Goal: Task Accomplishment & Management: Manage account settings

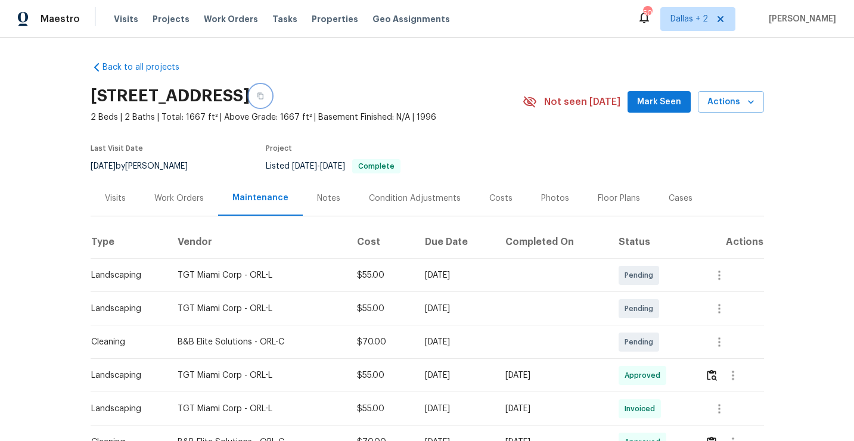
click at [271, 100] on button "button" at bounding box center [260, 95] width 21 height 21
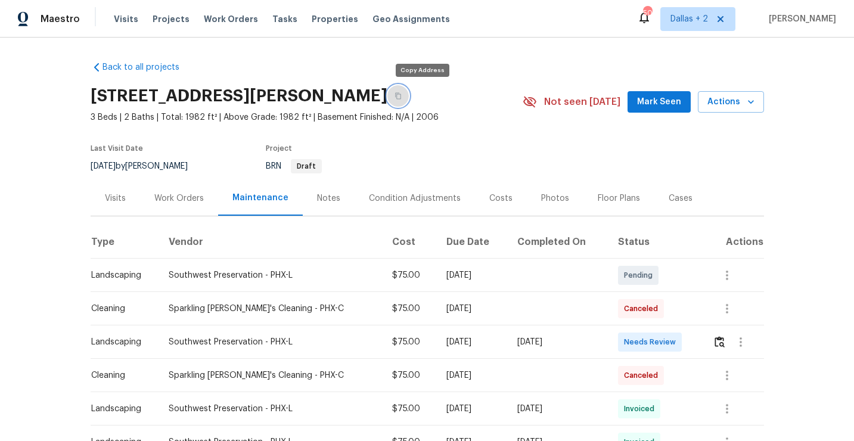
click at [409, 99] on button "button" at bounding box center [397, 95] width 21 height 21
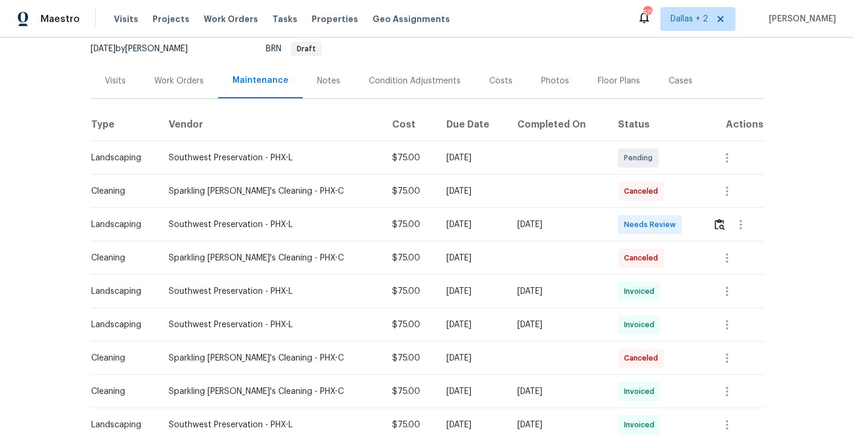
scroll to position [144, 0]
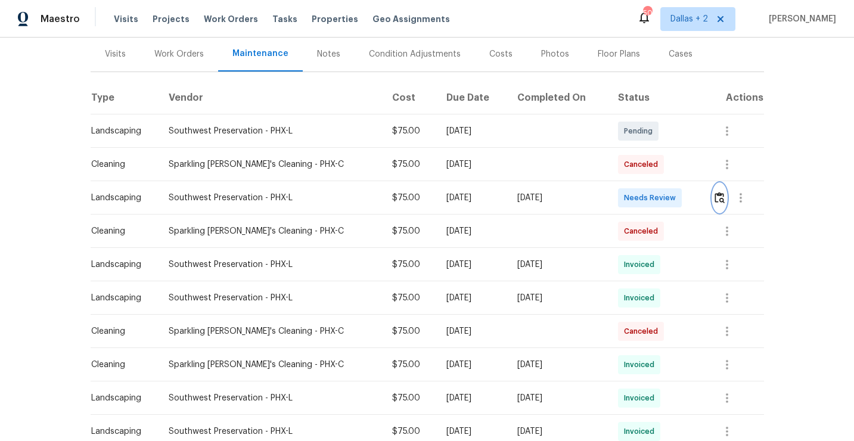
click at [716, 200] on img "button" at bounding box center [719, 197] width 10 height 11
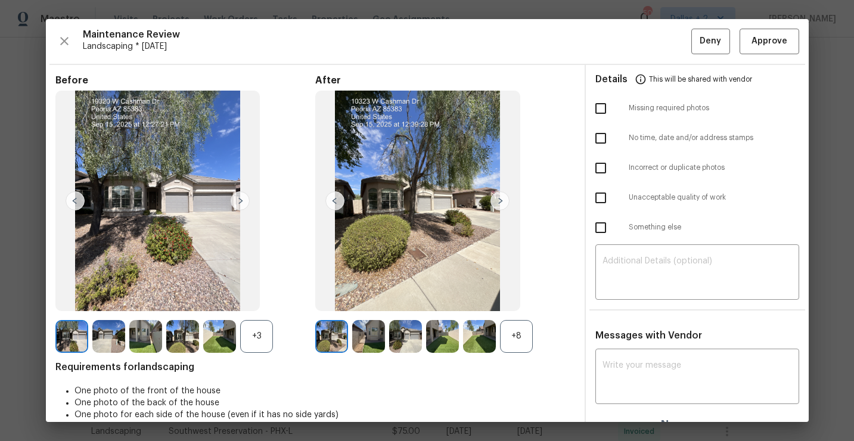
click at [517, 341] on div "+8" at bounding box center [516, 336] width 33 height 33
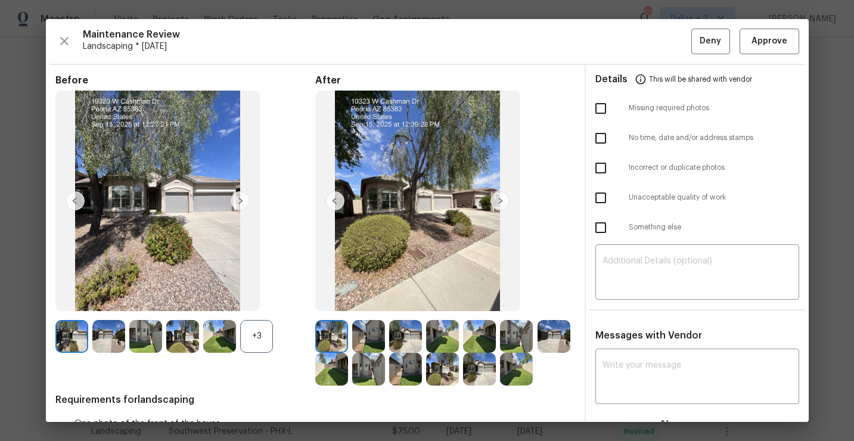
click at [247, 332] on div "+3" at bounding box center [256, 336] width 33 height 33
click at [61, 378] on img at bounding box center [71, 369] width 33 height 33
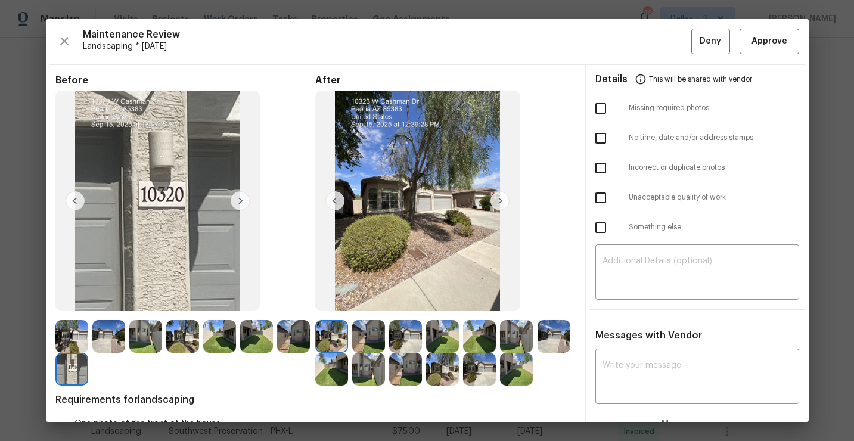
click at [396, 344] on img at bounding box center [405, 336] width 33 height 33
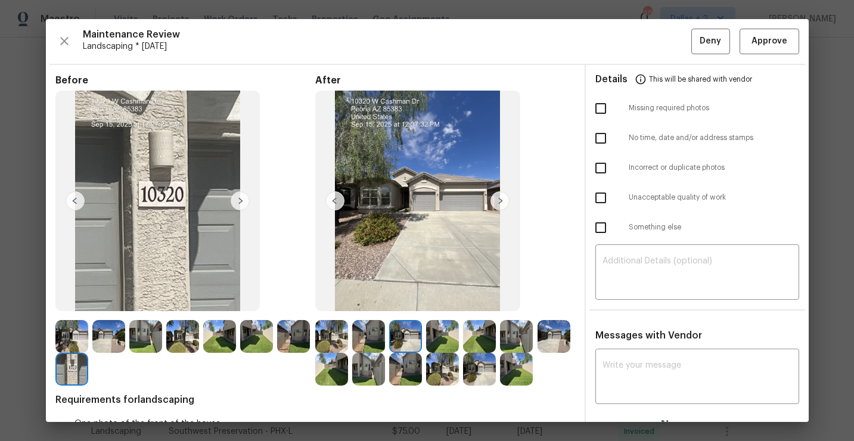
click at [498, 337] on div at bounding box center [481, 336] width 37 height 33
click at [541, 326] on img at bounding box center [553, 336] width 33 height 33
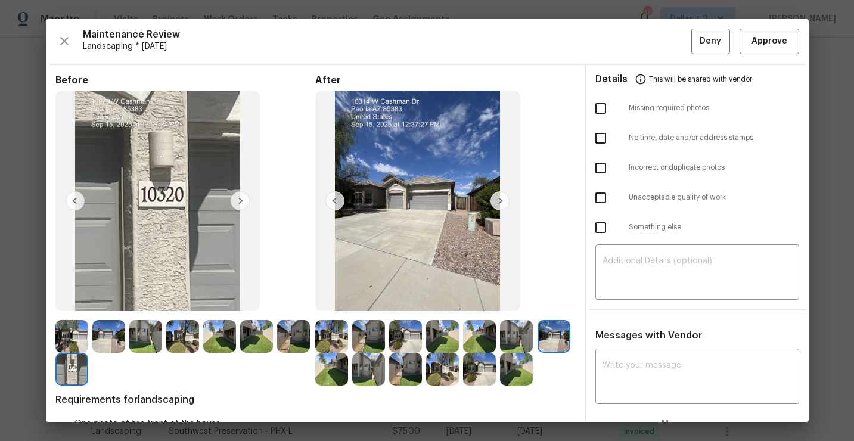
click at [340, 372] on img at bounding box center [331, 369] width 33 height 33
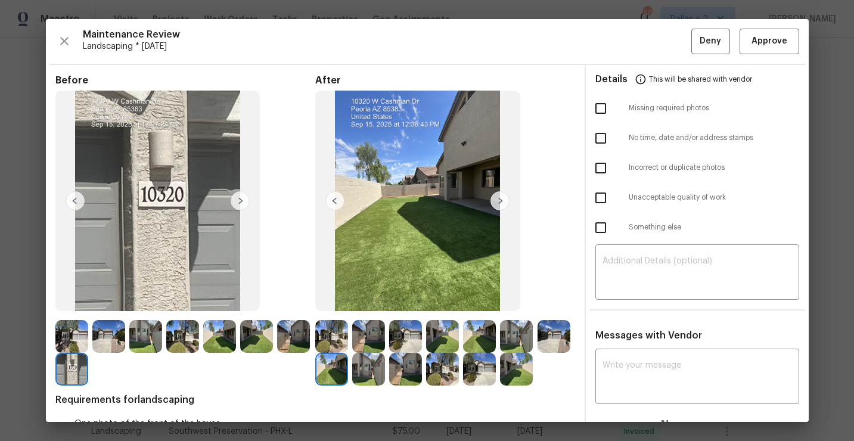
click at [374, 372] on img at bounding box center [368, 369] width 33 height 33
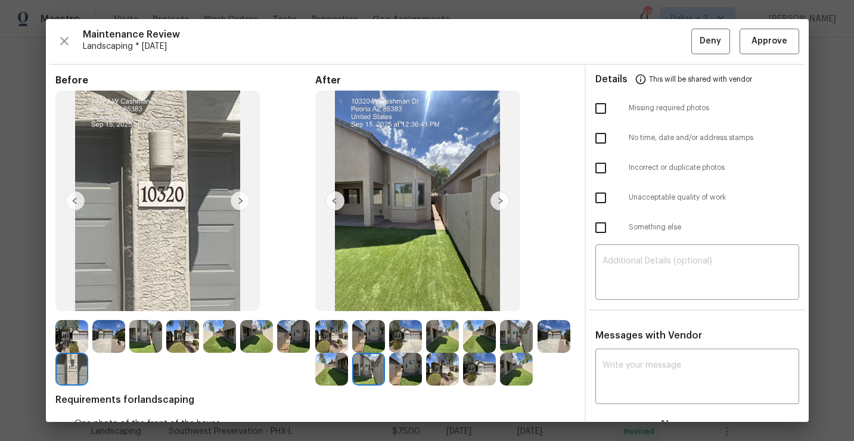
click at [414, 371] on img at bounding box center [405, 369] width 33 height 33
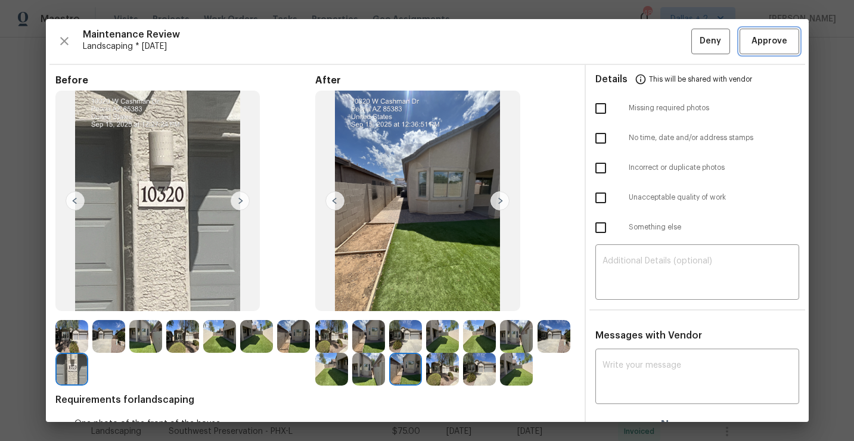
click at [762, 49] on button "Approve" at bounding box center [769, 42] width 60 height 26
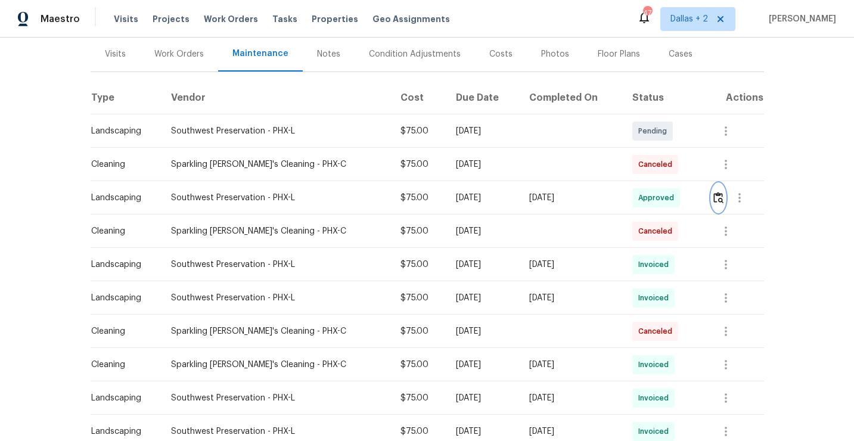
scroll to position [0, 0]
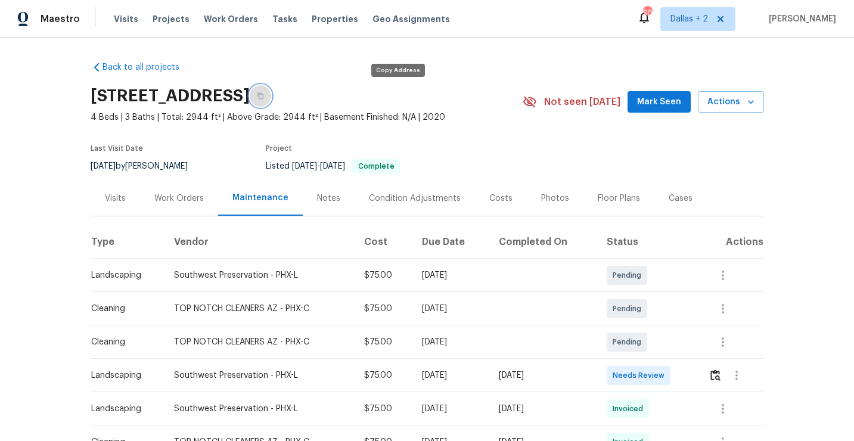
click at [271, 95] on button "button" at bounding box center [260, 95] width 21 height 21
click at [718, 377] on img "button" at bounding box center [715, 374] width 10 height 11
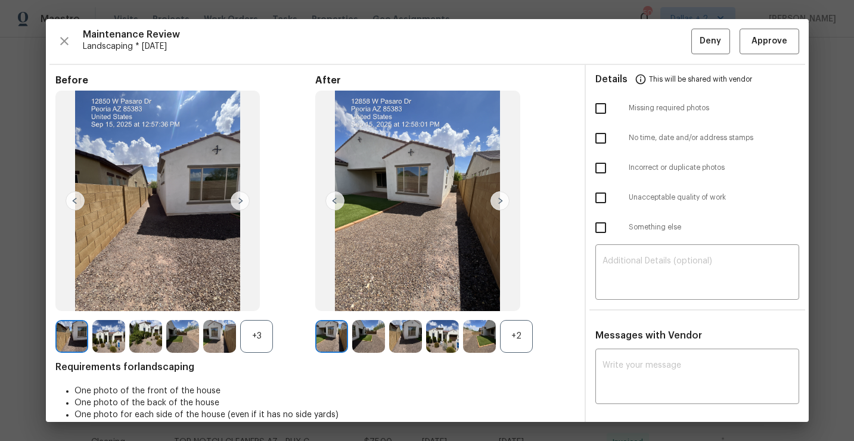
click at [527, 340] on div "+2" at bounding box center [516, 336] width 33 height 33
click at [246, 333] on div "+3" at bounding box center [256, 336] width 33 height 33
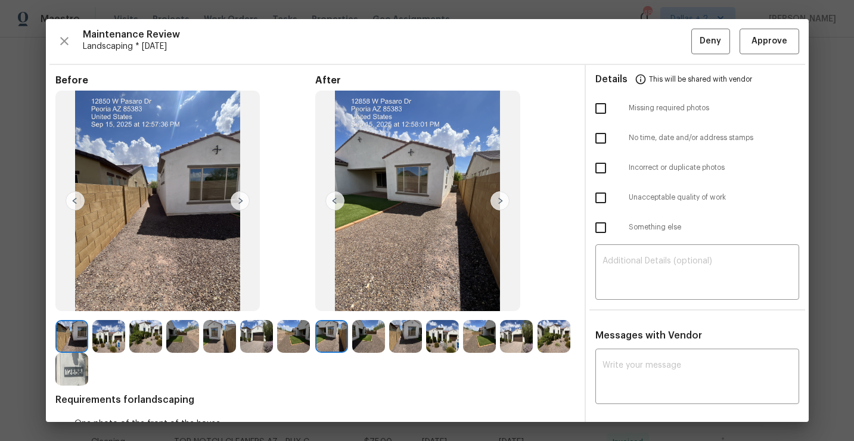
click at [340, 341] on img at bounding box center [331, 336] width 33 height 33
click at [496, 206] on img at bounding box center [499, 200] width 19 height 19
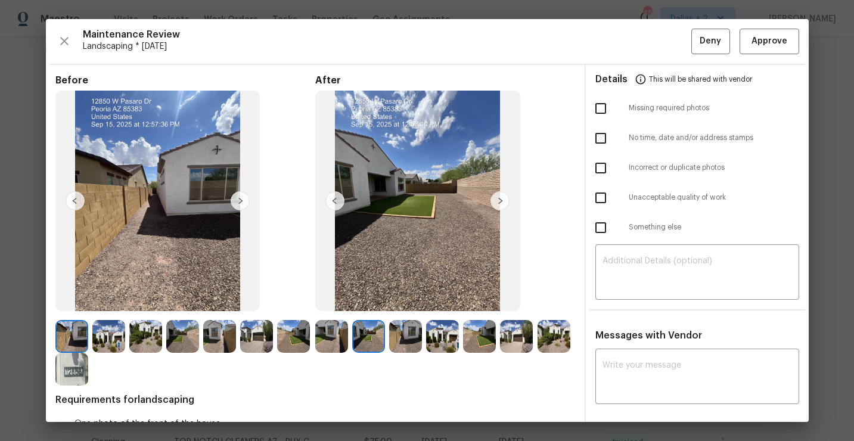
click at [76, 374] on img at bounding box center [71, 369] width 33 height 33
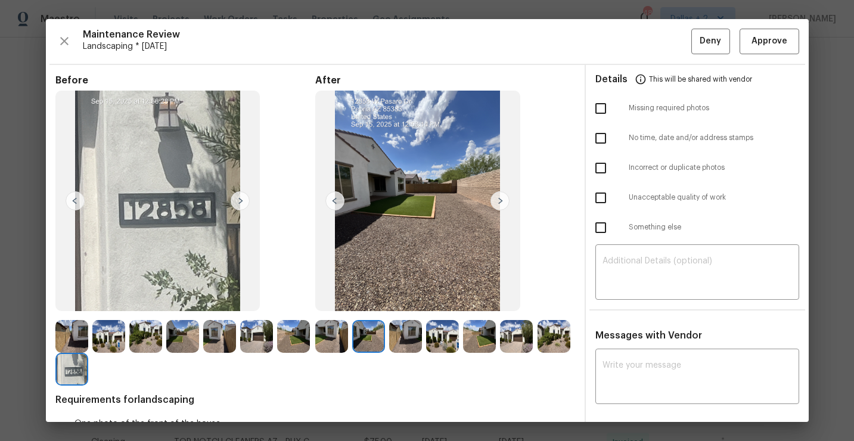
click at [496, 197] on img at bounding box center [499, 200] width 19 height 19
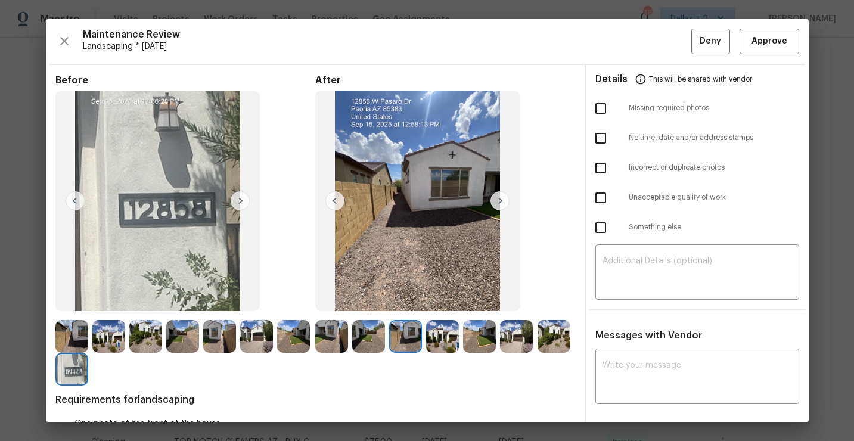
click at [500, 203] on img at bounding box center [499, 200] width 19 height 19
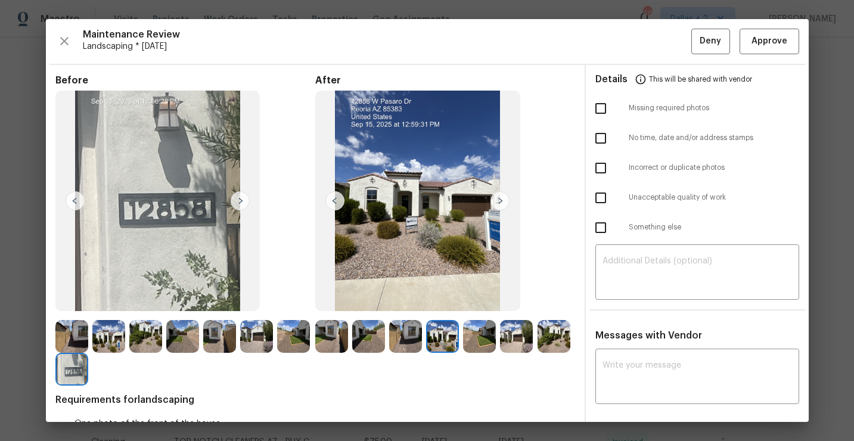
click at [489, 346] on img at bounding box center [479, 336] width 33 height 33
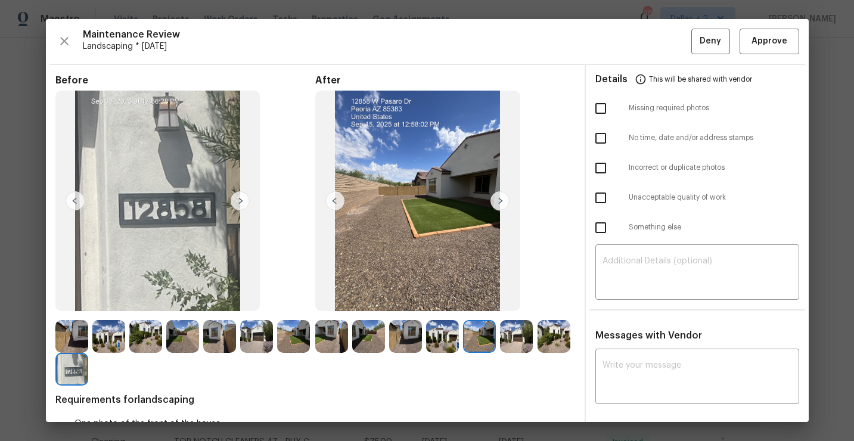
click at [517, 332] on img at bounding box center [516, 336] width 33 height 33
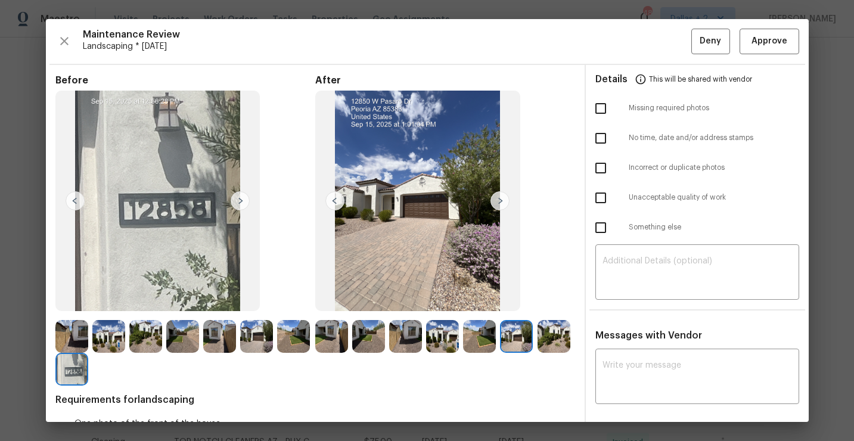
click at [560, 318] on div "After" at bounding box center [445, 229] width 260 height 311
click at [763, 46] on span "Approve" at bounding box center [769, 41] width 36 height 15
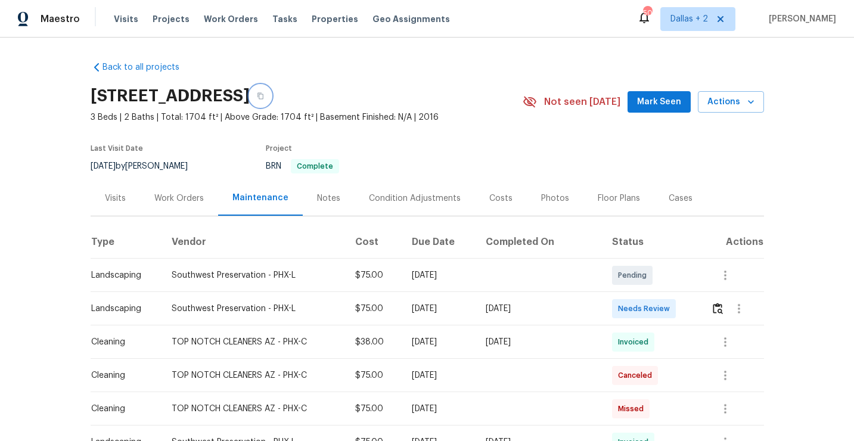
click at [271, 100] on button "button" at bounding box center [260, 95] width 21 height 21
click at [723, 310] on img "button" at bounding box center [718, 308] width 10 height 11
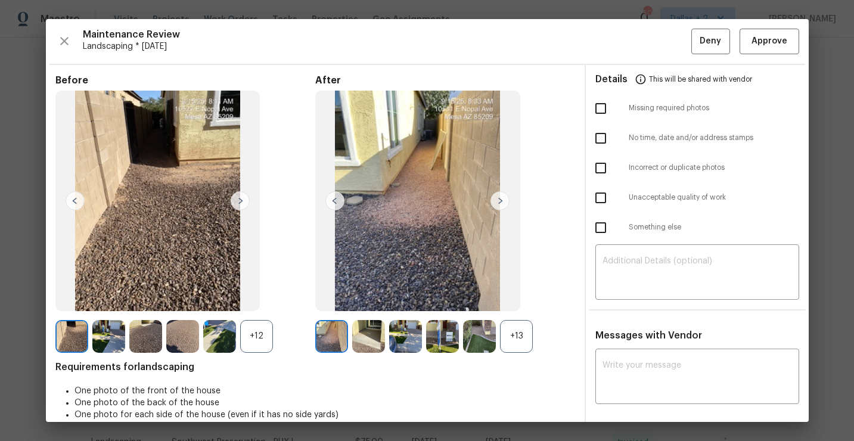
click at [509, 327] on div "+13" at bounding box center [516, 336] width 33 height 33
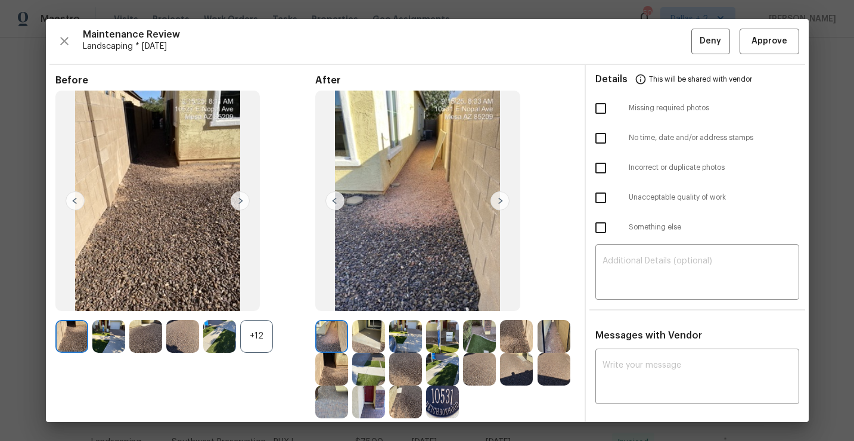
click at [271, 335] on div "+12" at bounding box center [256, 336] width 33 height 33
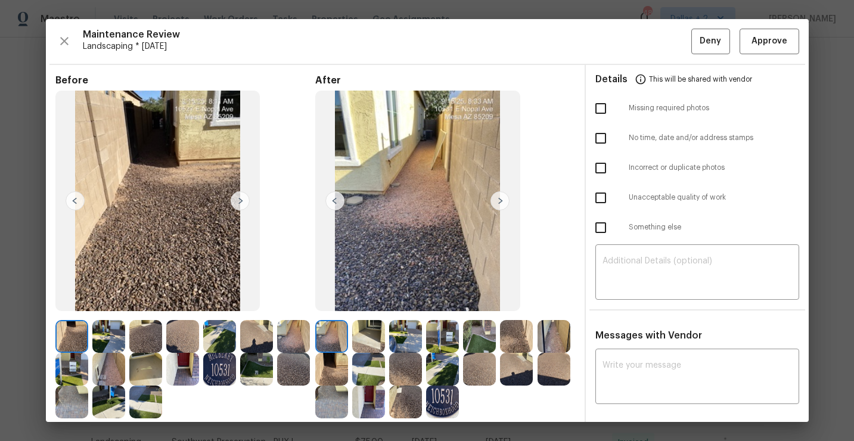
click at [434, 397] on img at bounding box center [442, 401] width 33 height 33
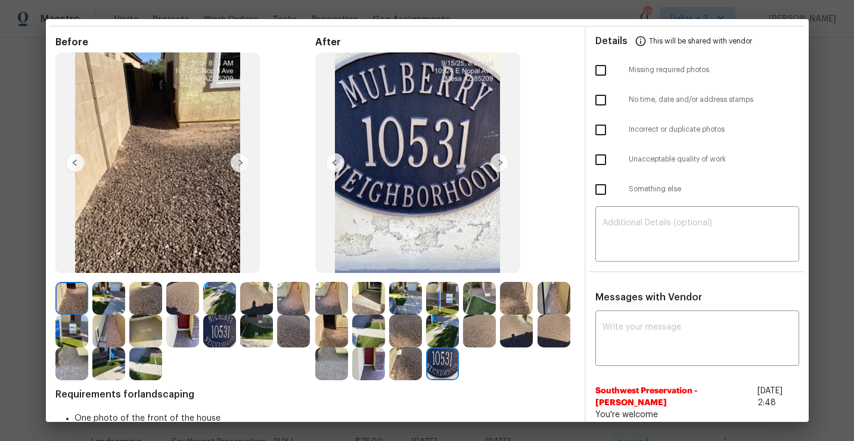
scroll to position [41, 0]
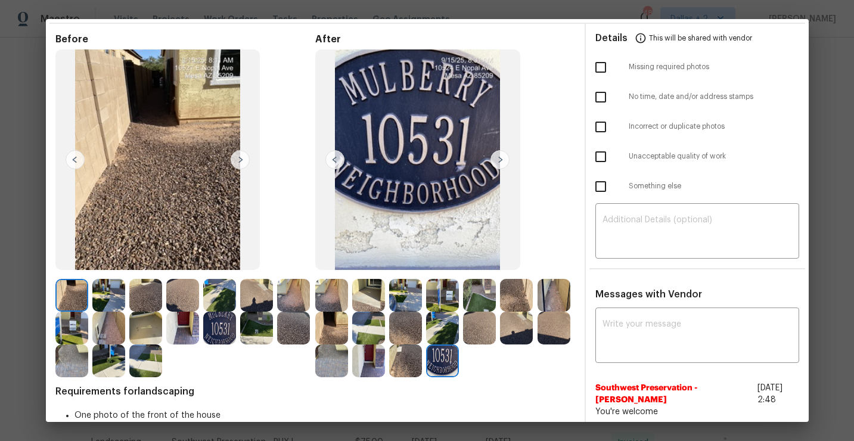
click at [331, 299] on img at bounding box center [331, 295] width 33 height 33
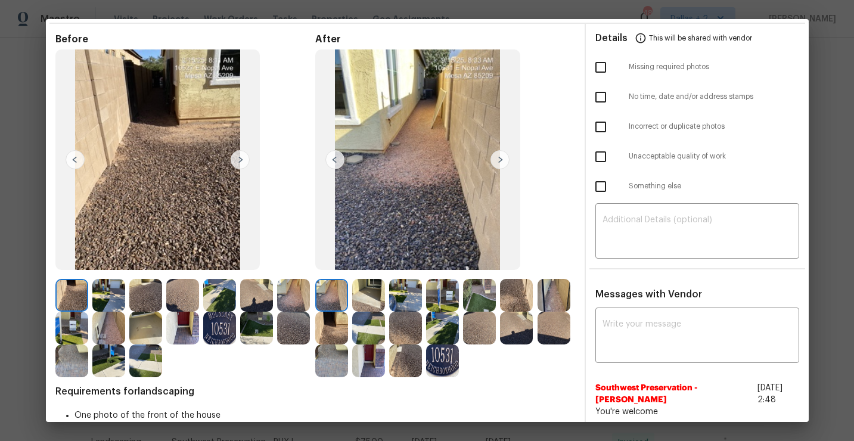
click at [396, 296] on img at bounding box center [405, 295] width 33 height 33
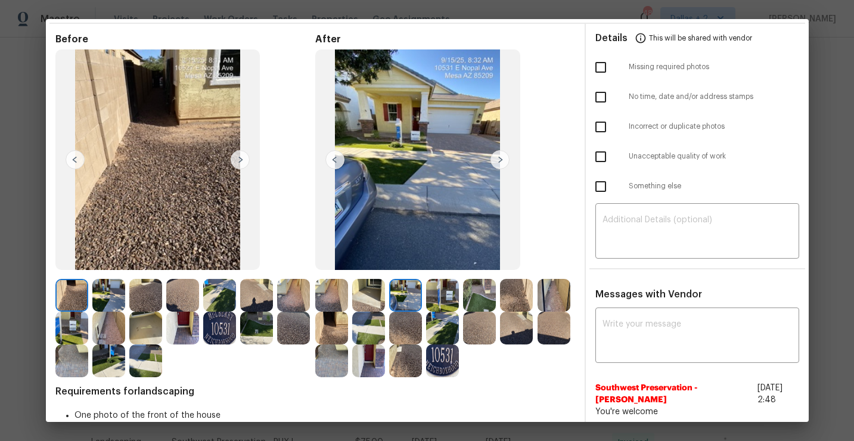
click at [434, 285] on img at bounding box center [442, 295] width 33 height 33
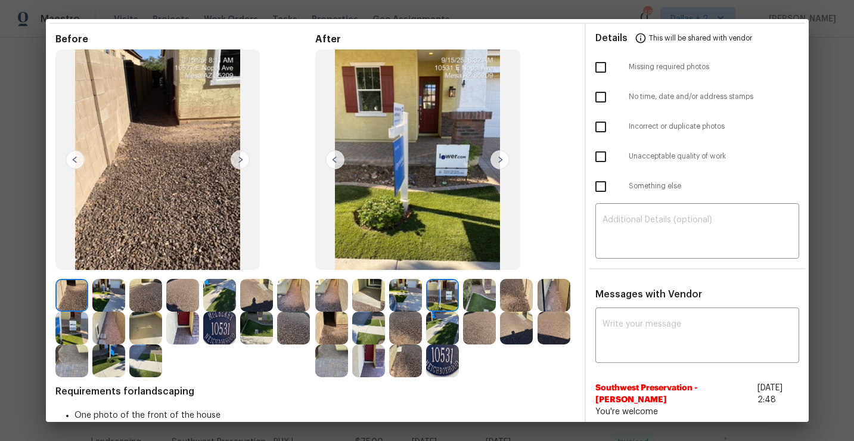
click at [483, 296] on img at bounding box center [479, 295] width 33 height 33
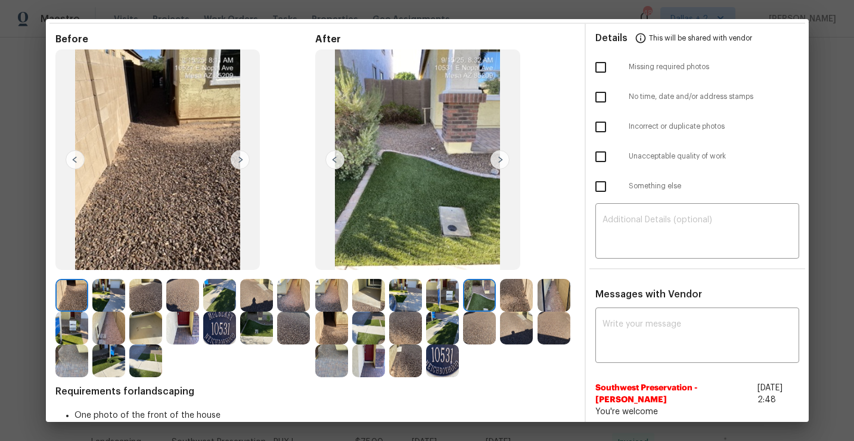
click at [513, 300] on img at bounding box center [516, 295] width 33 height 33
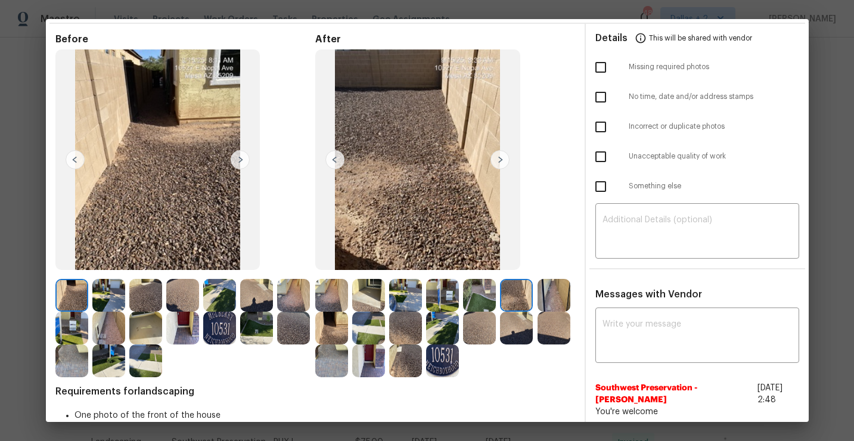
click at [545, 299] on img at bounding box center [553, 295] width 33 height 33
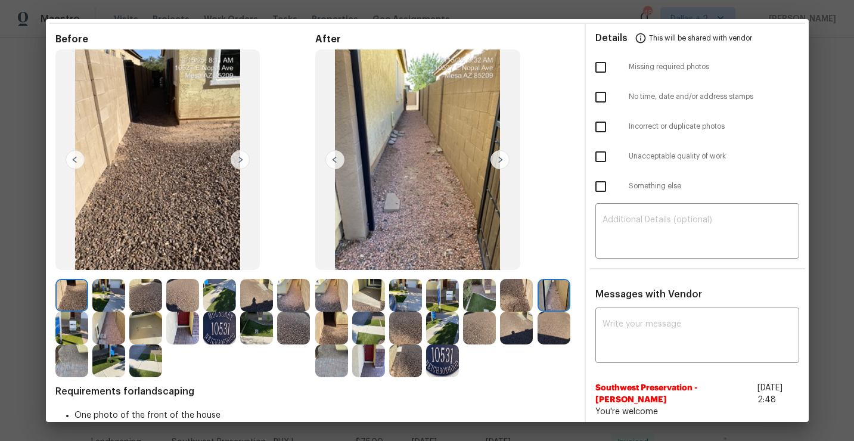
click at [333, 328] on img at bounding box center [331, 328] width 33 height 33
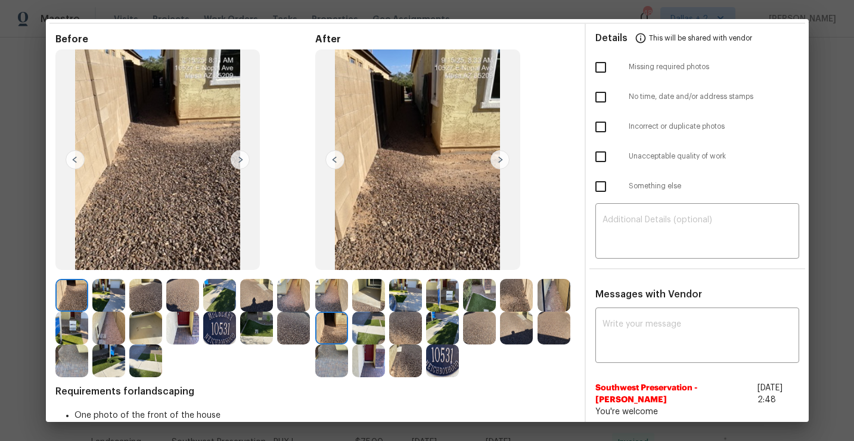
click at [358, 331] on img at bounding box center [368, 328] width 33 height 33
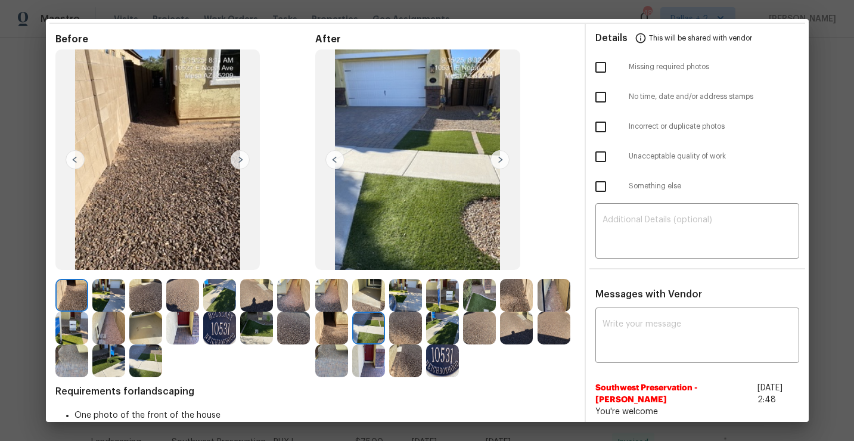
click at [408, 335] on img at bounding box center [405, 328] width 33 height 33
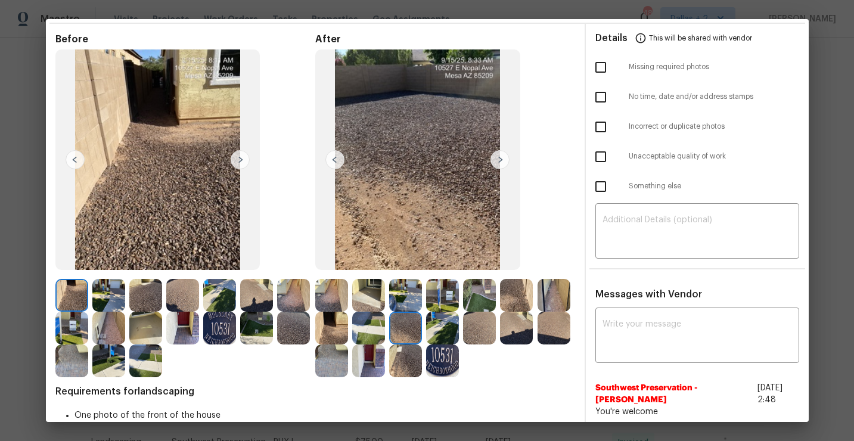
click at [462, 331] on div at bounding box center [444, 328] width 37 height 33
click at [535, 312] on div at bounding box center [518, 328] width 37 height 33
click at [499, 343] on div at bounding box center [481, 328] width 37 height 33
click at [536, 324] on div at bounding box center [518, 328] width 37 height 33
click at [518, 329] on img at bounding box center [516, 328] width 33 height 33
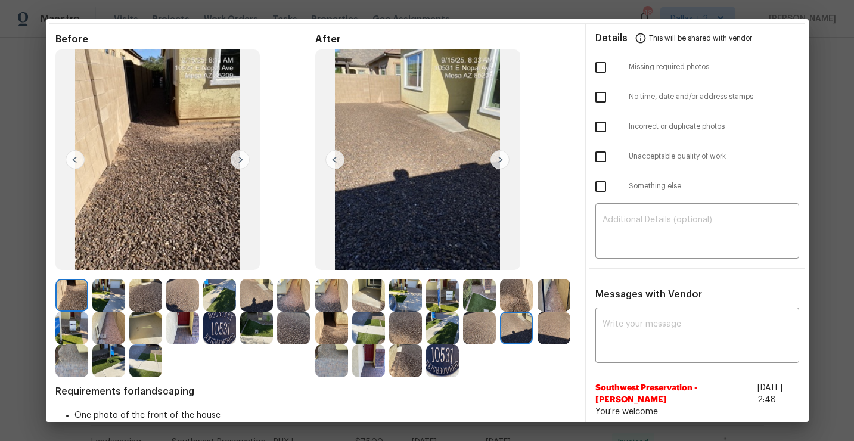
scroll to position [51, 0]
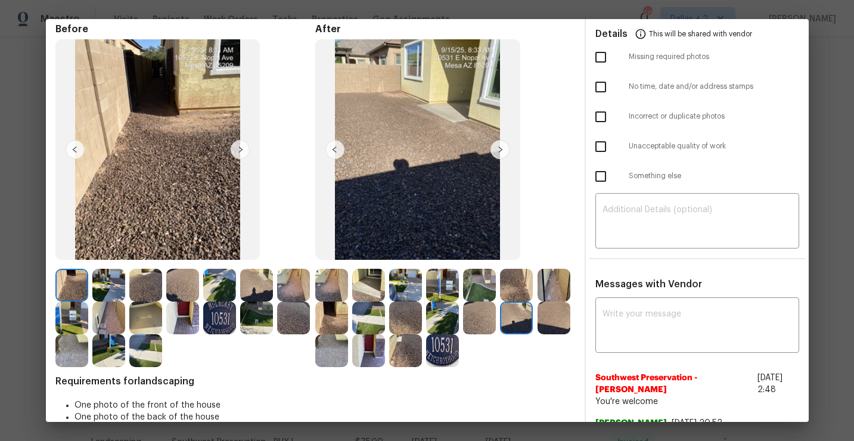
click at [541, 322] on img at bounding box center [553, 317] width 33 height 33
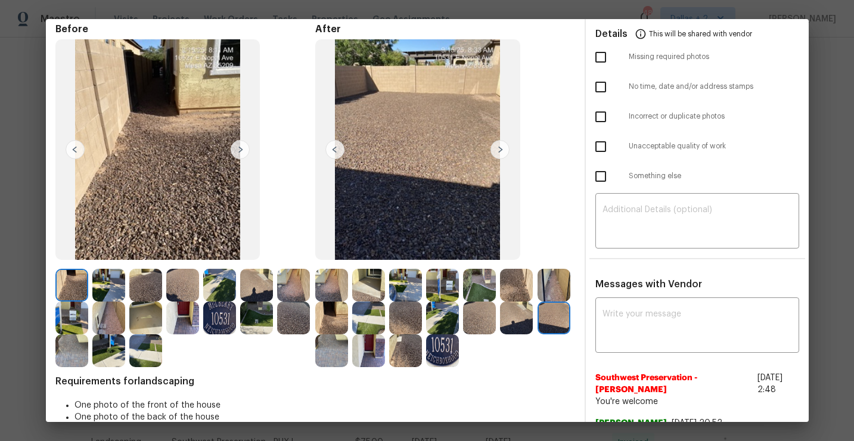
click at [328, 347] on img at bounding box center [331, 350] width 33 height 33
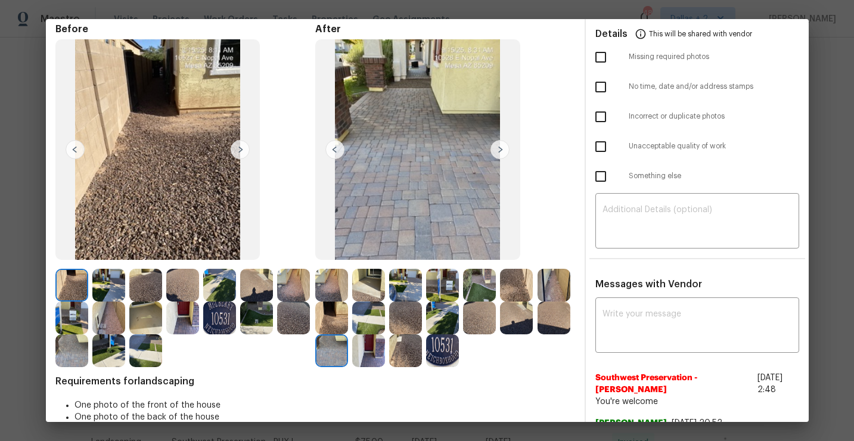
click at [428, 346] on img at bounding box center [442, 350] width 33 height 33
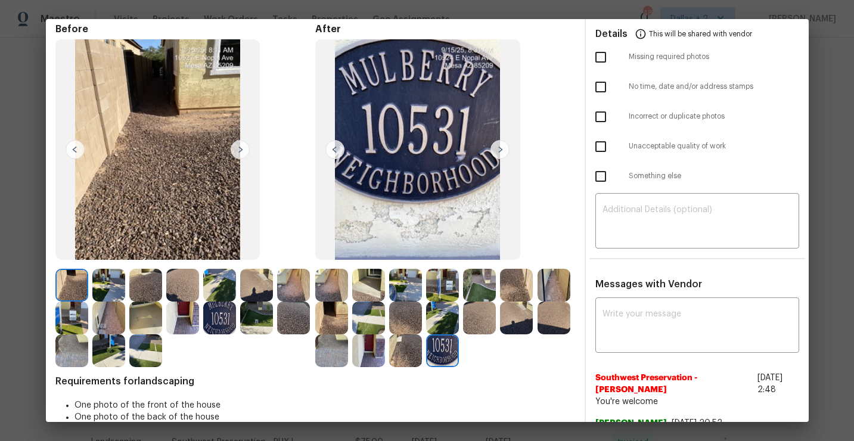
scroll to position [0, 0]
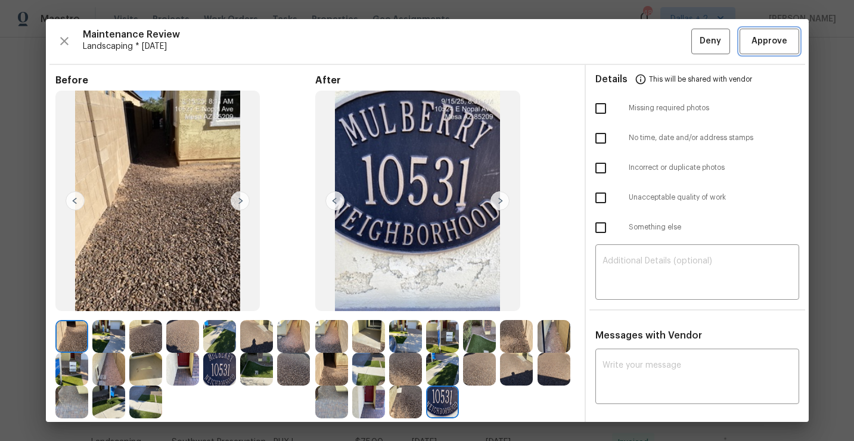
click at [766, 45] on span "Approve" at bounding box center [769, 41] width 36 height 15
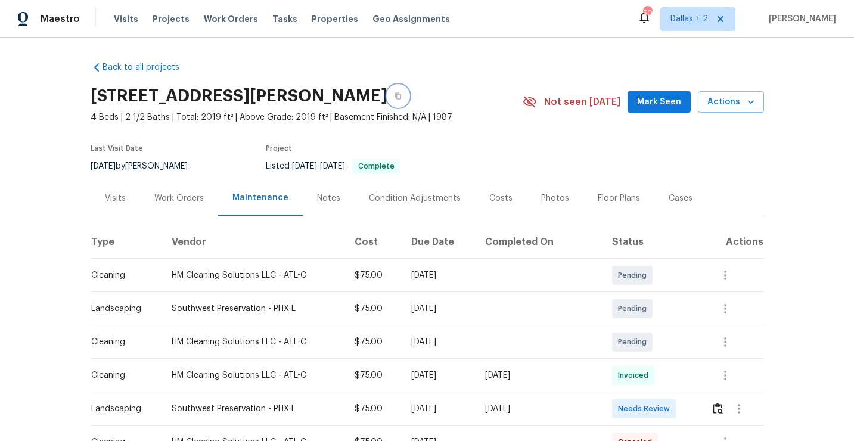
click at [394, 94] on icon "button" at bounding box center [397, 95] width 7 height 7
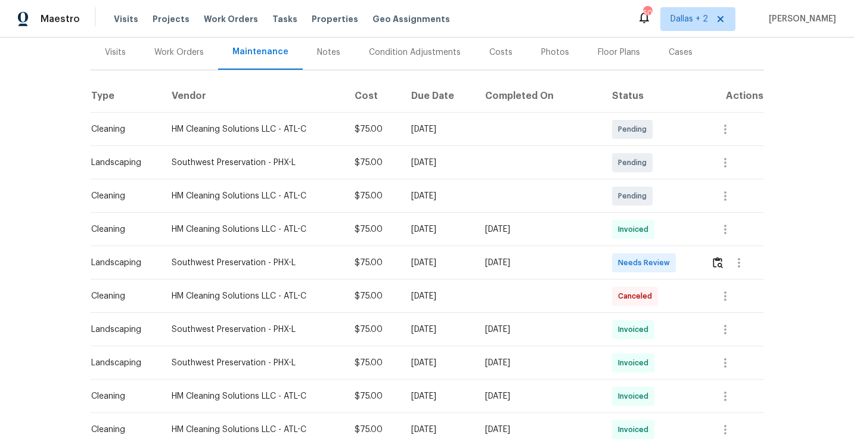
scroll to position [200, 0]
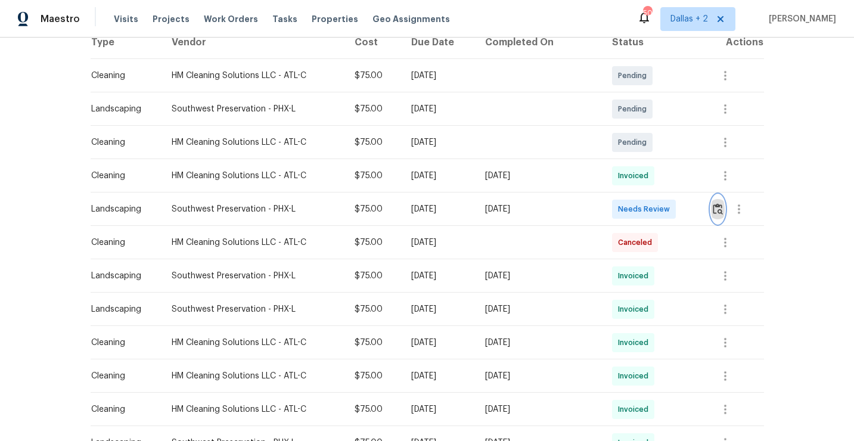
click at [719, 210] on img "button" at bounding box center [718, 208] width 10 height 11
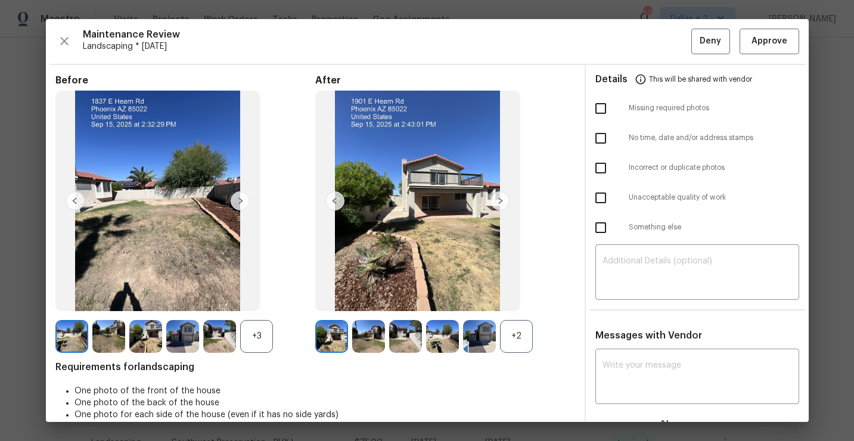
click at [509, 334] on div "+2" at bounding box center [516, 336] width 33 height 33
click at [265, 341] on div "+3" at bounding box center [256, 336] width 33 height 33
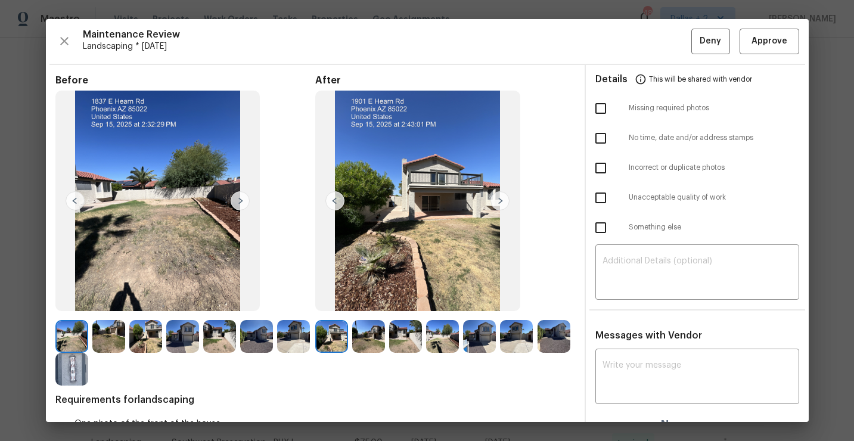
click at [342, 332] on img at bounding box center [331, 336] width 33 height 33
click at [74, 380] on img at bounding box center [71, 369] width 33 height 33
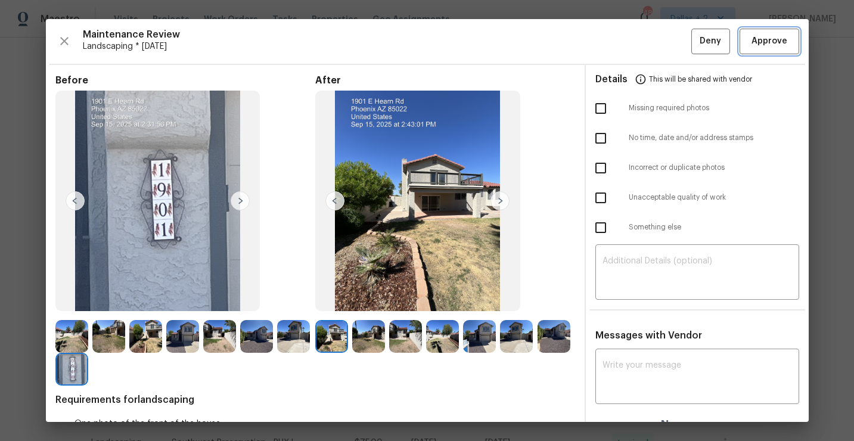
click at [754, 46] on span "Approve" at bounding box center [769, 41] width 36 height 15
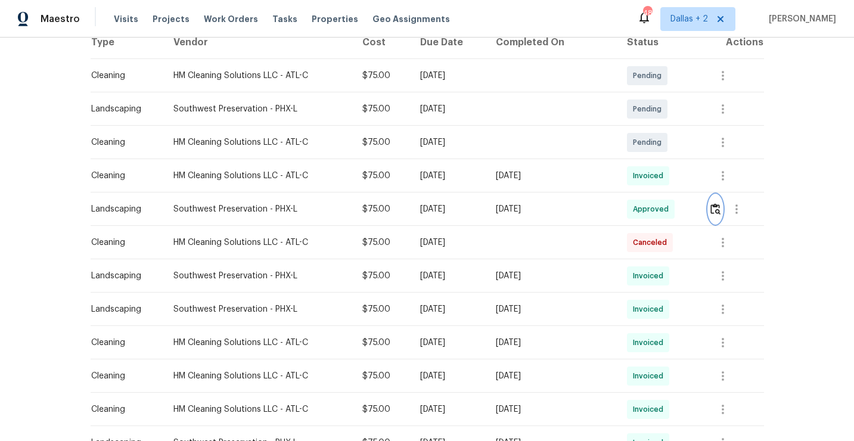
scroll to position [0, 0]
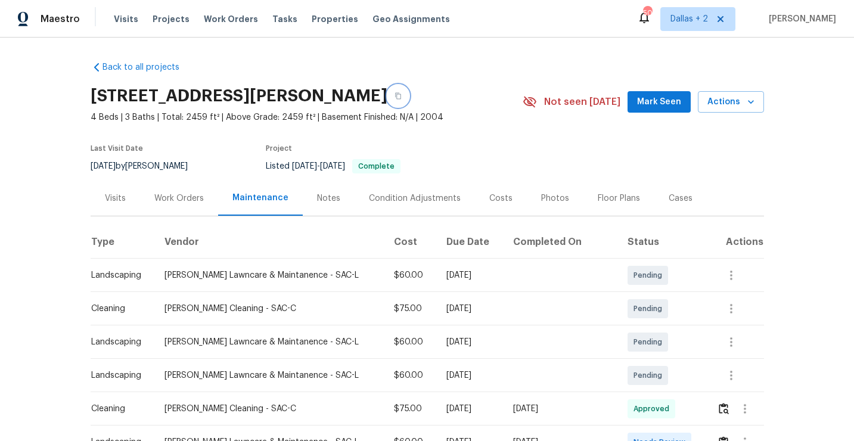
click at [409, 100] on button "button" at bounding box center [397, 95] width 21 height 21
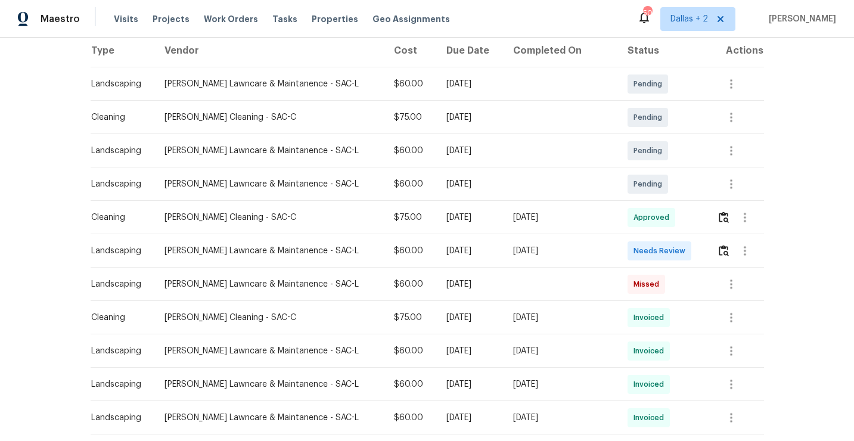
scroll to position [205, 0]
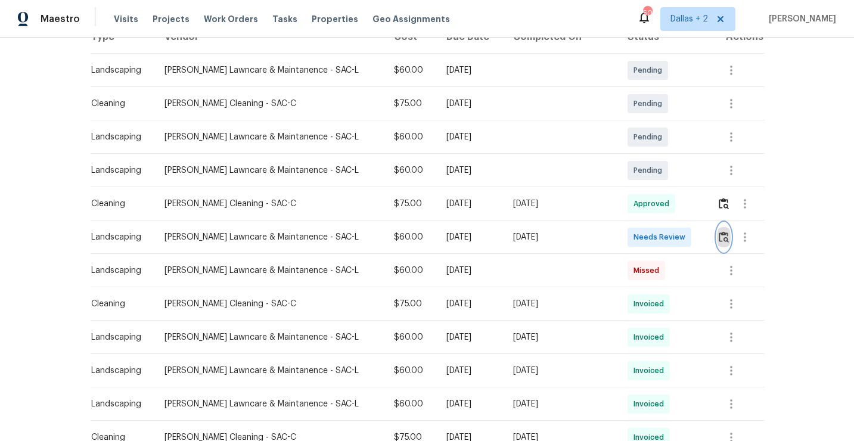
click at [722, 237] on img "button" at bounding box center [724, 236] width 10 height 11
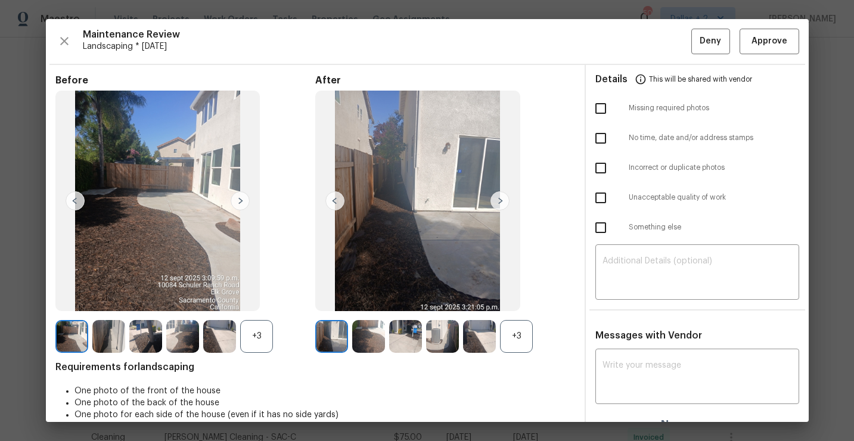
click at [507, 350] on div "+3" at bounding box center [516, 336] width 33 height 33
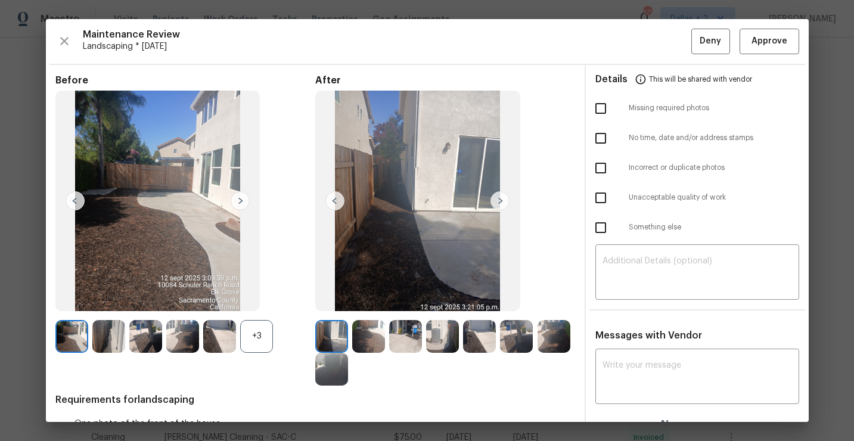
click at [256, 344] on div "+3" at bounding box center [256, 336] width 33 height 33
click at [238, 195] on img at bounding box center [240, 200] width 19 height 19
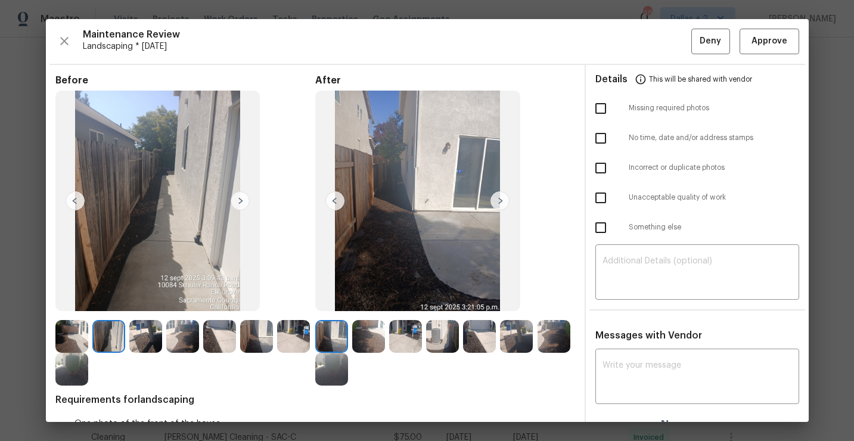
click at [240, 205] on img at bounding box center [240, 200] width 19 height 19
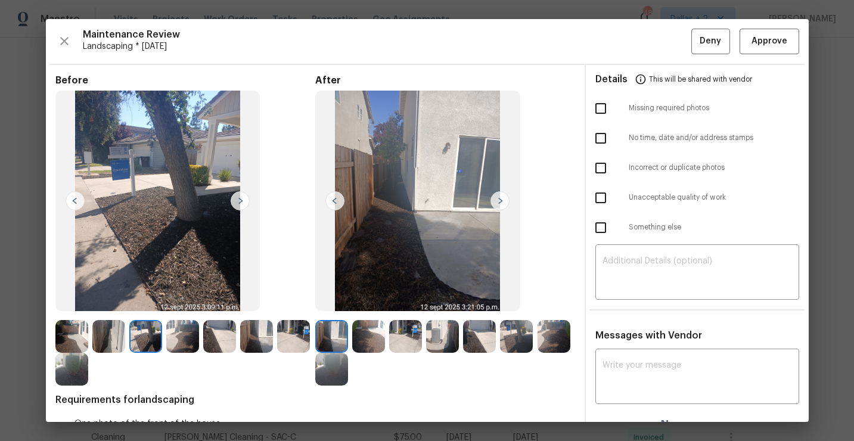
click at [324, 342] on img at bounding box center [331, 336] width 33 height 33
click at [113, 338] on img at bounding box center [108, 336] width 33 height 33
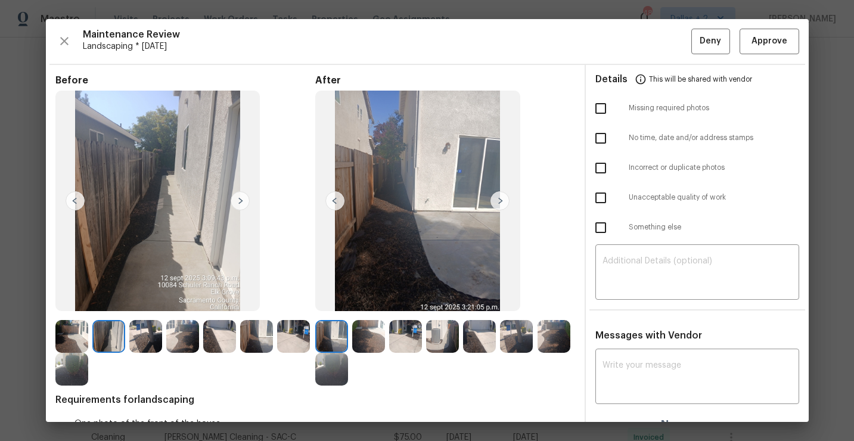
click at [137, 330] on img at bounding box center [145, 336] width 33 height 33
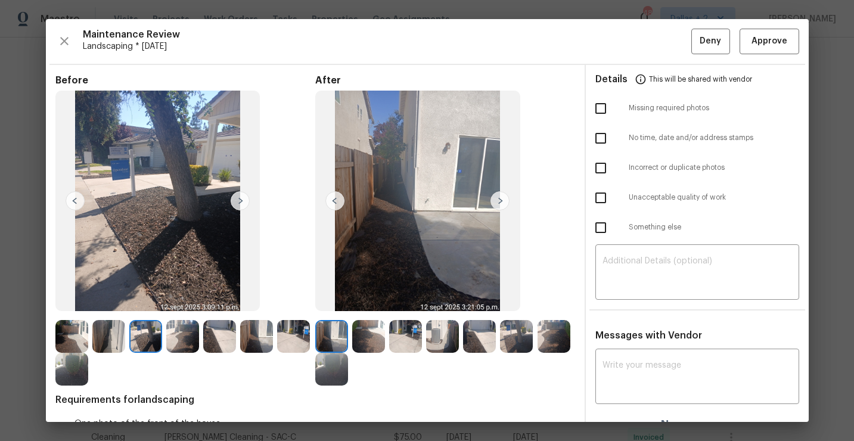
click at [181, 327] on img at bounding box center [182, 336] width 33 height 33
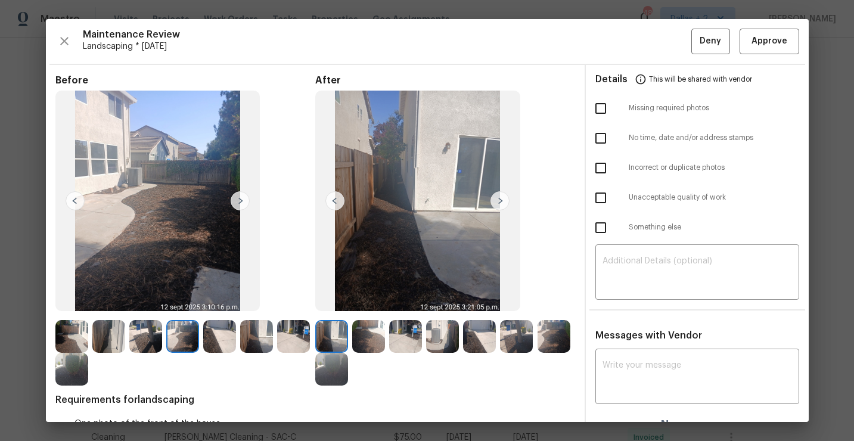
click at [225, 336] on img at bounding box center [219, 336] width 33 height 33
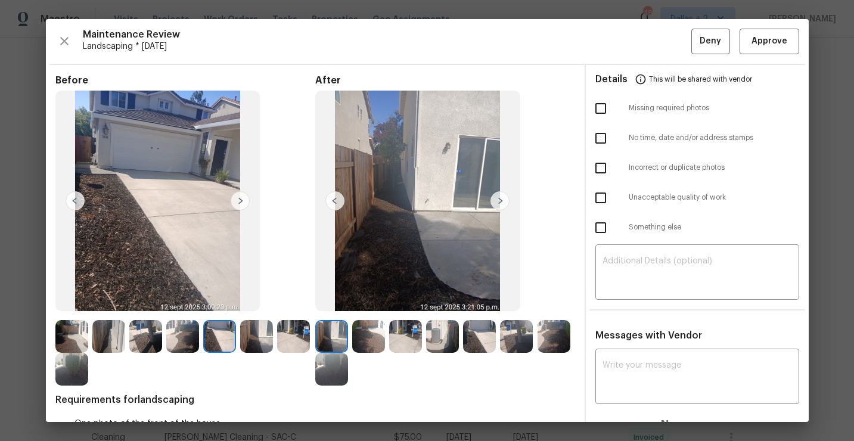
click at [250, 328] on img at bounding box center [256, 336] width 33 height 33
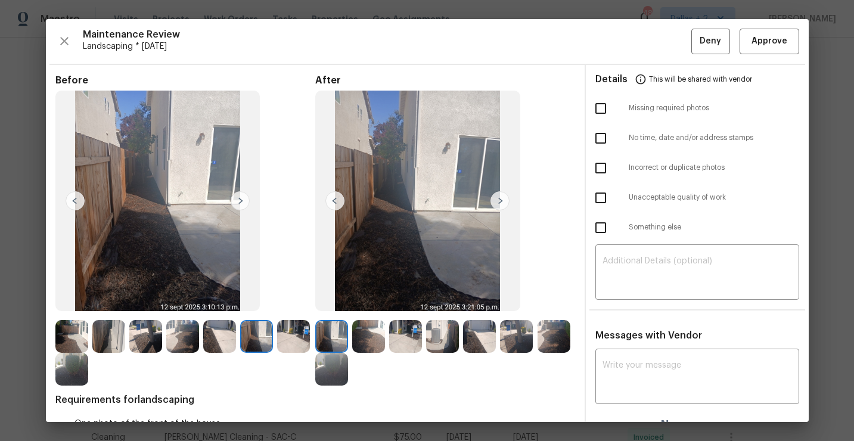
click at [285, 336] on img at bounding box center [293, 336] width 33 height 33
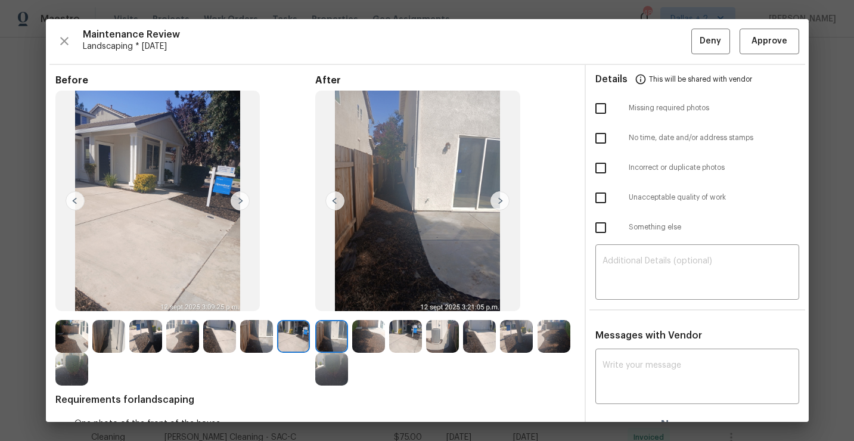
click at [73, 334] on img at bounding box center [71, 336] width 33 height 33
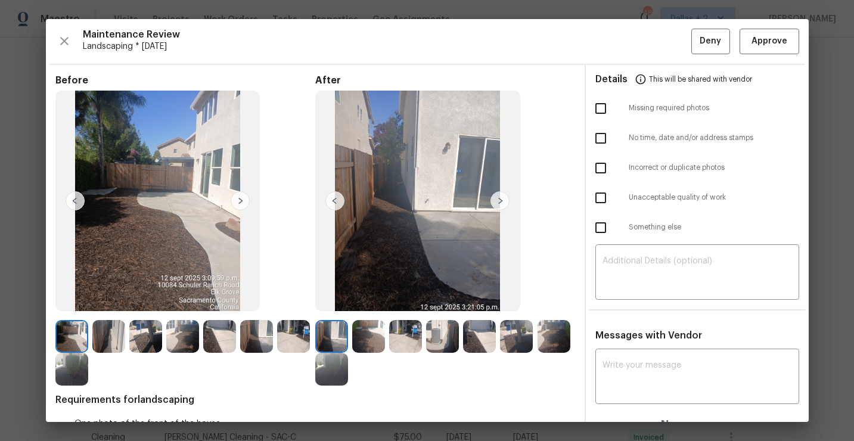
click at [237, 203] on img at bounding box center [240, 200] width 19 height 19
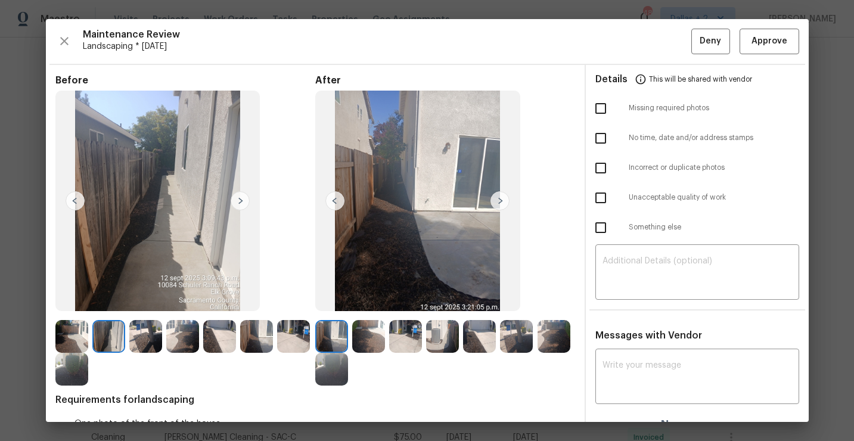
click at [237, 203] on img at bounding box center [240, 200] width 19 height 19
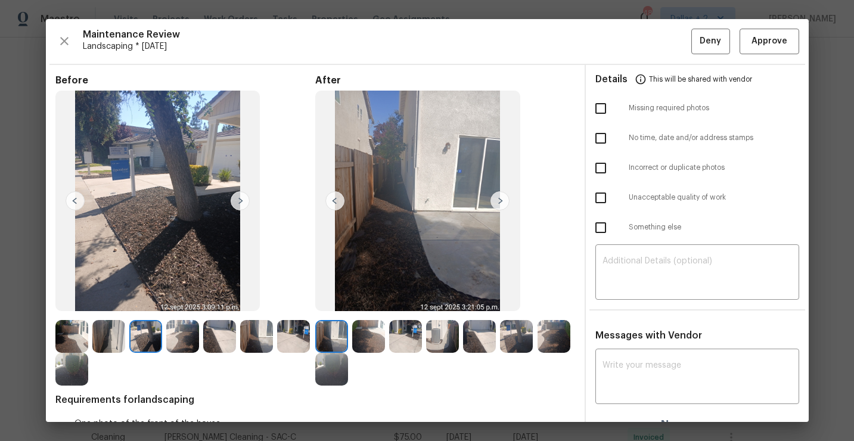
click at [237, 203] on img at bounding box center [240, 200] width 19 height 19
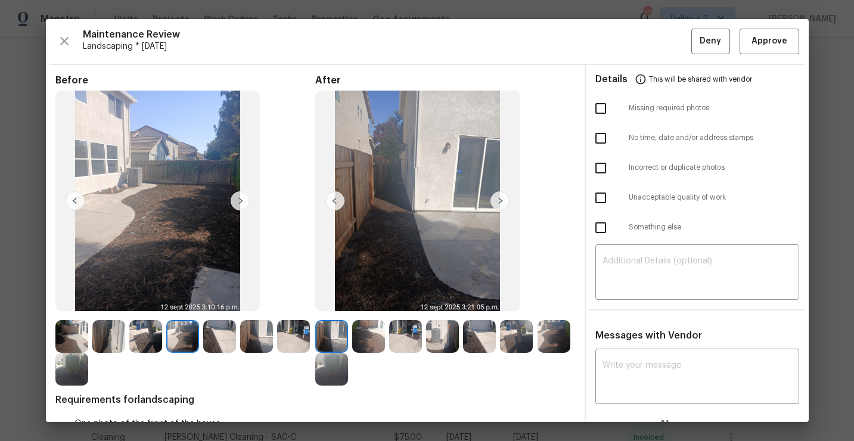
click at [239, 203] on img at bounding box center [240, 200] width 19 height 19
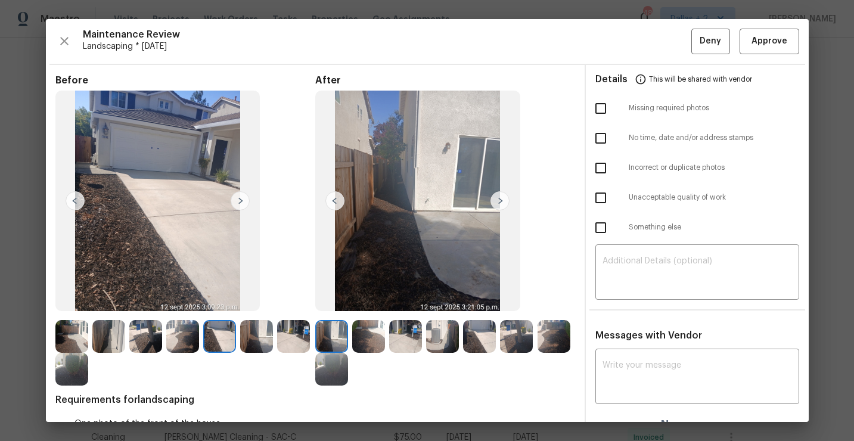
click at [239, 203] on img at bounding box center [240, 200] width 19 height 19
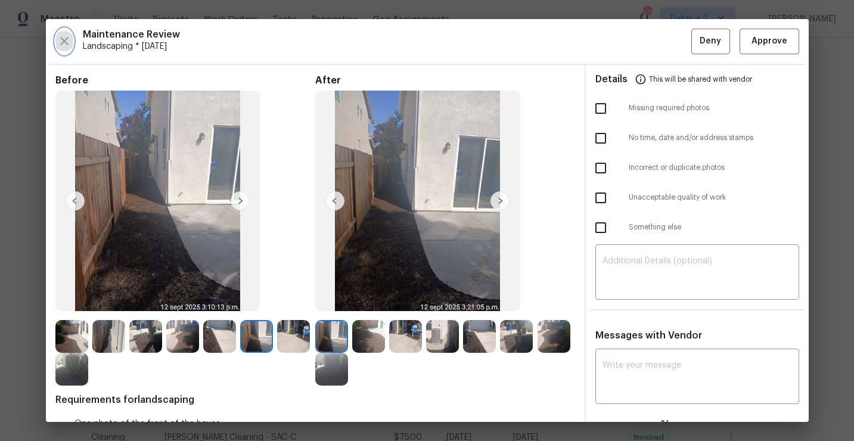
click at [70, 49] on button "button" at bounding box center [64, 42] width 18 height 26
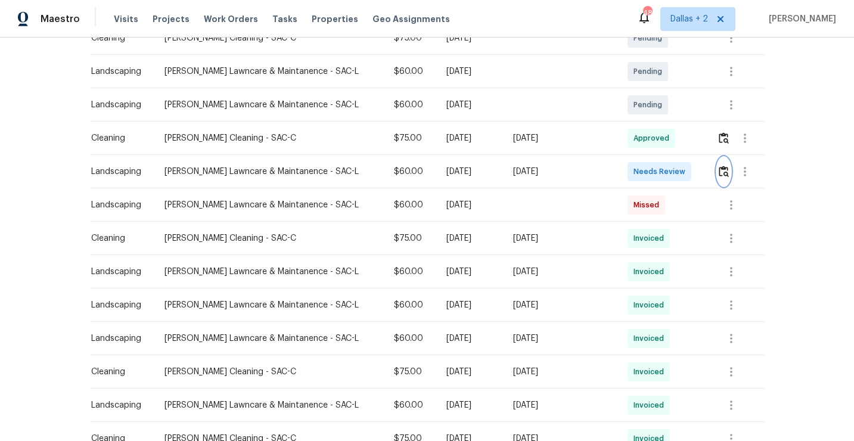
scroll to position [271, 0]
click at [733, 269] on icon "button" at bounding box center [731, 271] width 14 height 14
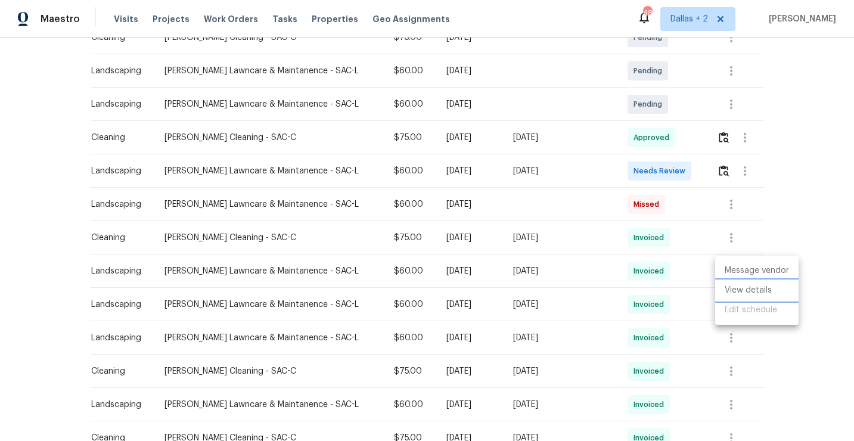
click at [730, 293] on li "View details" at bounding box center [756, 291] width 83 height 20
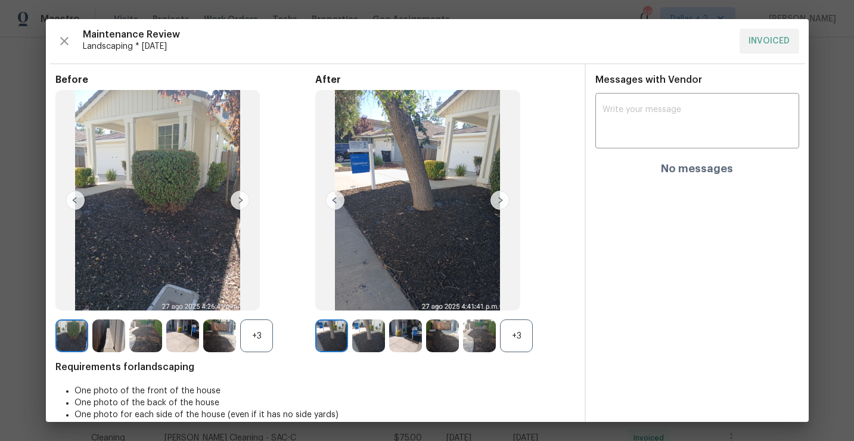
click at [520, 339] on div "+3" at bounding box center [516, 335] width 33 height 33
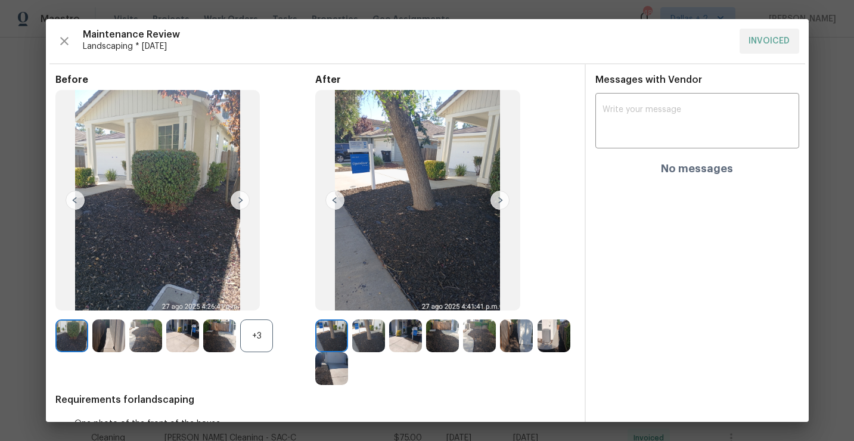
click at [261, 345] on div "+3" at bounding box center [256, 335] width 33 height 33
click at [368, 335] on img at bounding box center [368, 335] width 33 height 33
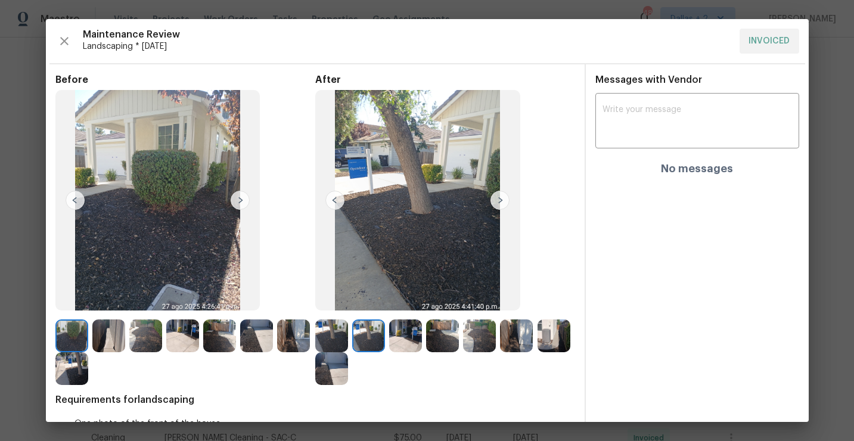
click at [410, 331] on img at bounding box center [405, 335] width 33 height 33
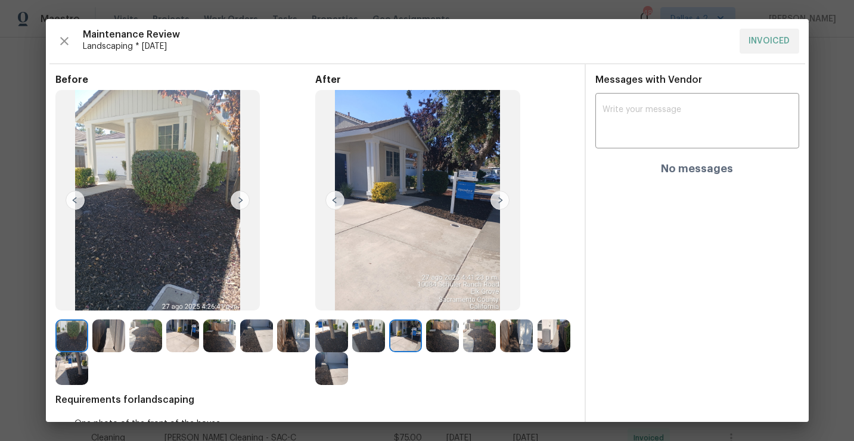
click at [457, 338] on img at bounding box center [442, 335] width 33 height 33
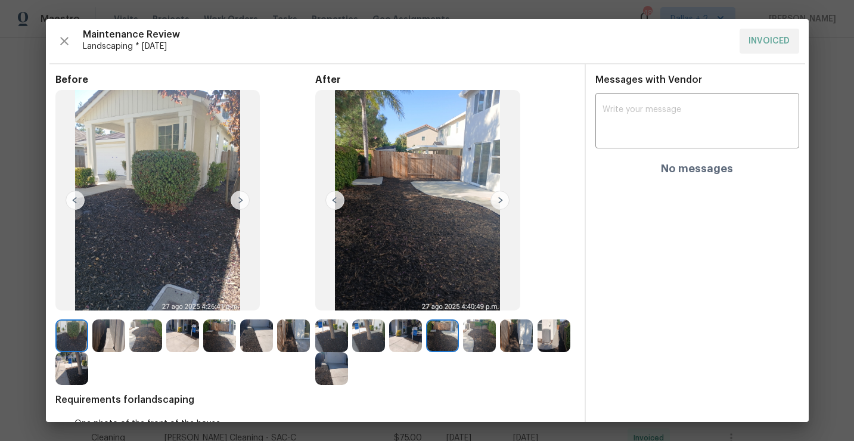
click at [481, 334] on img at bounding box center [479, 335] width 33 height 33
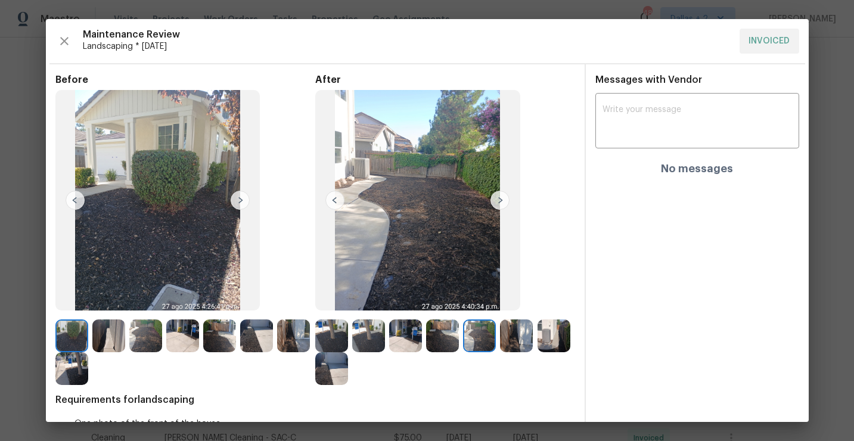
click at [515, 330] on img at bounding box center [516, 335] width 33 height 33
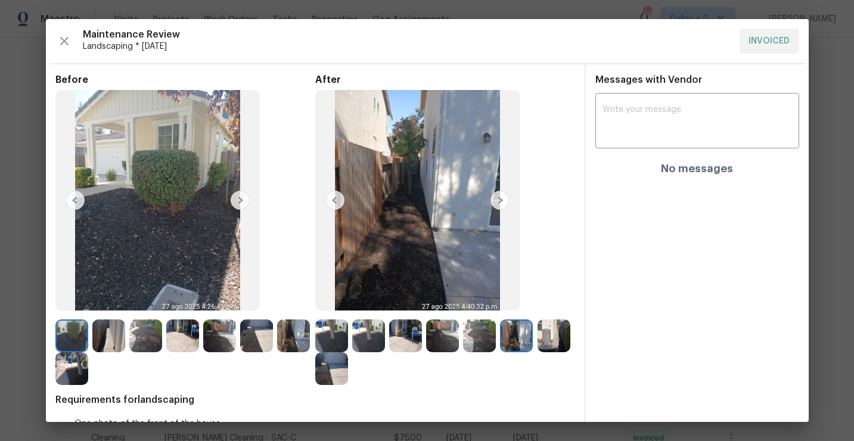
click at [548, 337] on img at bounding box center [553, 335] width 33 height 33
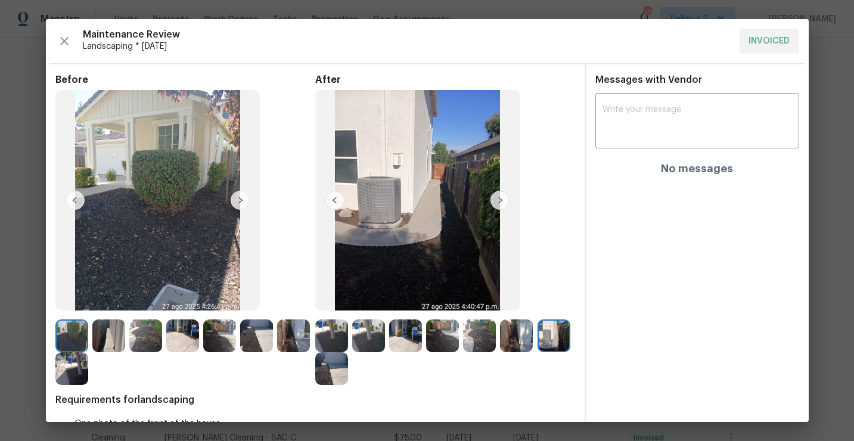
click at [324, 376] on img at bounding box center [331, 368] width 33 height 33
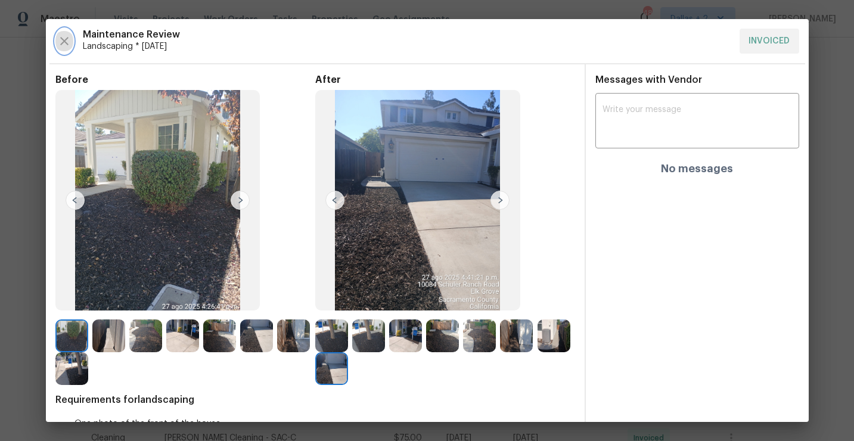
click at [66, 49] on button "button" at bounding box center [64, 41] width 18 height 25
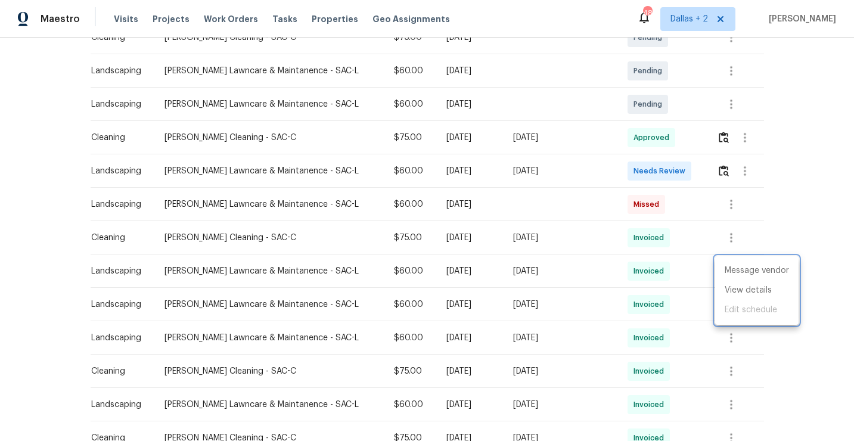
click at [719, 179] on div at bounding box center [427, 220] width 854 height 441
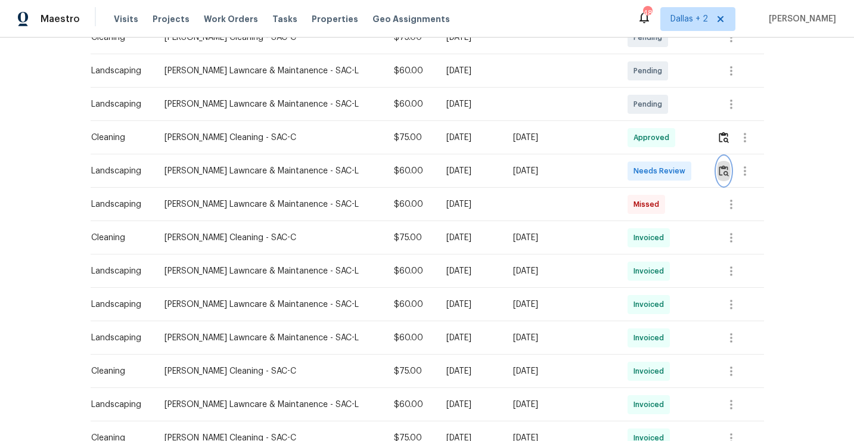
click at [719, 173] on img "button" at bounding box center [724, 170] width 10 height 11
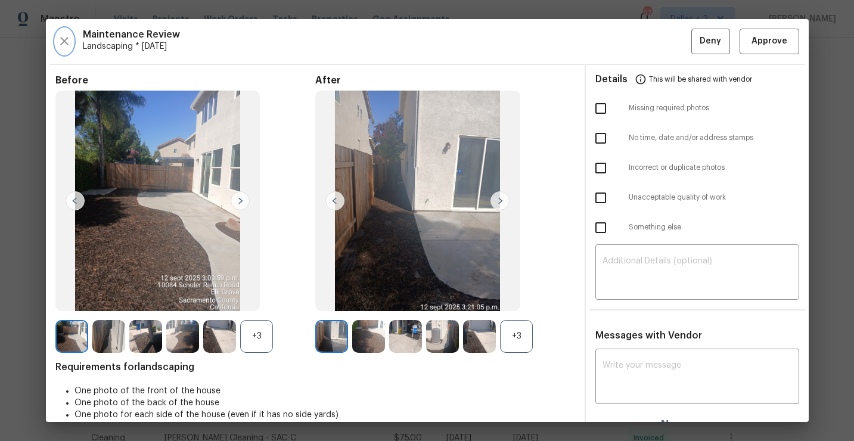
click at [57, 45] on icon "button" at bounding box center [64, 41] width 14 height 14
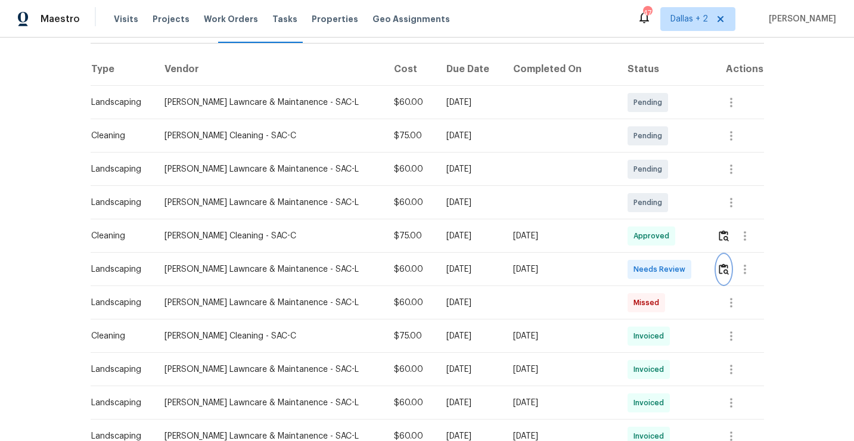
scroll to position [217, 0]
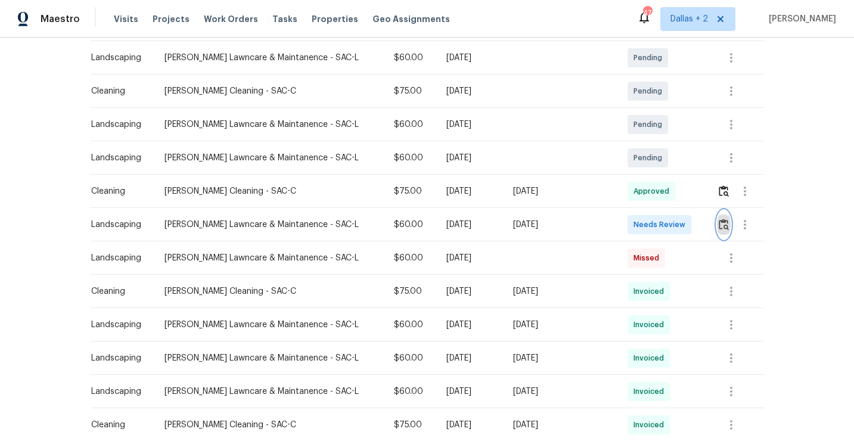
click at [722, 223] on img "button" at bounding box center [724, 224] width 10 height 11
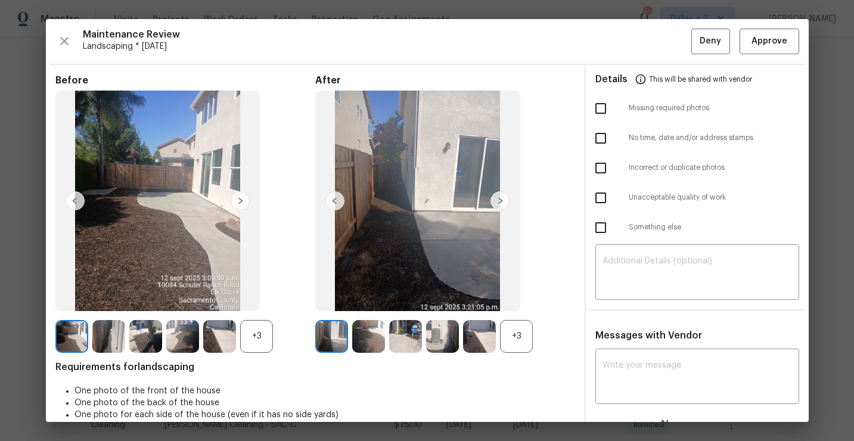
click at [520, 343] on div "+3" at bounding box center [516, 336] width 33 height 33
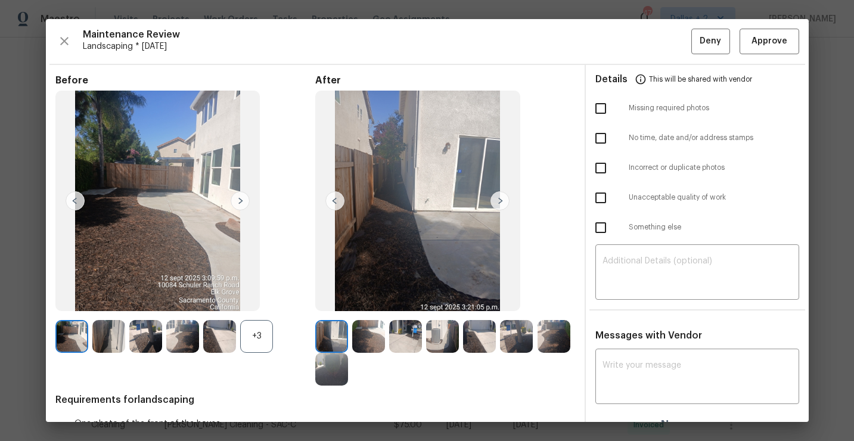
click at [257, 337] on div "+3" at bounding box center [256, 336] width 33 height 33
click at [371, 327] on img at bounding box center [368, 336] width 33 height 33
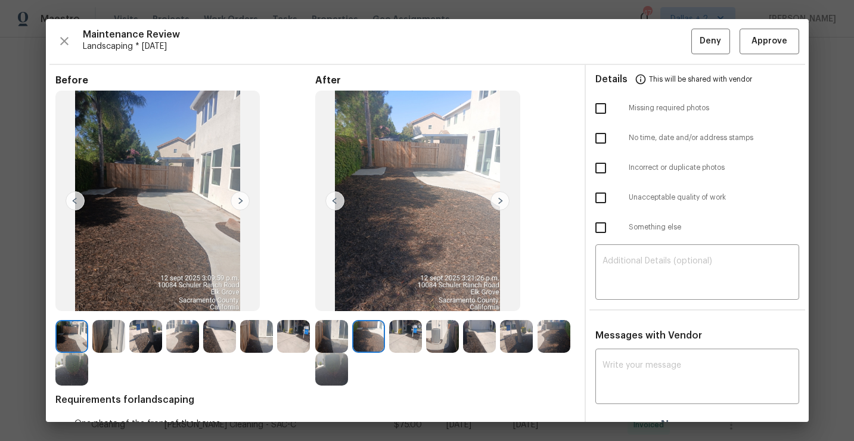
click at [105, 344] on img at bounding box center [108, 336] width 33 height 33
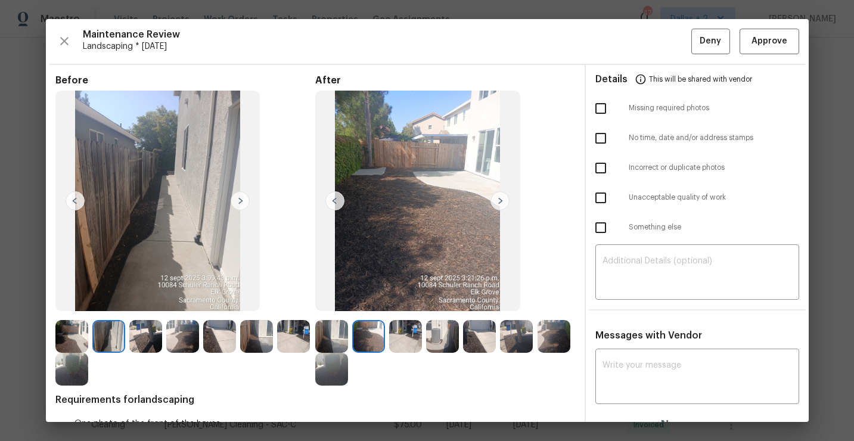
click at [145, 329] on img at bounding box center [145, 336] width 33 height 33
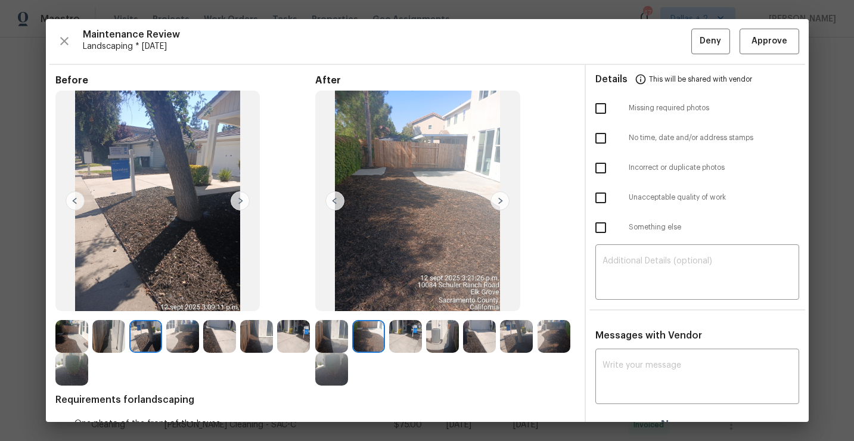
click at [169, 338] on img at bounding box center [182, 336] width 33 height 33
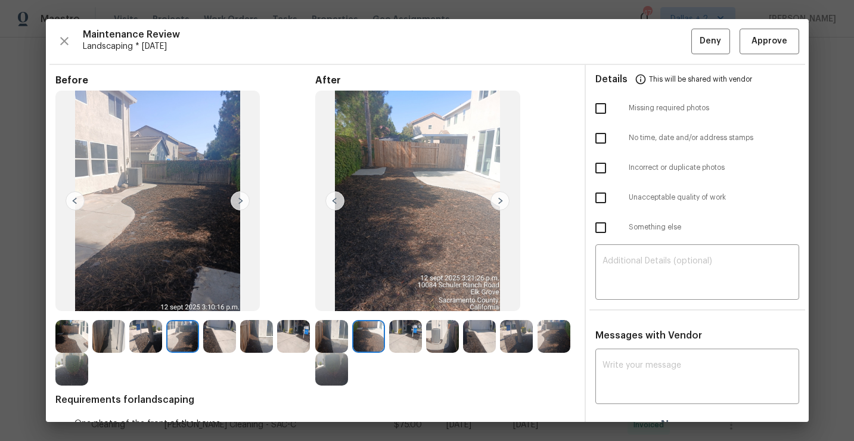
click at [217, 332] on img at bounding box center [219, 336] width 33 height 33
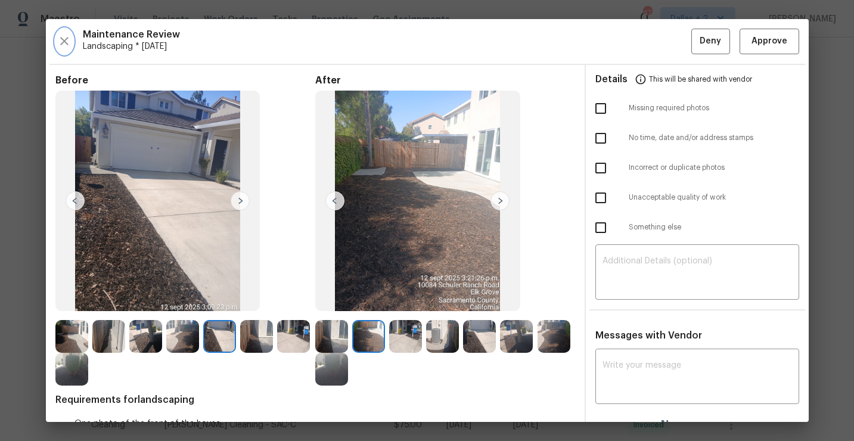
click at [65, 49] on button "button" at bounding box center [64, 42] width 18 height 26
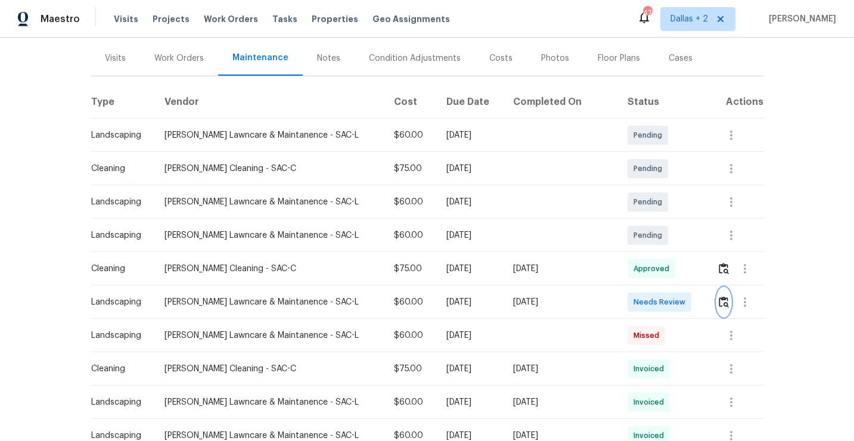
scroll to position [174, 0]
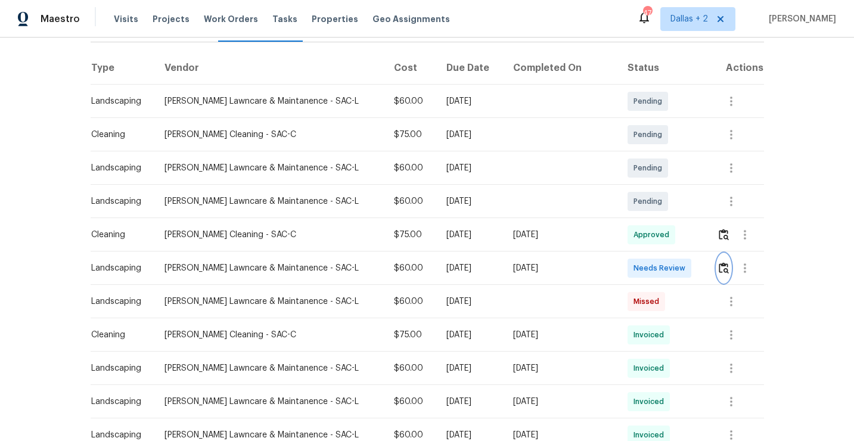
click at [725, 266] on img "button" at bounding box center [724, 267] width 10 height 11
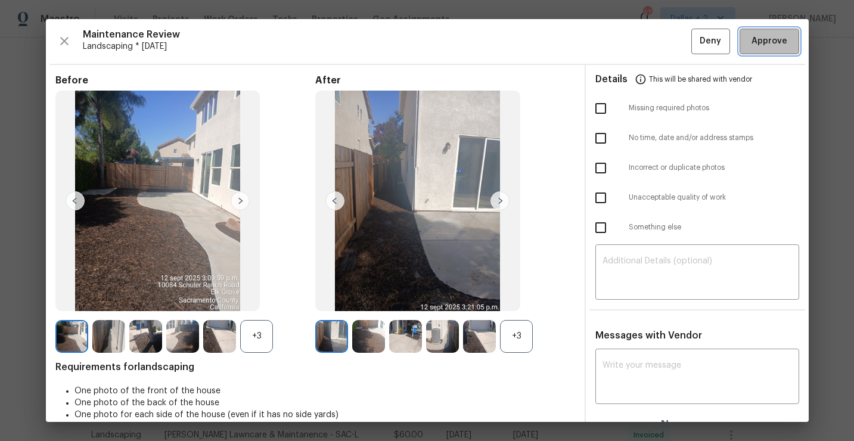
click at [760, 47] on span "Approve" at bounding box center [769, 41] width 36 height 15
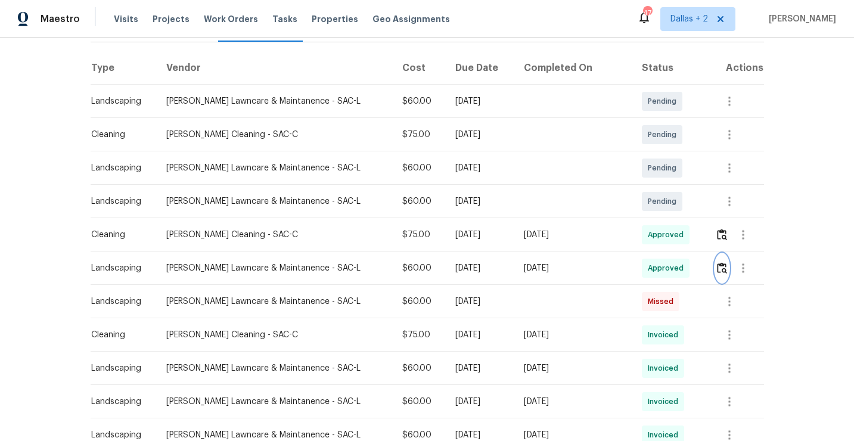
scroll to position [0, 0]
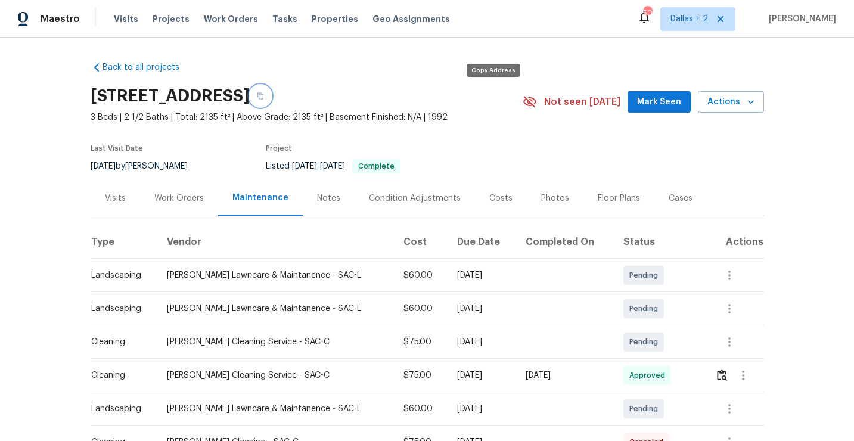
click at [271, 91] on button "button" at bounding box center [260, 95] width 21 height 21
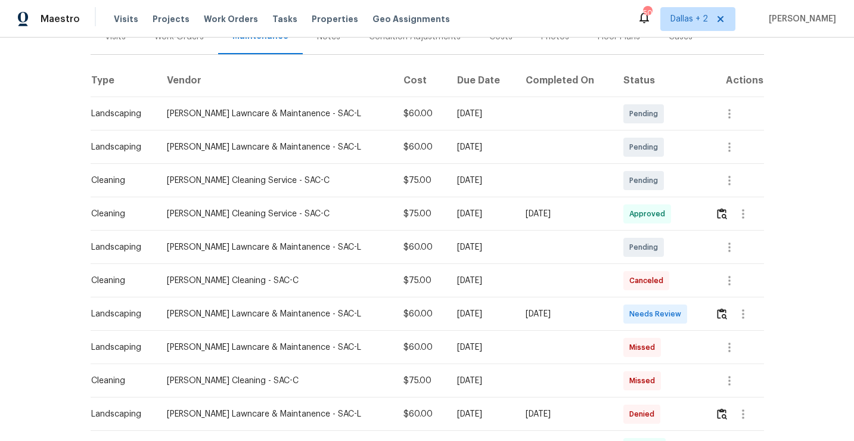
scroll to position [198, 0]
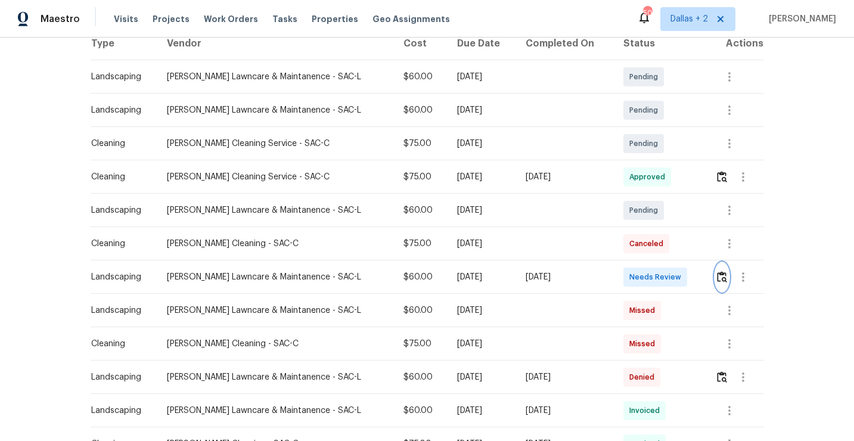
click at [723, 276] on img "button" at bounding box center [722, 276] width 10 height 11
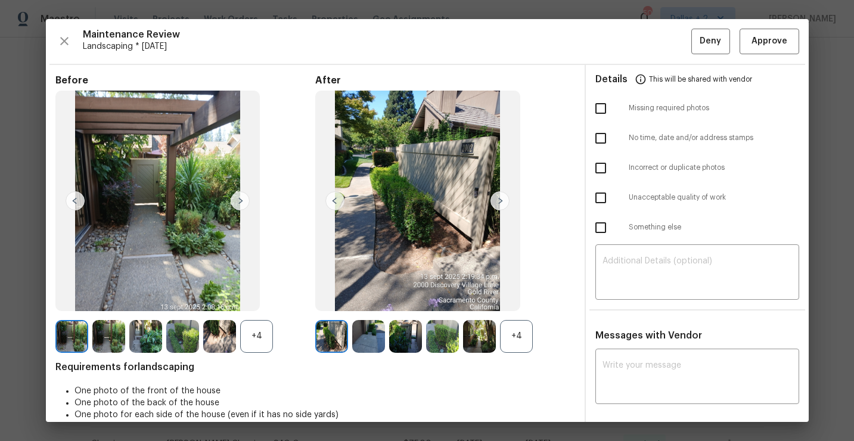
click at [520, 344] on div "+4" at bounding box center [516, 336] width 33 height 33
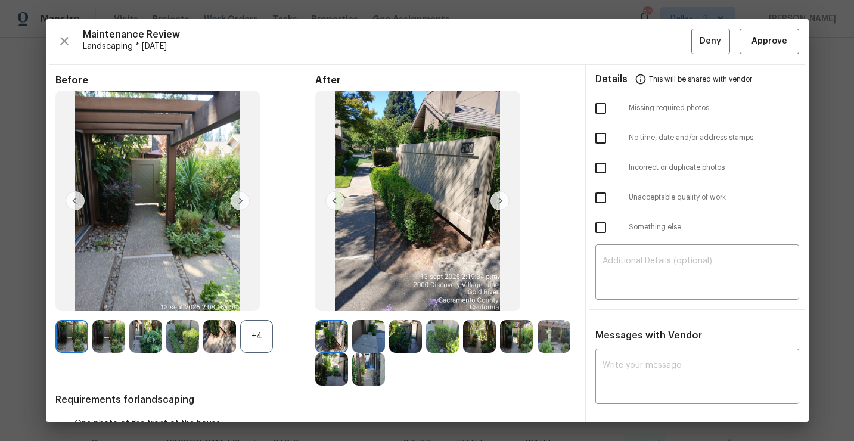
click at [273, 334] on div "+4" at bounding box center [185, 336] width 260 height 33
click at [260, 338] on div "+4" at bounding box center [256, 336] width 33 height 33
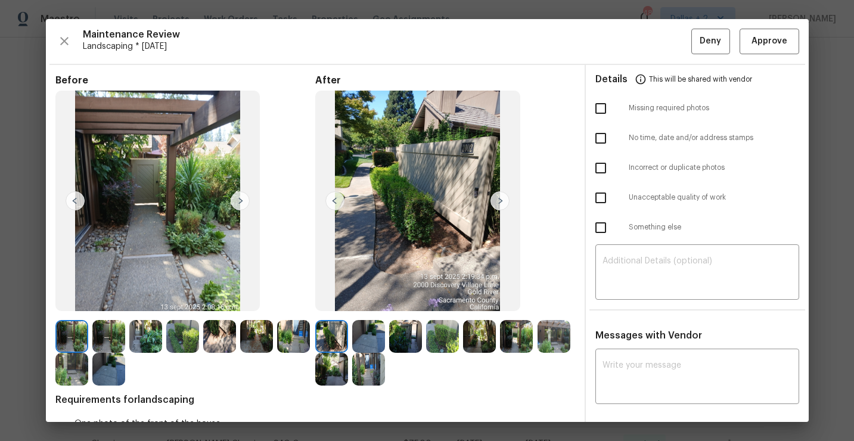
click at [553, 341] on img at bounding box center [553, 336] width 33 height 33
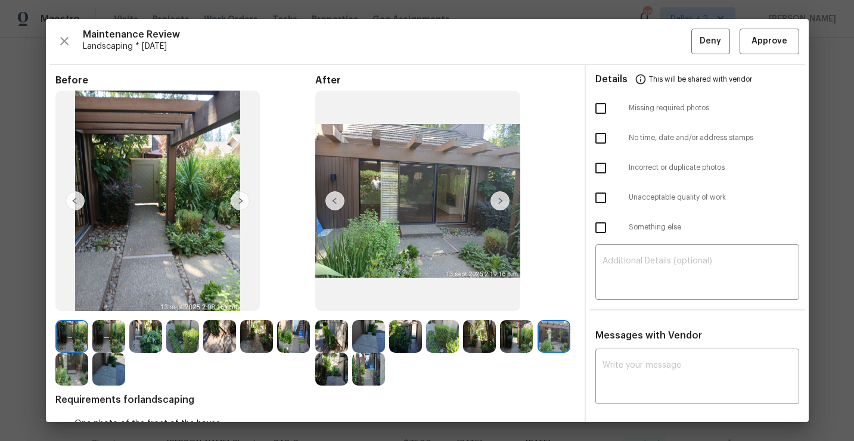
click at [370, 339] on img at bounding box center [368, 336] width 33 height 33
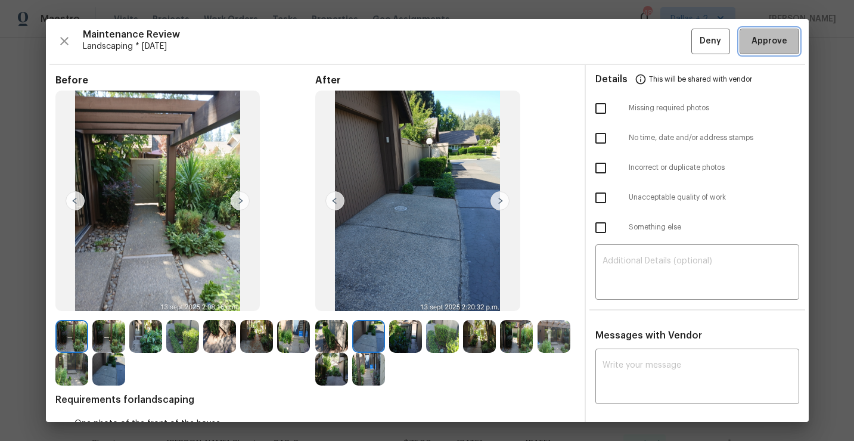
click at [763, 45] on span "Approve" at bounding box center [769, 41] width 36 height 15
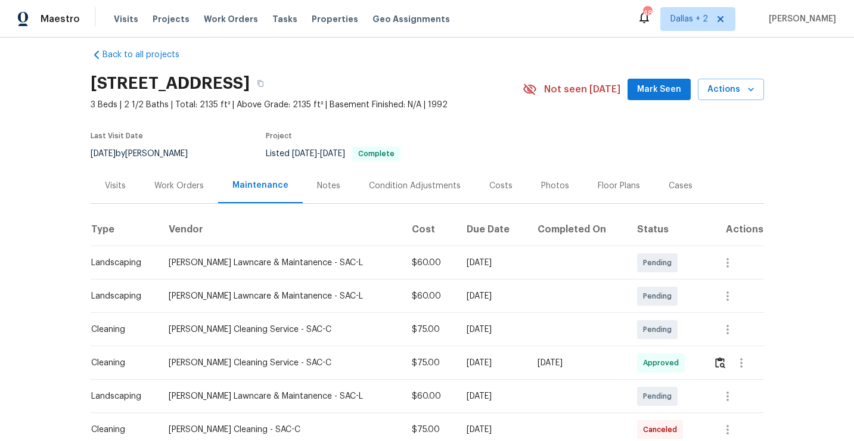
scroll to position [0, 0]
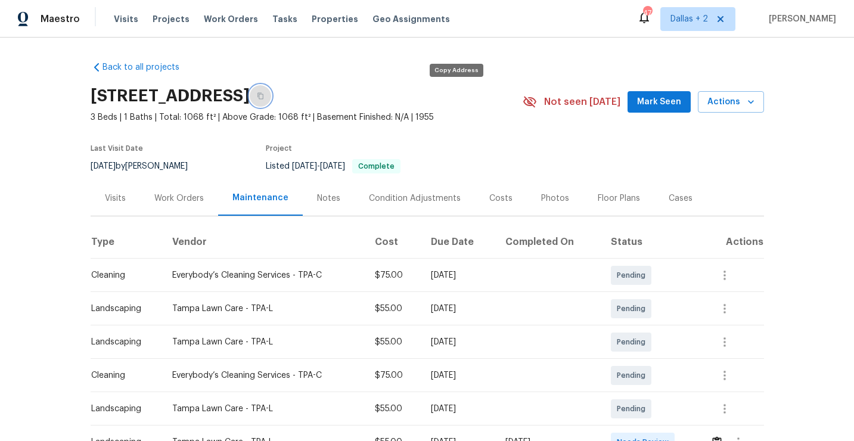
click at [271, 89] on button "button" at bounding box center [260, 95] width 21 height 21
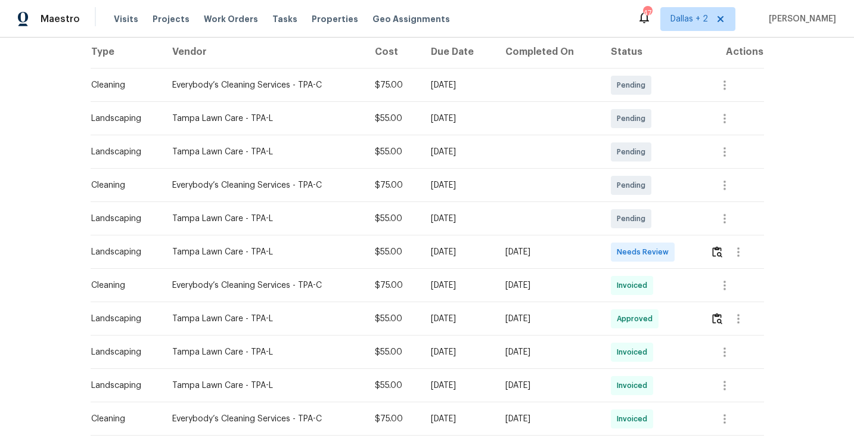
scroll to position [208, 0]
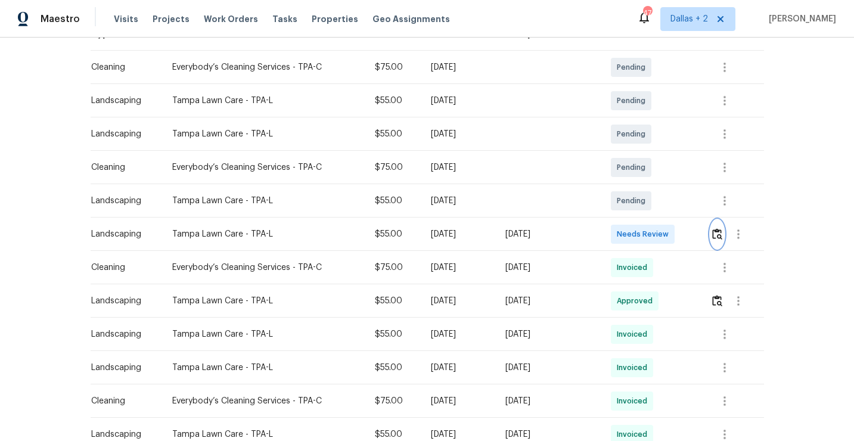
click at [720, 237] on img "button" at bounding box center [717, 233] width 10 height 11
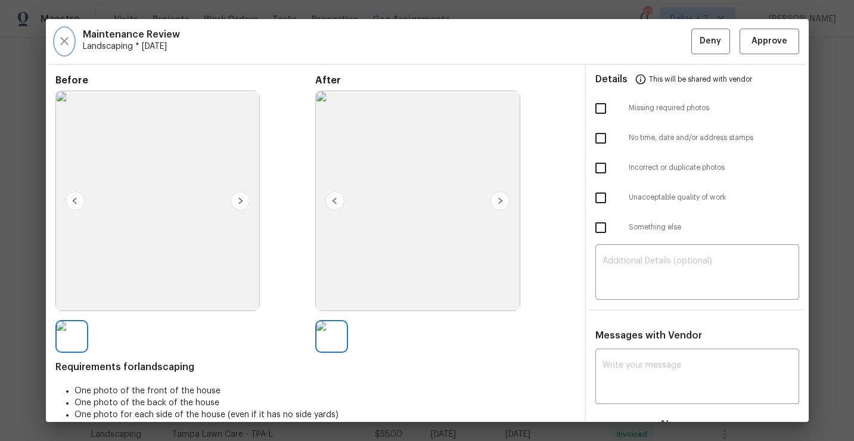
click at [61, 39] on icon "button" at bounding box center [64, 41] width 14 height 14
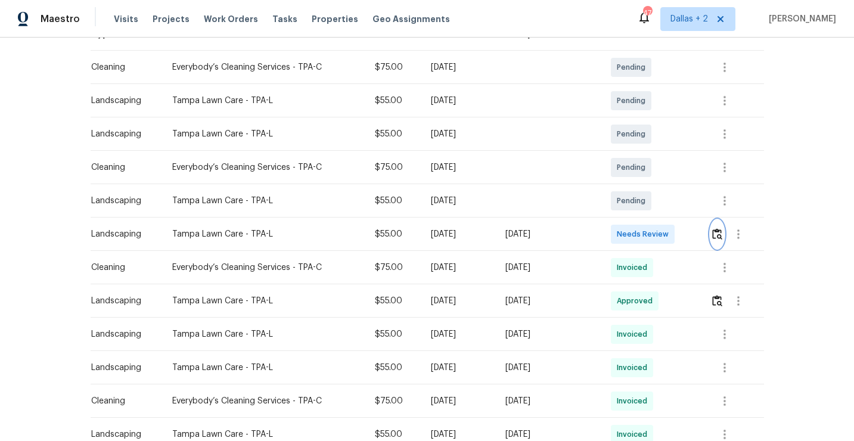
click at [713, 238] on button "button" at bounding box center [717, 234] width 14 height 29
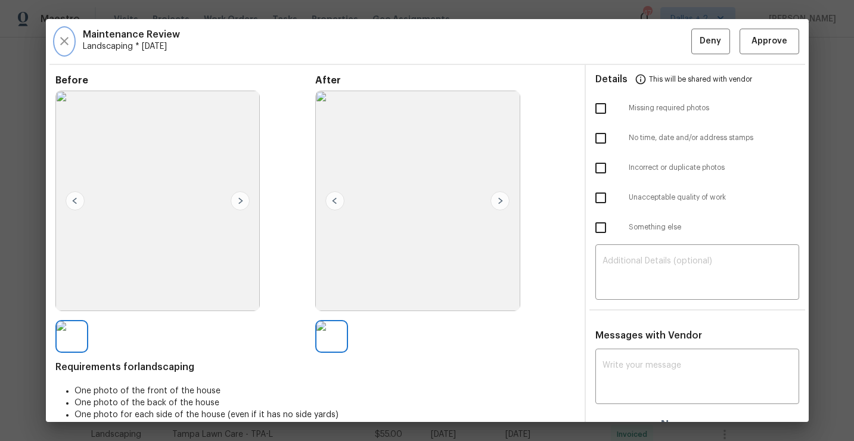
click at [69, 51] on button "button" at bounding box center [64, 42] width 18 height 26
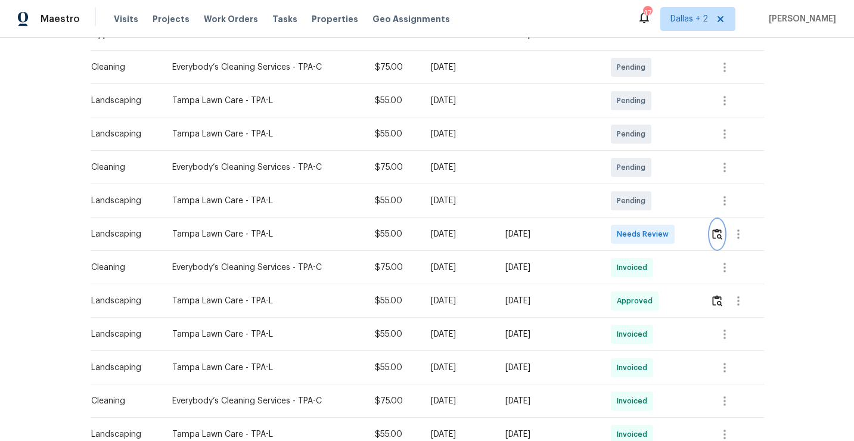
click at [717, 238] on img "button" at bounding box center [717, 233] width 10 height 11
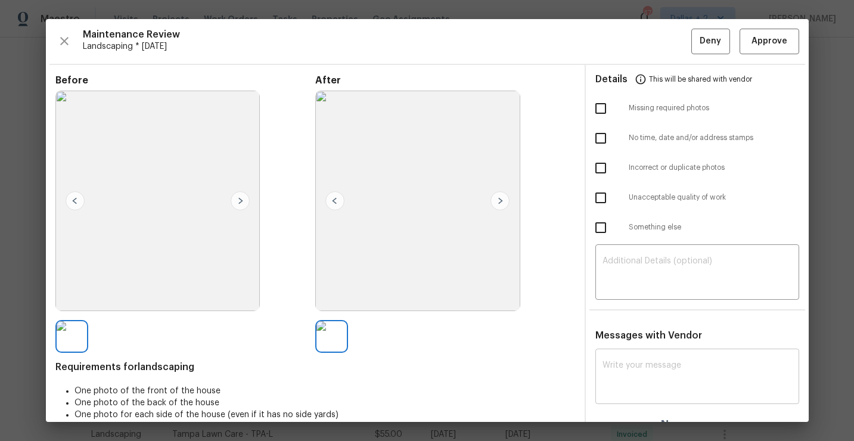
click at [649, 365] on textarea at bounding box center [696, 377] width 189 height 33
paste textarea "Maintenance Audit Team: Unfortunately this landscaping visit completed on 09/08…"
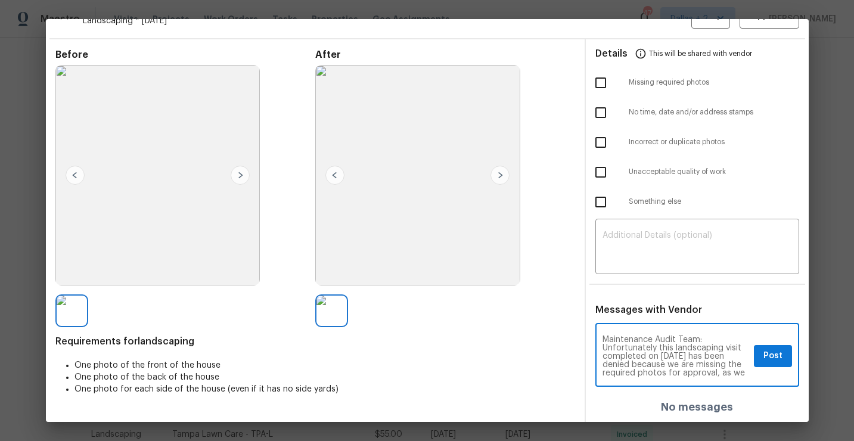
scroll to position [18, 0]
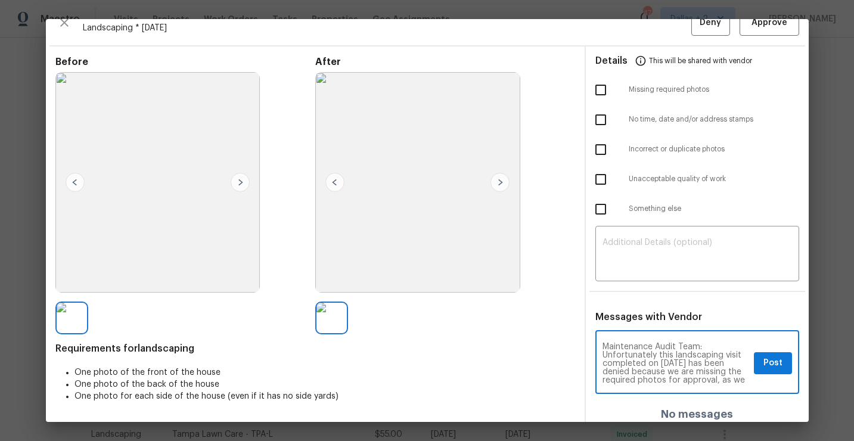
type textarea "Maintenance Audit Team: Unfortunately this landscaping visit completed on 09/08…"
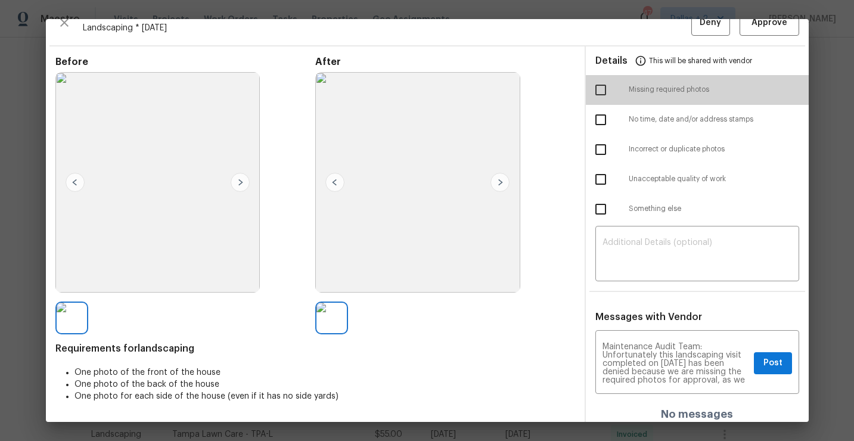
click at [598, 90] on input "checkbox" at bounding box center [600, 89] width 25 height 25
checkbox input "true"
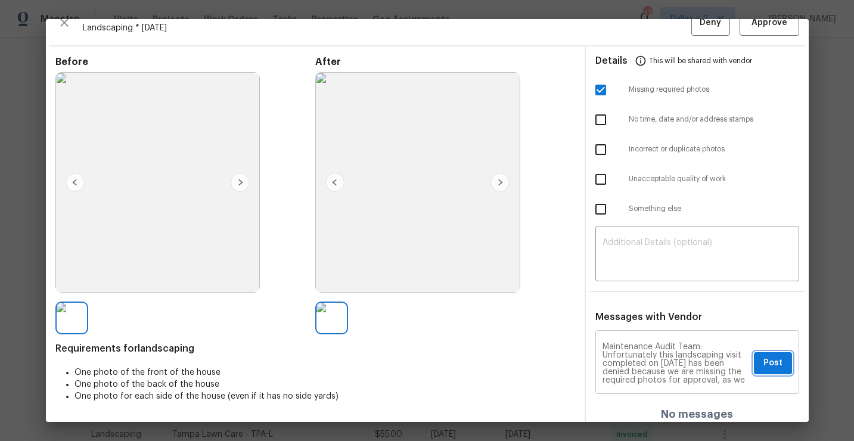
click at [772, 356] on span "Post" at bounding box center [772, 363] width 19 height 15
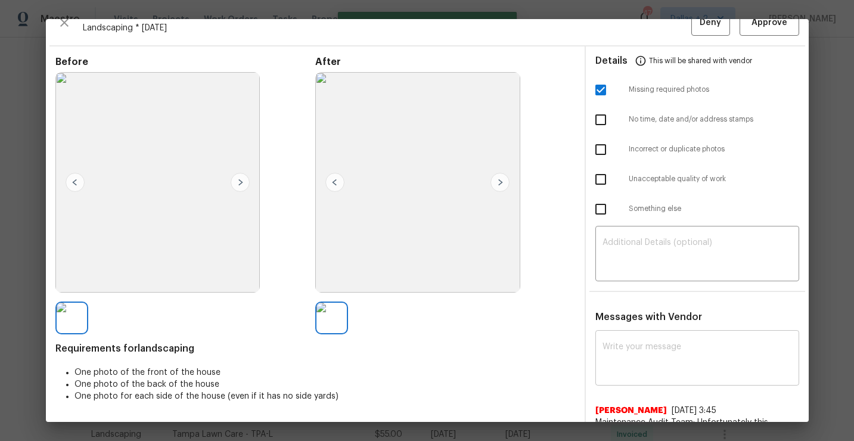
scroll to position [0, 0]
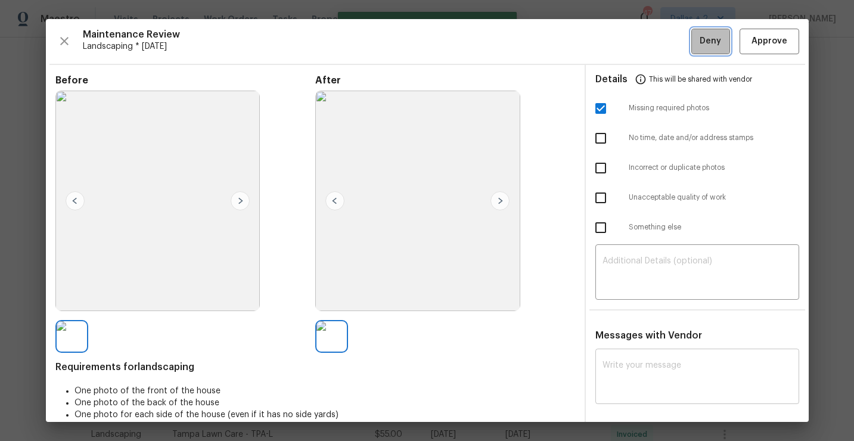
click at [705, 43] on span "Deny" at bounding box center [709, 41] width 21 height 15
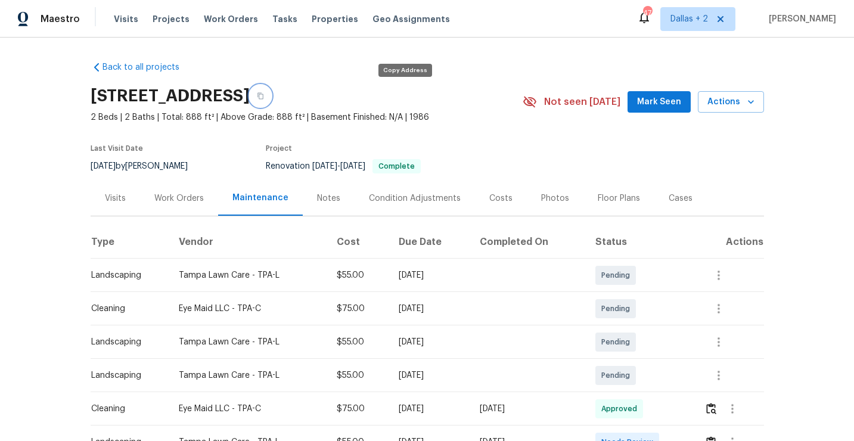
click at [271, 96] on button "button" at bounding box center [260, 95] width 21 height 21
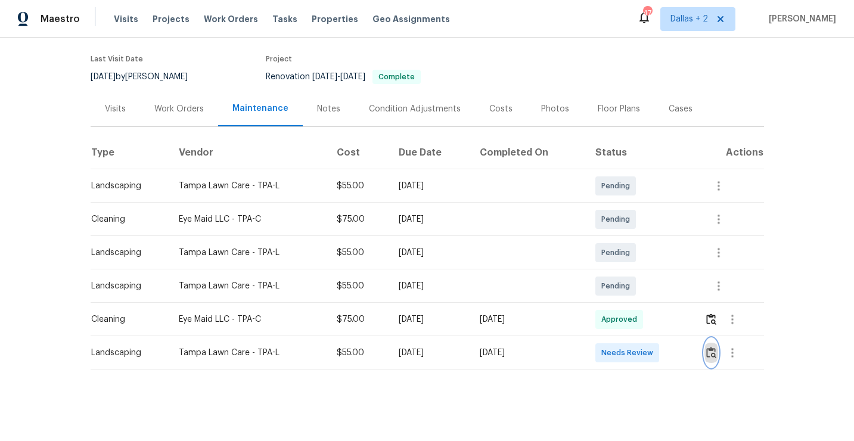
click at [707, 352] on button "button" at bounding box center [711, 352] width 14 height 29
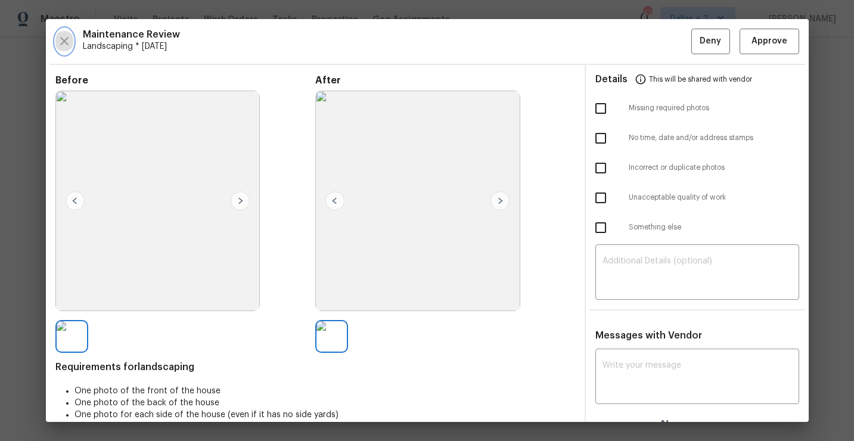
click at [66, 36] on icon "button" at bounding box center [64, 41] width 14 height 14
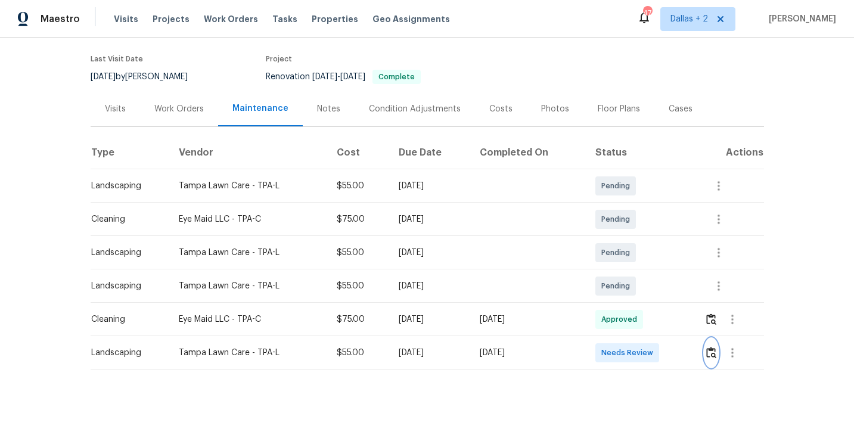
click at [713, 352] on img "button" at bounding box center [711, 352] width 10 height 11
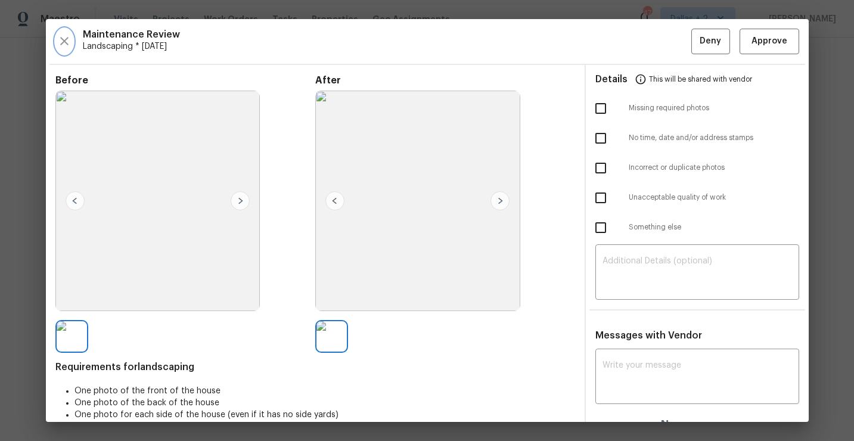
click at [64, 43] on icon "button" at bounding box center [64, 41] width 14 height 14
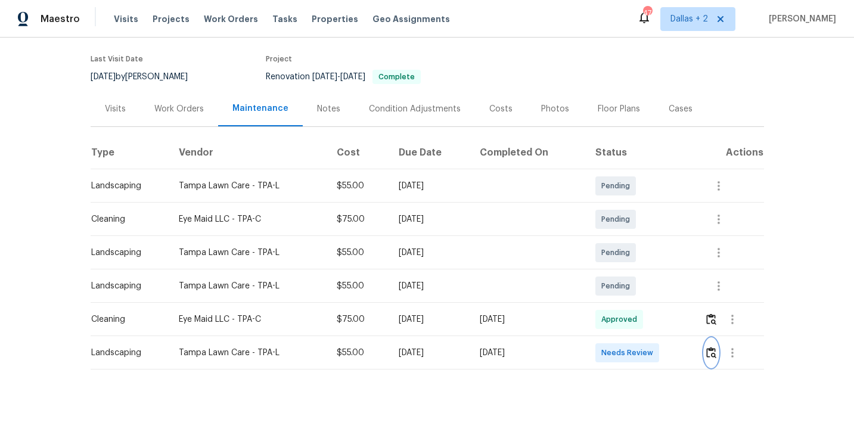
click at [713, 352] on img "button" at bounding box center [711, 352] width 10 height 11
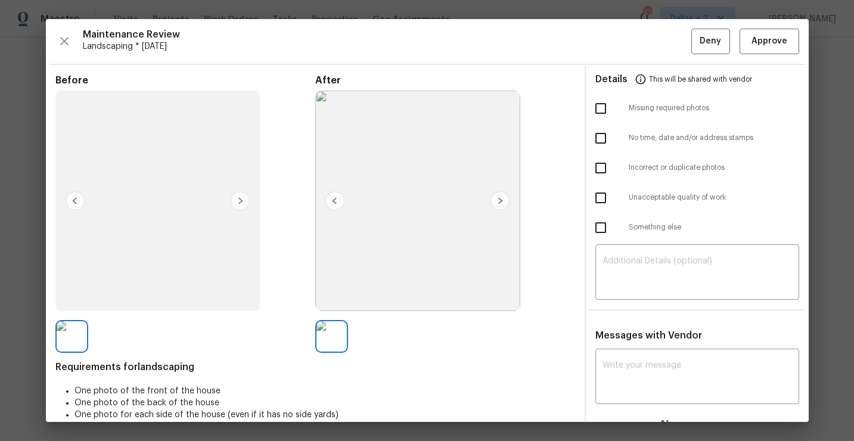
click at [70, 26] on div "Maintenance Review Landscaping * Mon, Sep 08 Deny Approve Before After Requirem…" at bounding box center [427, 220] width 763 height 403
click at [66, 35] on icon "button" at bounding box center [64, 41] width 14 height 14
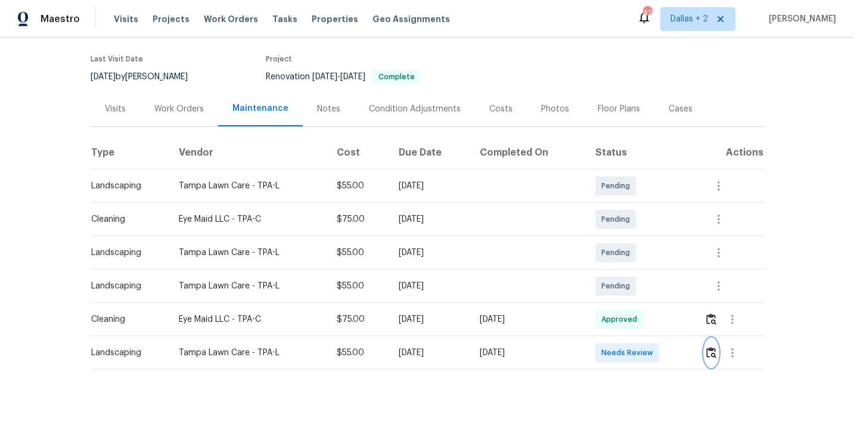
scroll to position [0, 0]
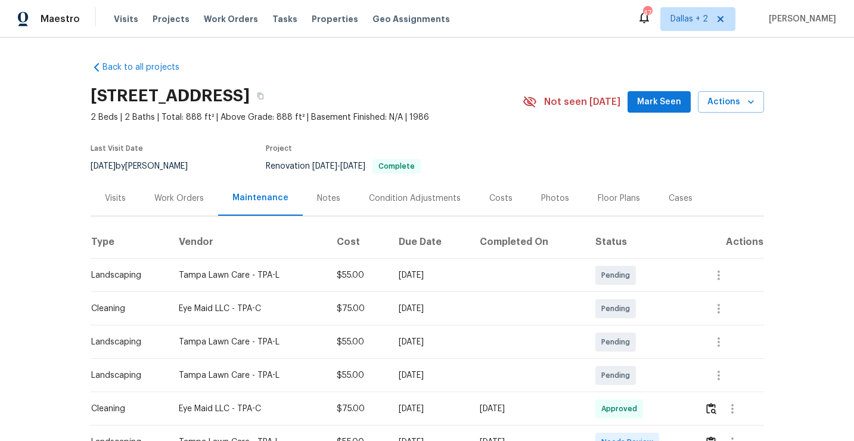
click at [98, 100] on h2 "12507 Glendale Ct, Hudson, FL 34669" at bounding box center [170, 96] width 159 height 12
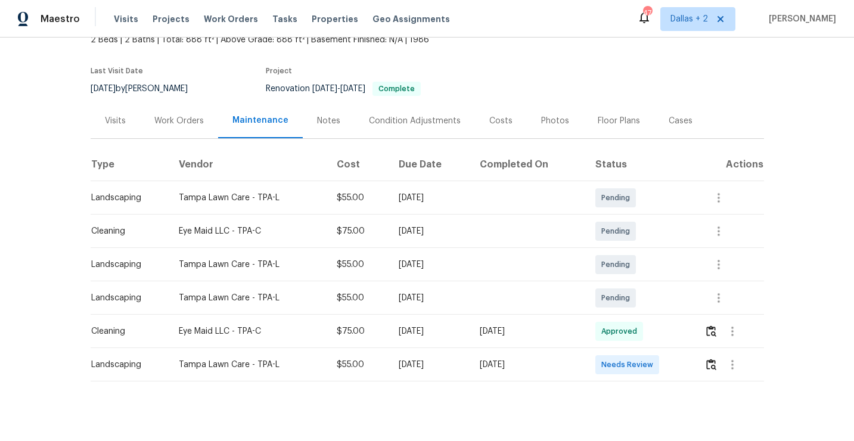
scroll to position [89, 0]
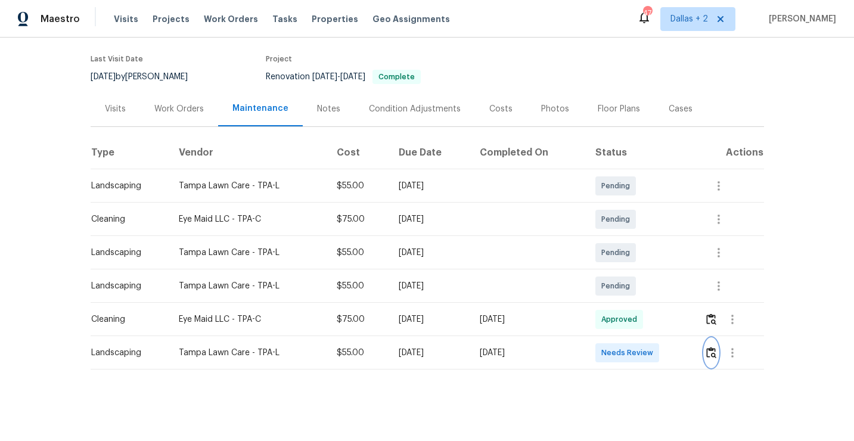
click at [713, 350] on img "button" at bounding box center [711, 352] width 10 height 11
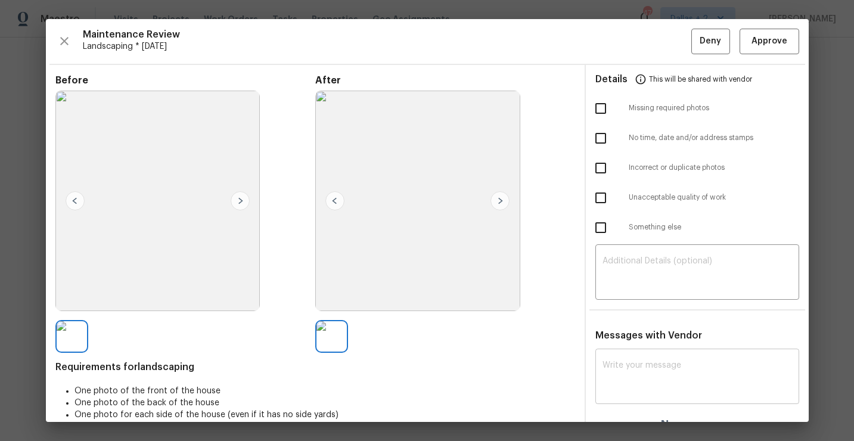
click at [637, 384] on textarea at bounding box center [696, 377] width 189 height 33
paste textarea "Maintenance Audit Team: Unfortunately this landscaping visit completed on 09/08…"
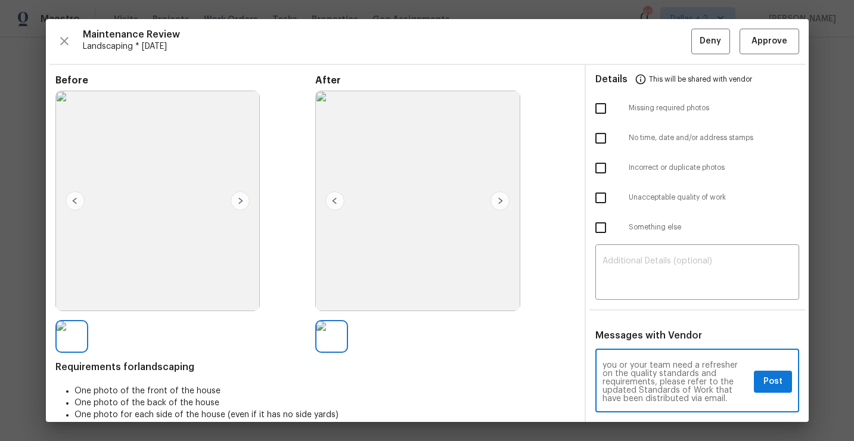
scroll to position [26, 0]
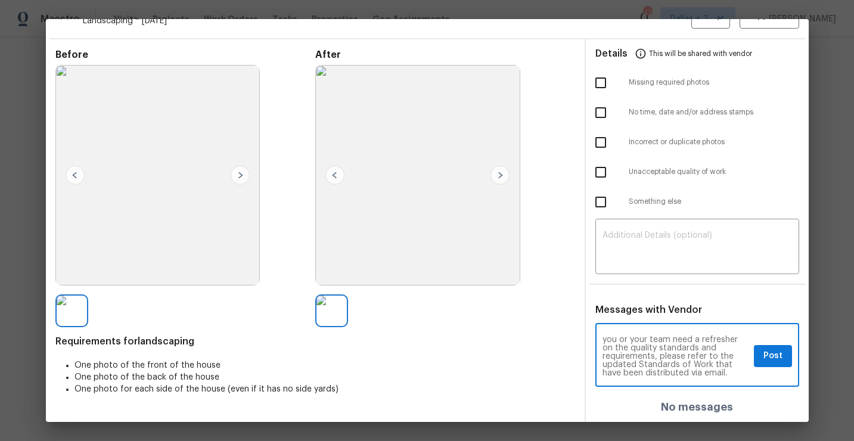
type textarea "Maintenance Audit Team: Unfortunately this landscaping visit completed on 09/08…"
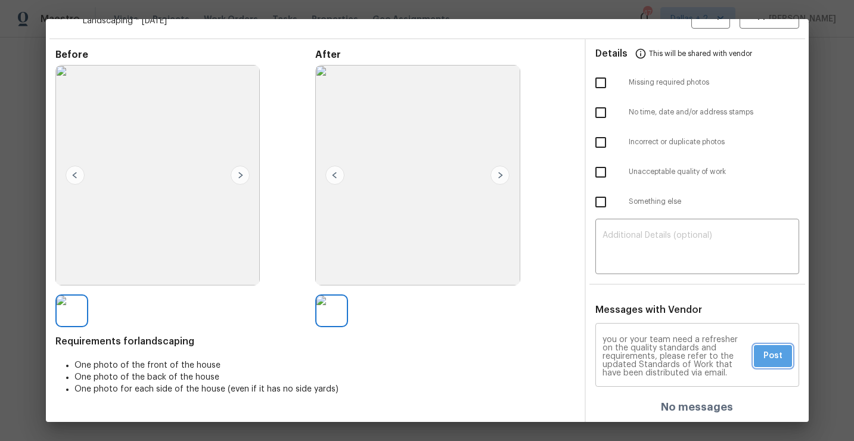
click at [760, 362] on button "Post" at bounding box center [773, 356] width 38 height 22
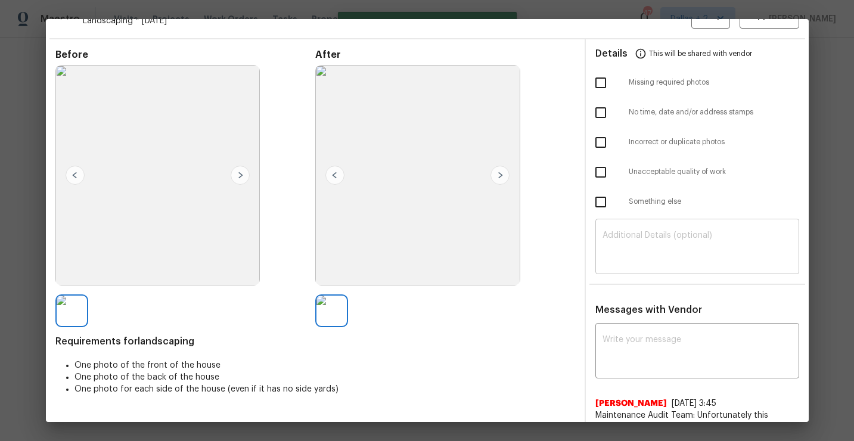
scroll to position [0, 0]
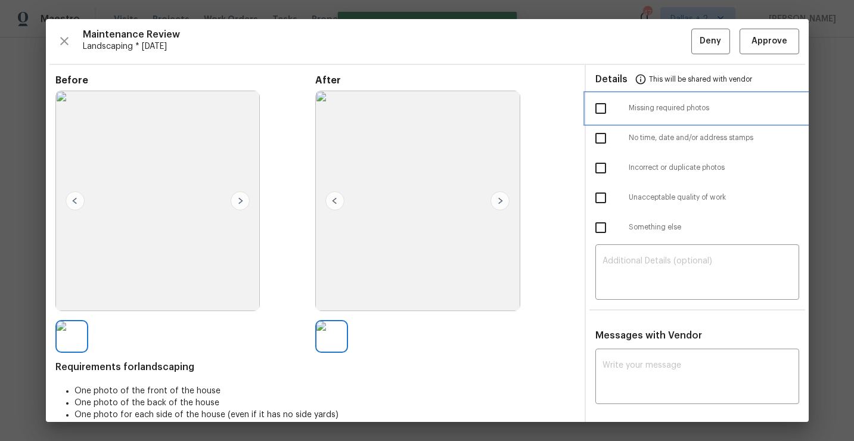
click at [620, 109] on div at bounding box center [611, 108] width 33 height 25
click at [701, 52] on button "Deny" at bounding box center [710, 42] width 39 height 26
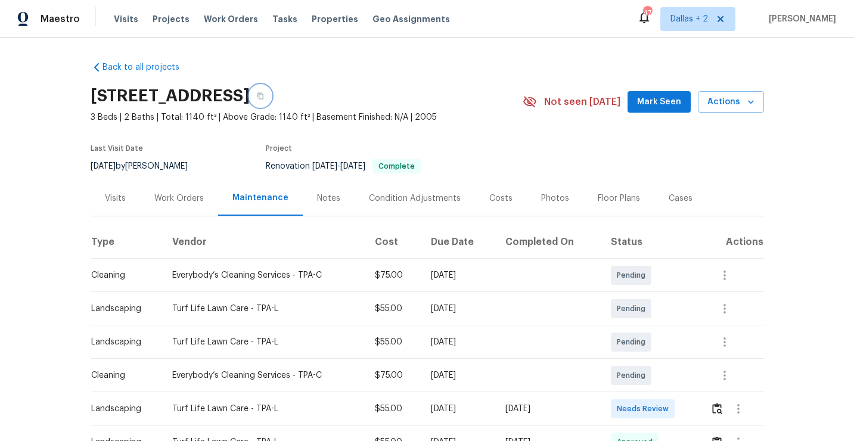
click at [271, 93] on button "button" at bounding box center [260, 95] width 21 height 21
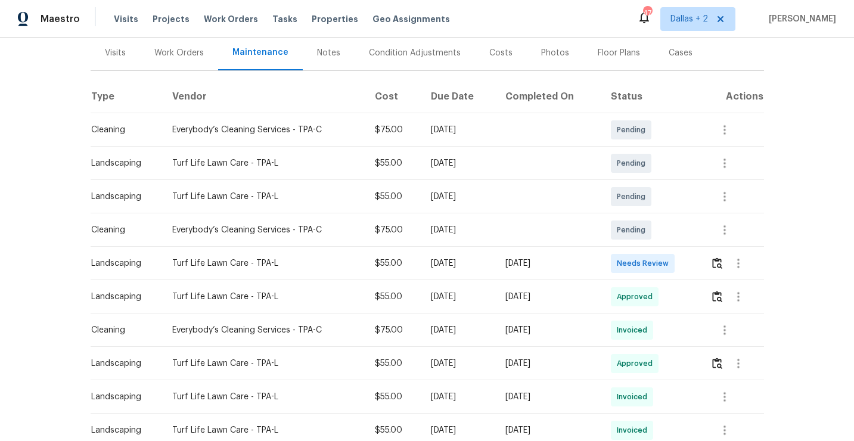
scroll to position [191, 0]
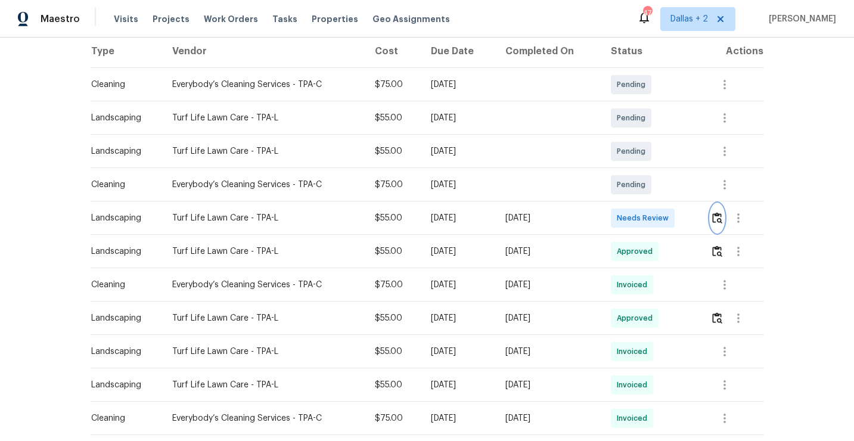
click at [716, 218] on img "button" at bounding box center [717, 217] width 10 height 11
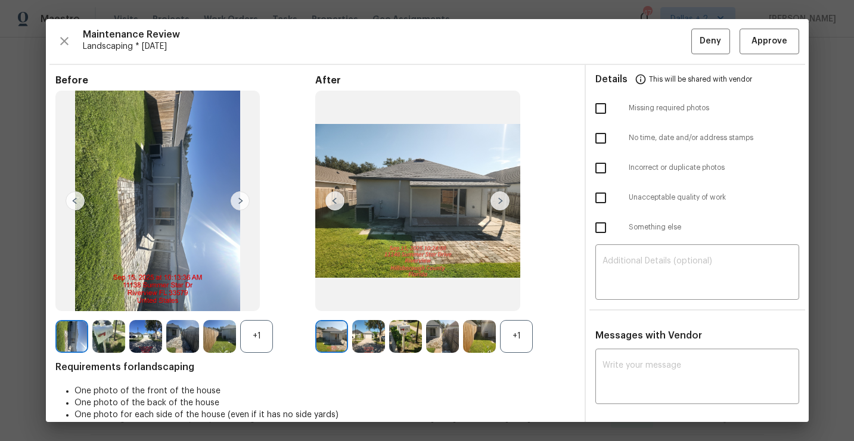
click at [264, 343] on div "+1" at bounding box center [256, 336] width 33 height 33
click at [521, 331] on div "+1" at bounding box center [516, 336] width 33 height 33
click at [100, 330] on img at bounding box center [108, 336] width 33 height 33
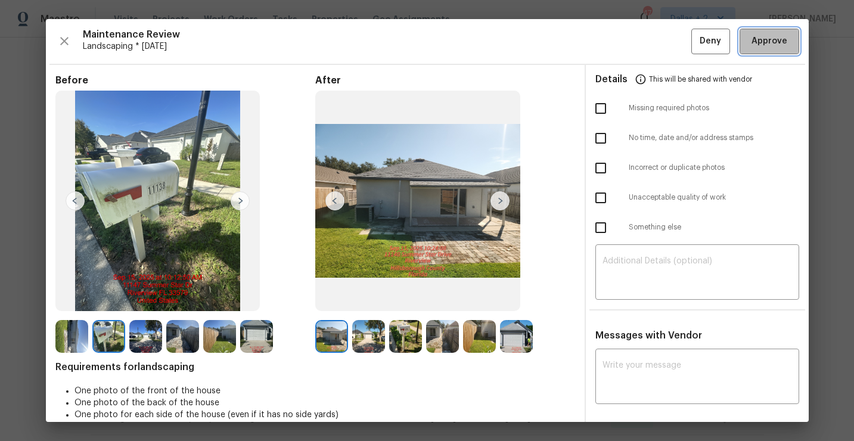
click at [773, 46] on span "Approve" at bounding box center [769, 41] width 36 height 15
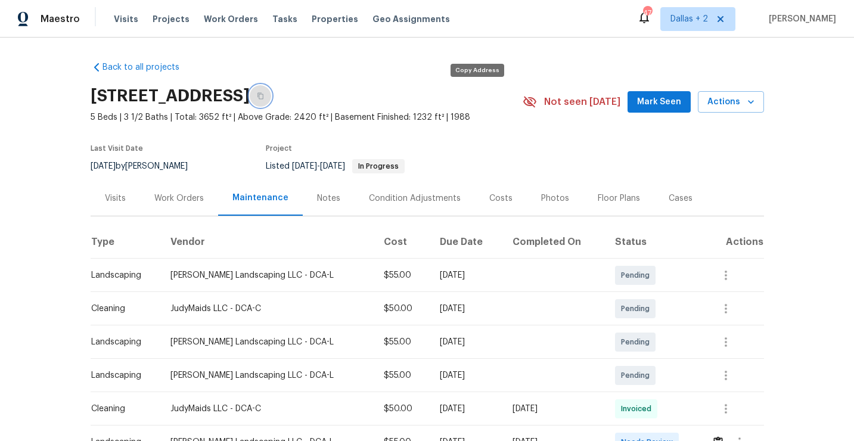
click at [271, 92] on button "button" at bounding box center [260, 95] width 21 height 21
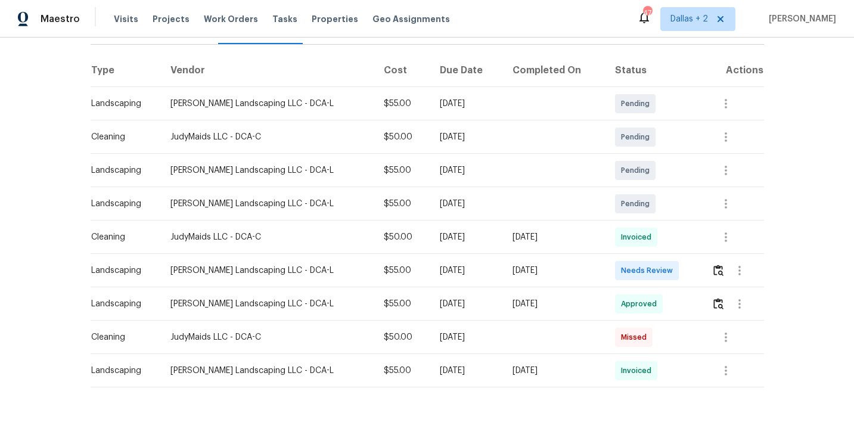
scroll to position [189, 0]
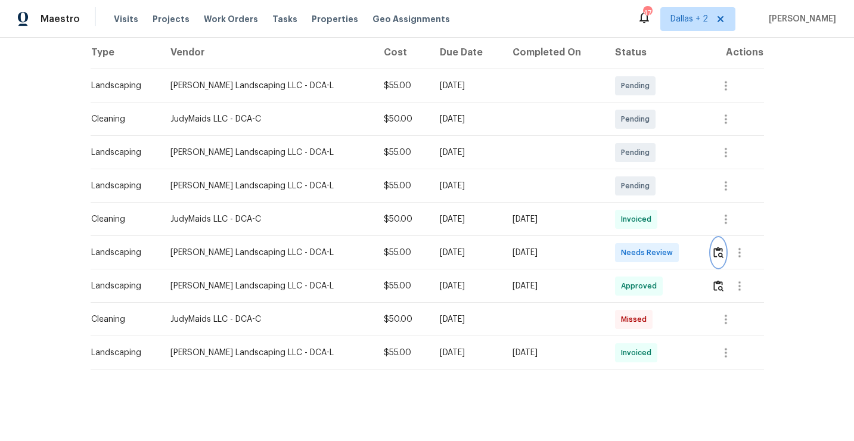
click at [720, 261] on button "button" at bounding box center [718, 252] width 14 height 29
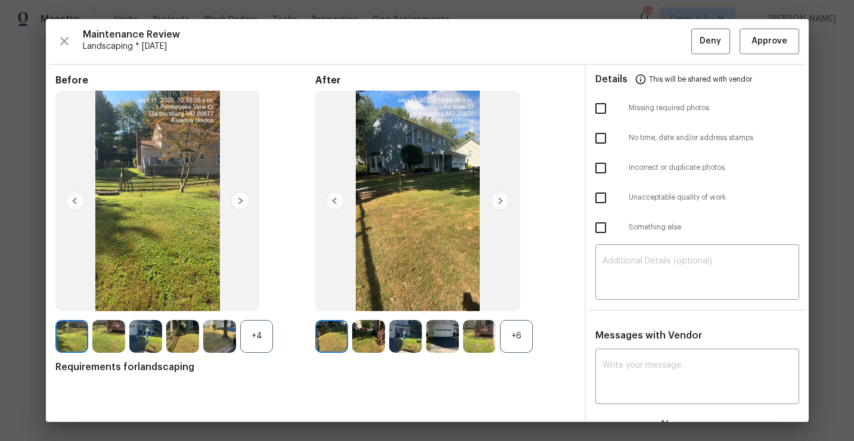
click at [509, 335] on div "+6" at bounding box center [516, 336] width 33 height 33
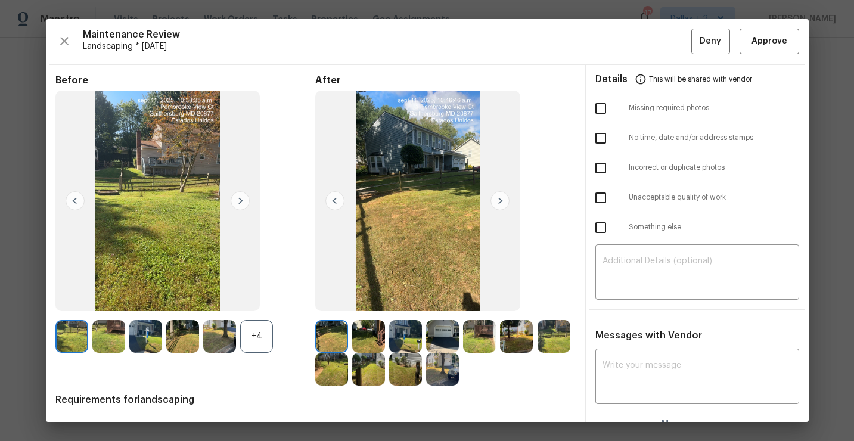
click at [248, 333] on div "+4" at bounding box center [256, 336] width 33 height 33
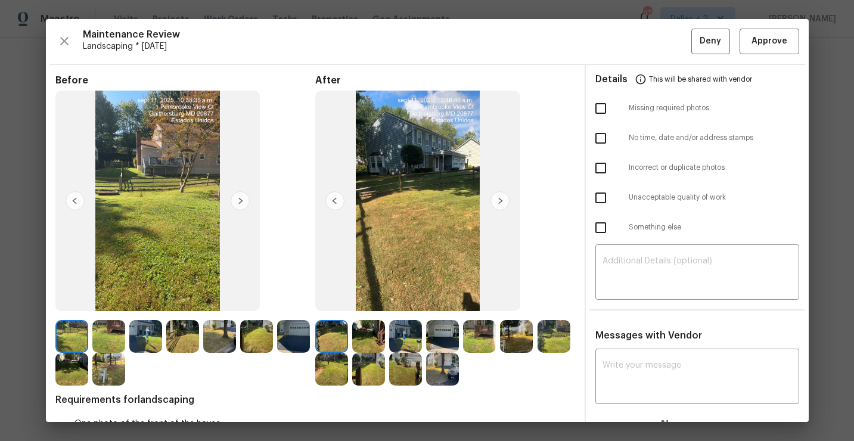
click at [107, 362] on img at bounding box center [108, 369] width 33 height 33
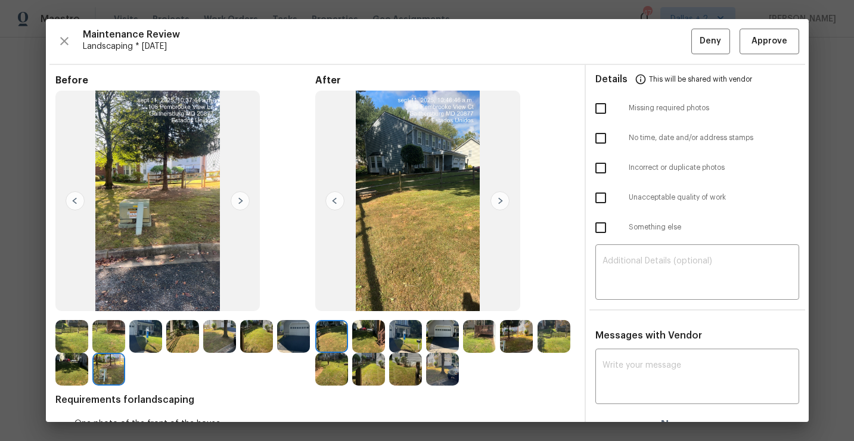
click at [359, 331] on img at bounding box center [368, 336] width 33 height 33
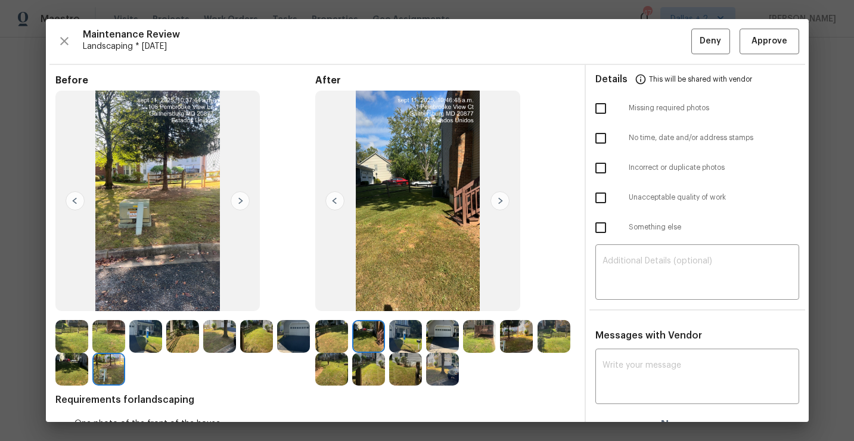
click at [405, 329] on img at bounding box center [405, 336] width 33 height 33
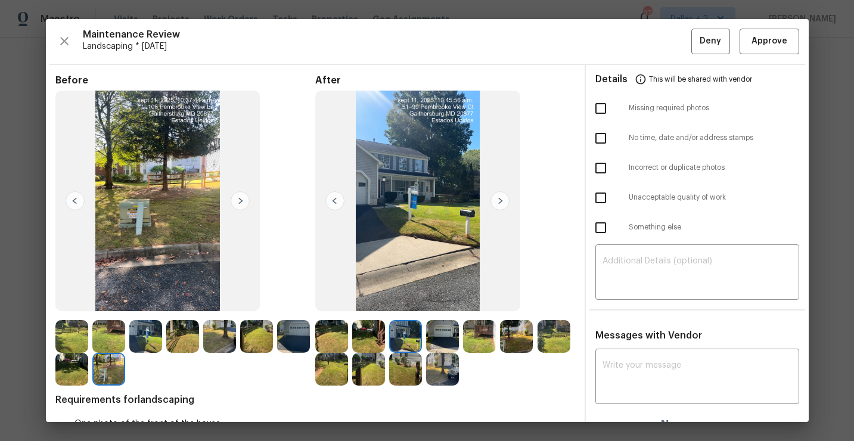
click at [62, 374] on img at bounding box center [71, 369] width 33 height 33
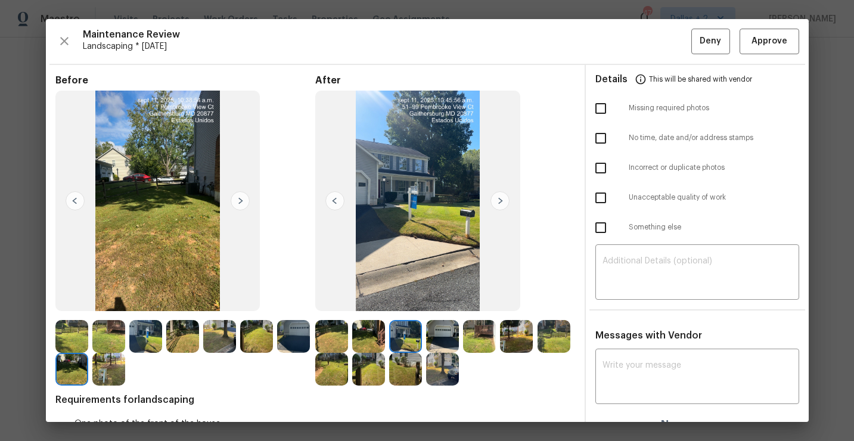
click at [498, 201] on img at bounding box center [499, 200] width 19 height 19
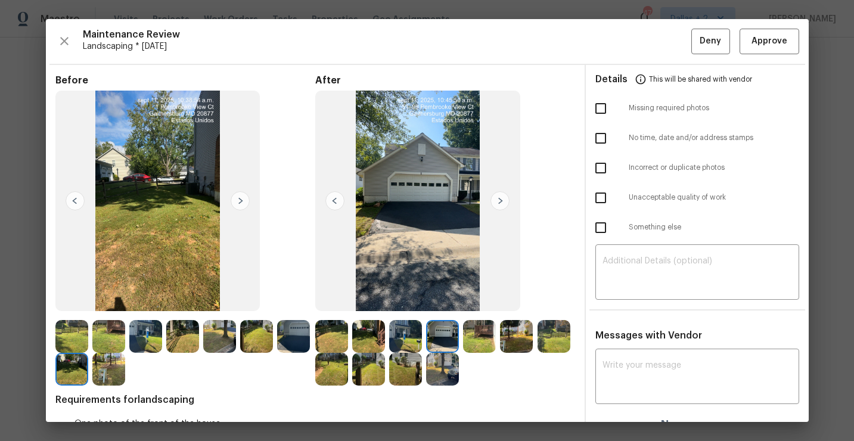
click at [498, 201] on img at bounding box center [499, 200] width 19 height 19
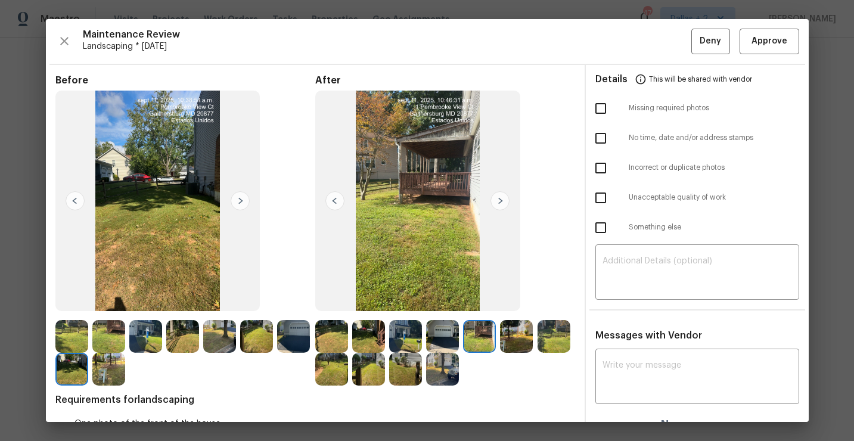
click at [499, 201] on img at bounding box center [499, 200] width 19 height 19
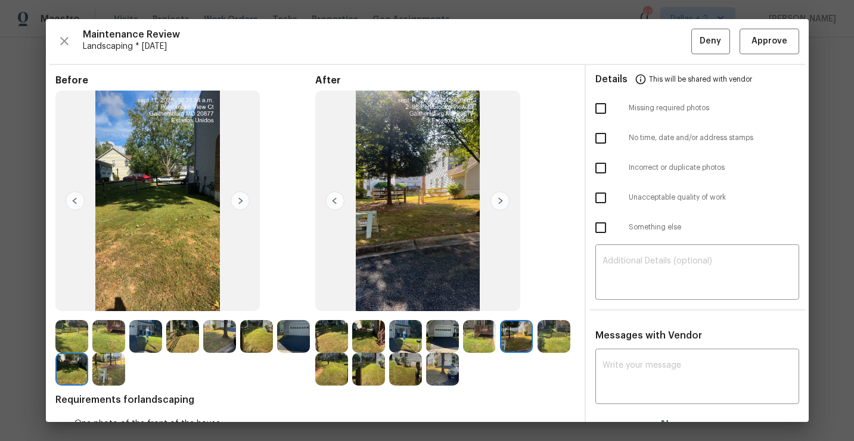
click at [499, 201] on img at bounding box center [499, 200] width 19 height 19
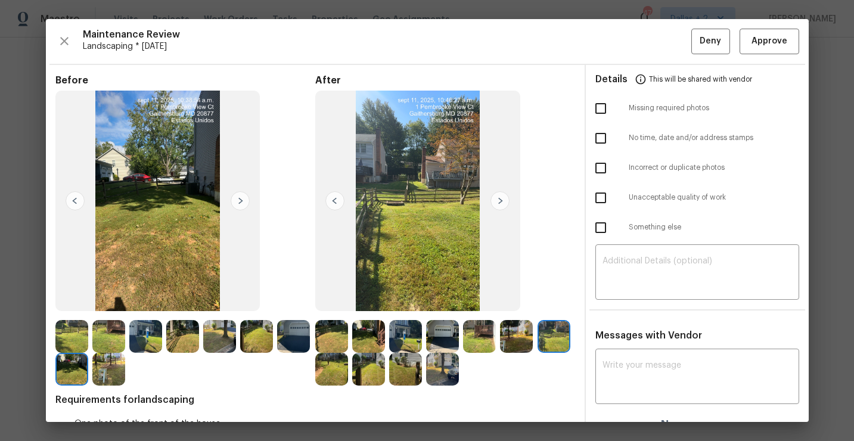
click at [499, 204] on img at bounding box center [499, 200] width 19 height 19
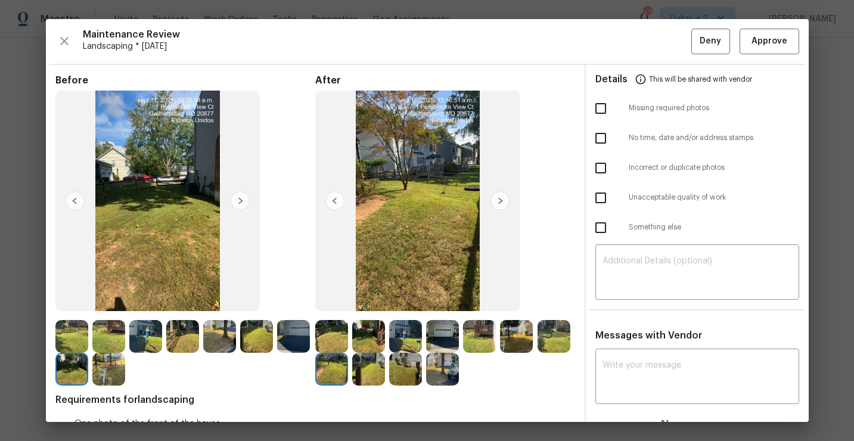
click at [363, 365] on img at bounding box center [368, 369] width 33 height 33
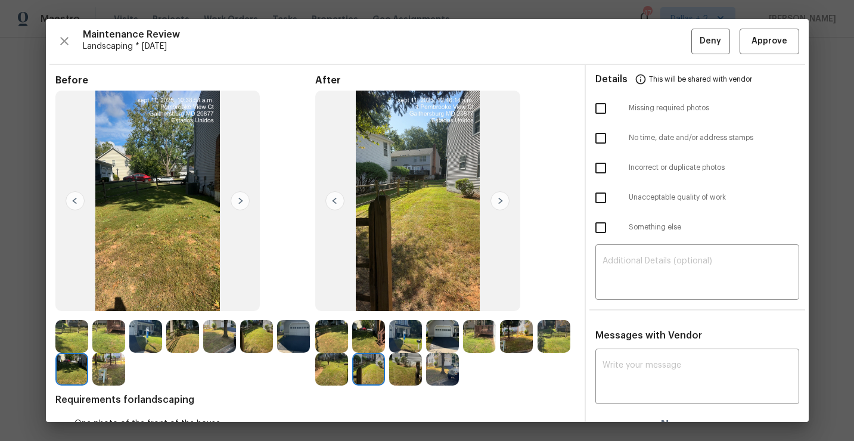
click at [412, 361] on img at bounding box center [405, 369] width 33 height 33
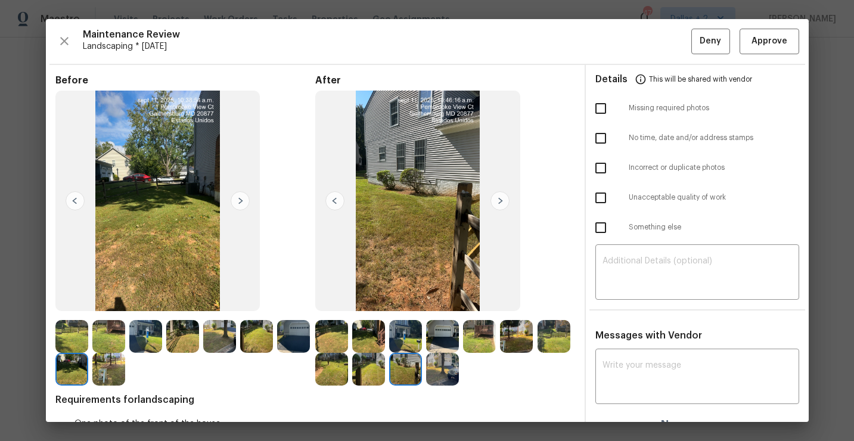
click at [441, 363] on img at bounding box center [442, 369] width 33 height 33
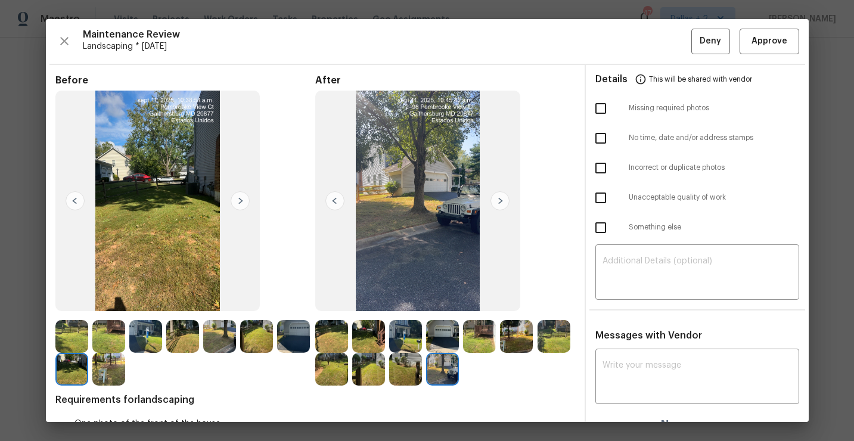
click at [105, 366] on img at bounding box center [108, 369] width 33 height 33
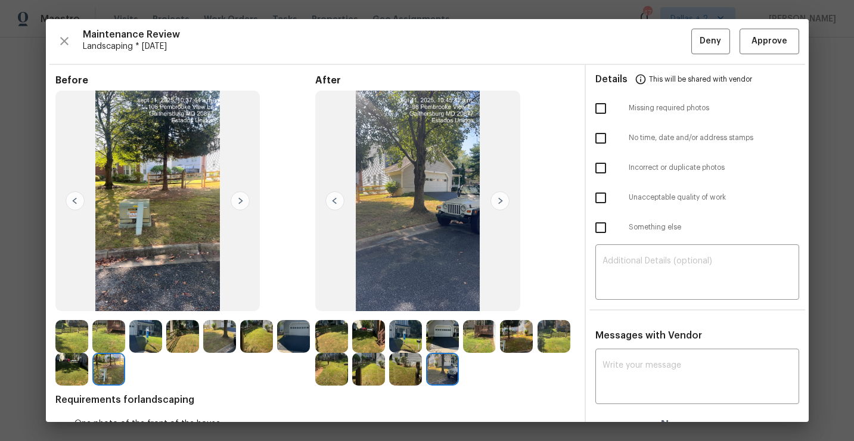
click at [73, 371] on img at bounding box center [71, 369] width 33 height 33
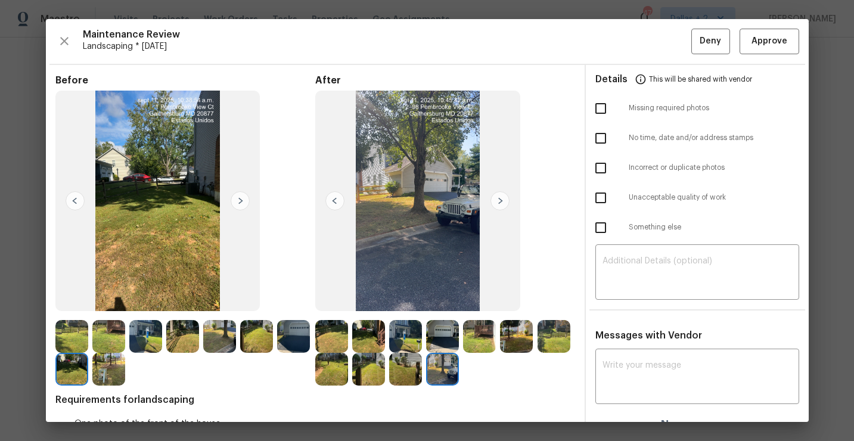
click at [265, 343] on img at bounding box center [256, 336] width 33 height 33
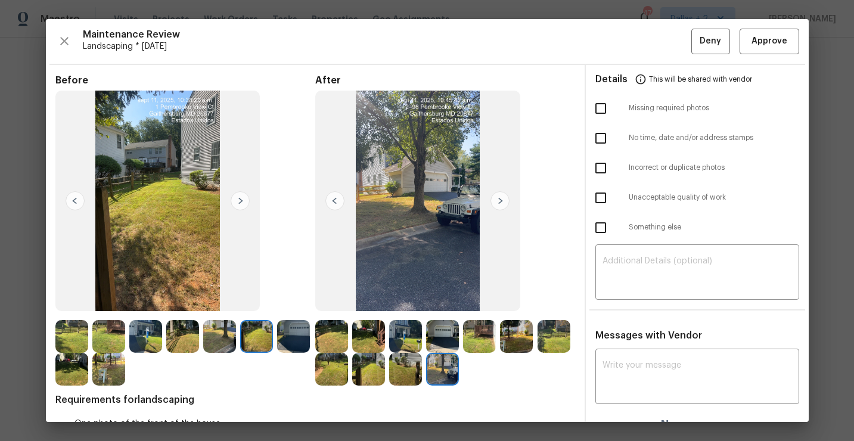
click at [201, 334] on div at bounding box center [184, 336] width 37 height 33
click at [163, 332] on div at bounding box center [147, 336] width 37 height 33
click at [322, 340] on img at bounding box center [331, 336] width 33 height 33
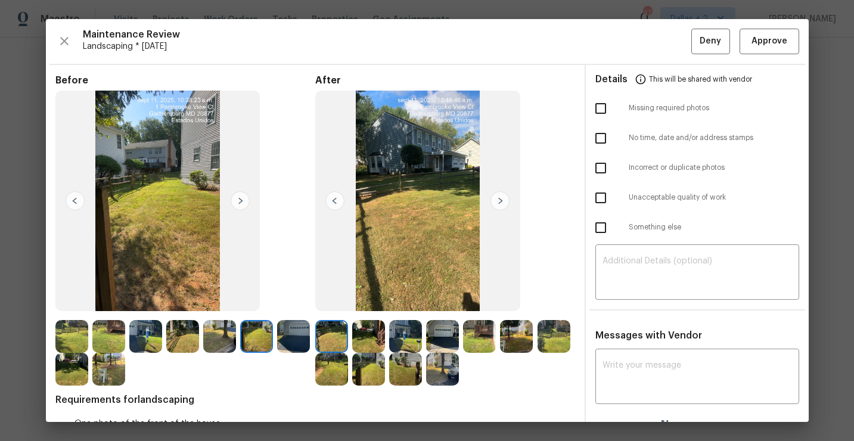
click at [381, 329] on img at bounding box center [368, 336] width 33 height 33
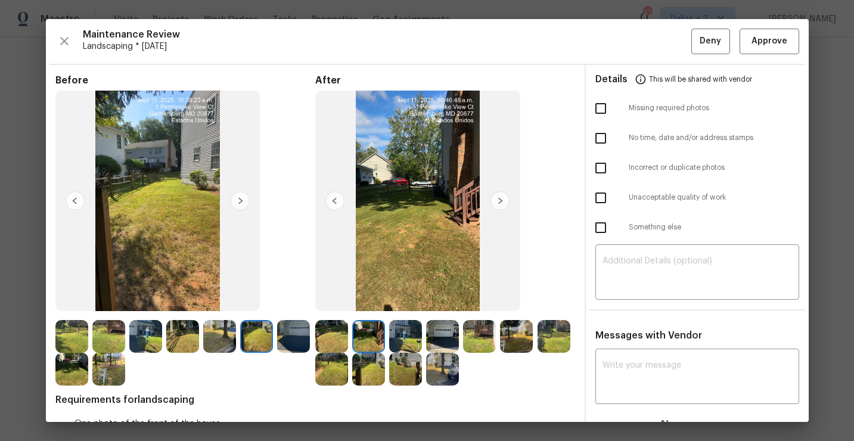
click at [413, 334] on img at bounding box center [405, 336] width 33 height 33
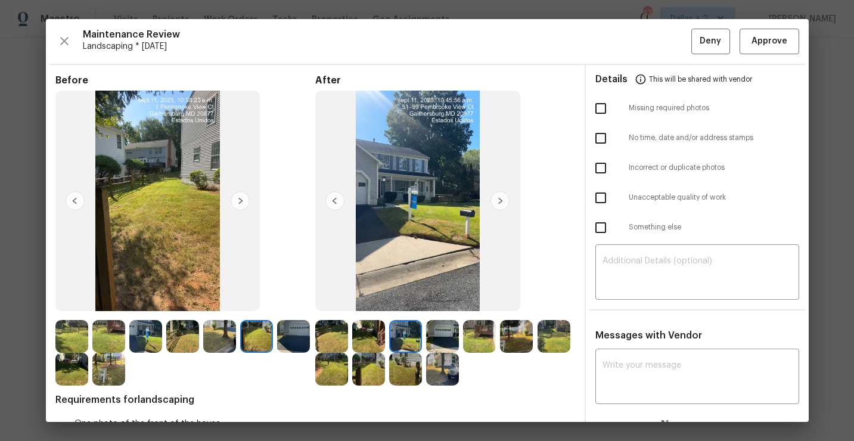
click at [455, 340] on img at bounding box center [442, 336] width 33 height 33
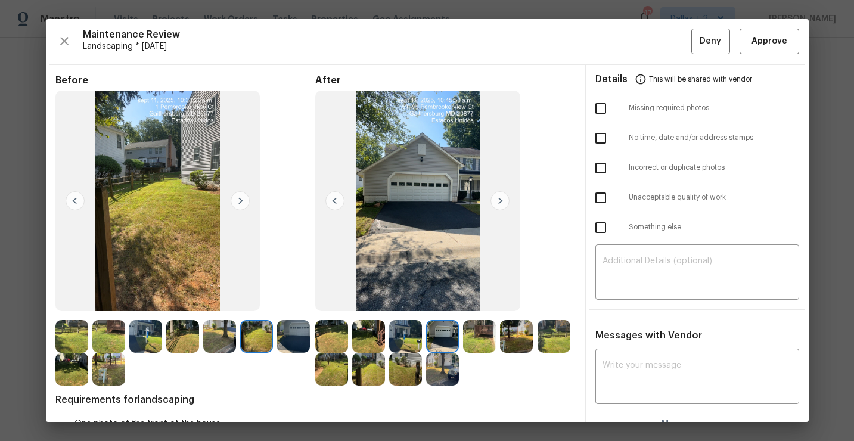
click at [479, 339] on img at bounding box center [479, 336] width 33 height 33
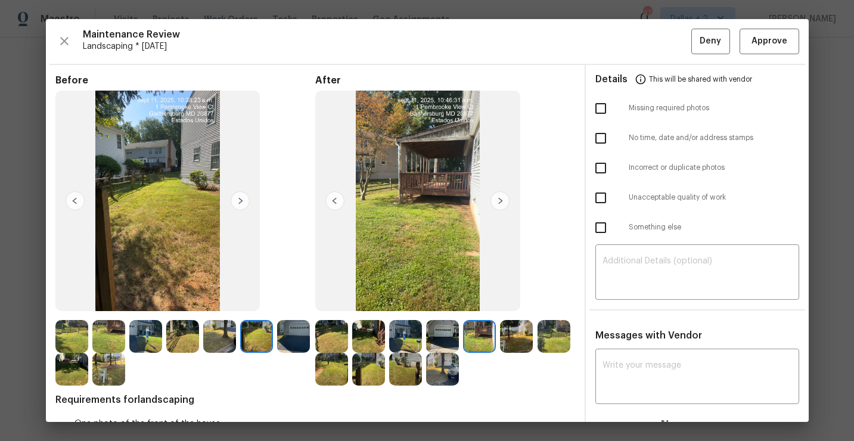
click at [505, 341] on img at bounding box center [516, 336] width 33 height 33
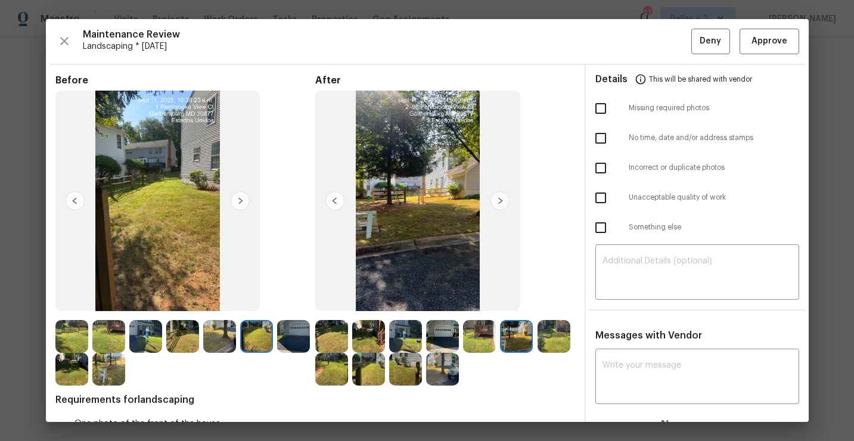
click at [554, 339] on img at bounding box center [553, 336] width 33 height 33
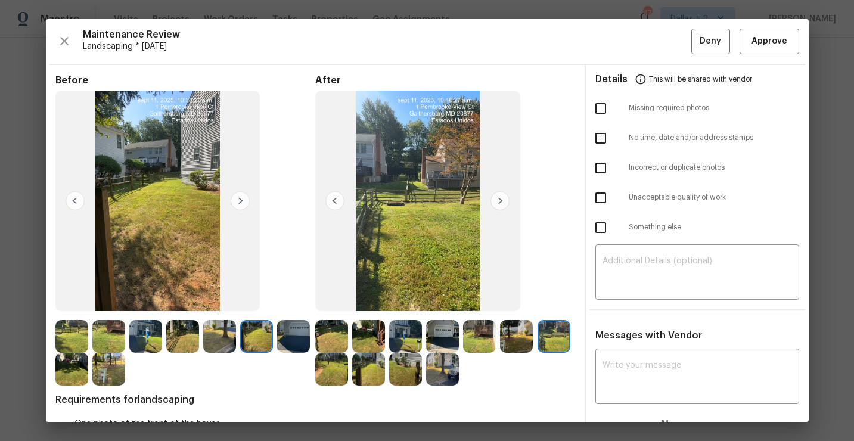
click at [336, 369] on img at bounding box center [331, 369] width 33 height 33
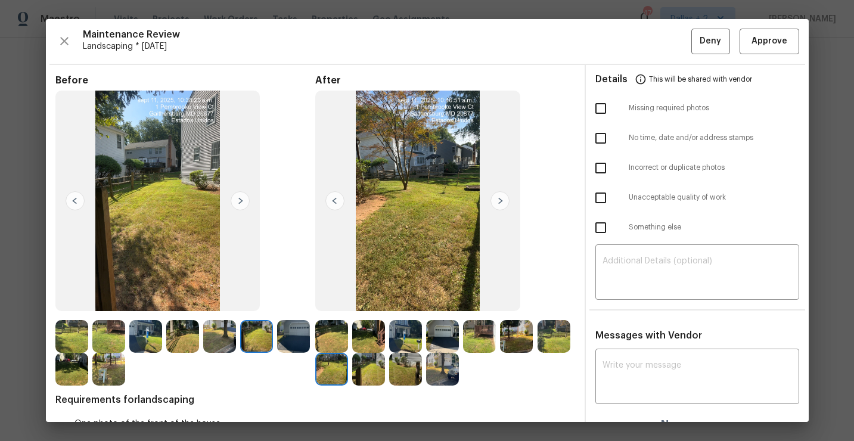
click at [354, 371] on img at bounding box center [368, 369] width 33 height 33
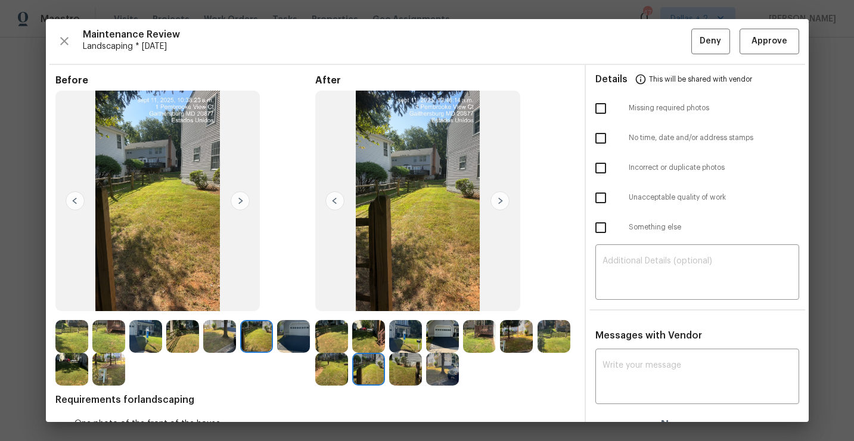
click at [401, 365] on img at bounding box center [405, 369] width 33 height 33
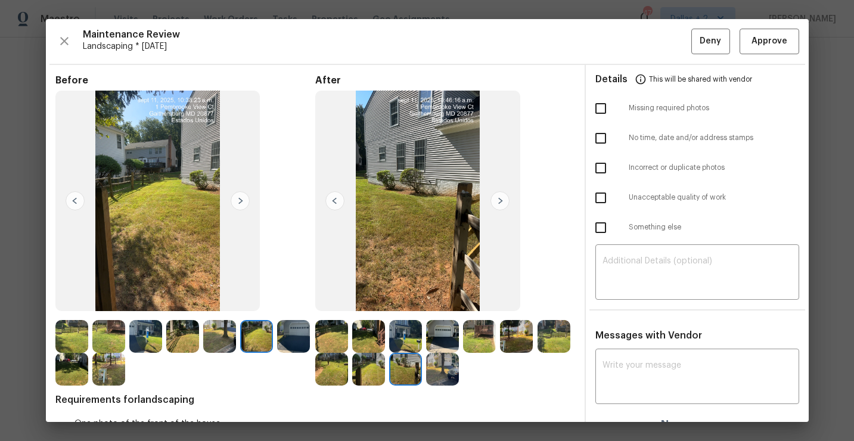
click at [446, 372] on img at bounding box center [442, 369] width 33 height 33
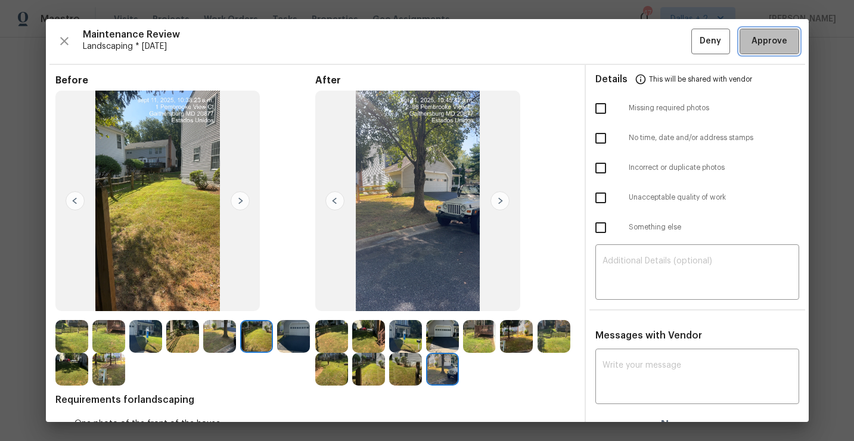
click at [778, 45] on span "Approve" at bounding box center [769, 41] width 36 height 15
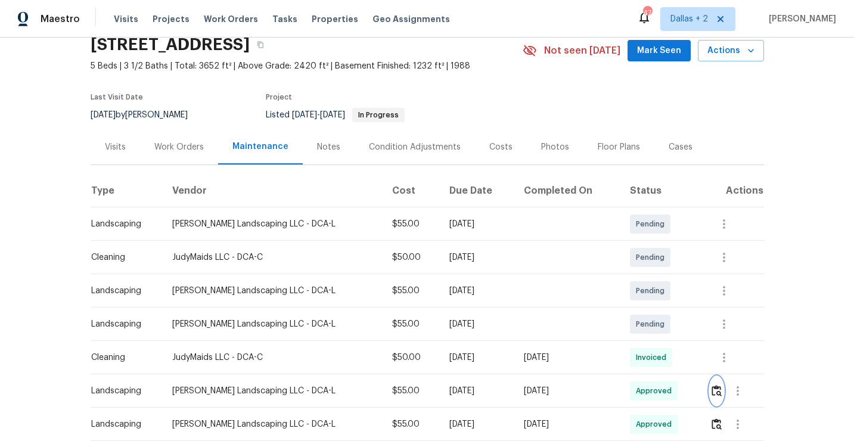
scroll to position [0, 0]
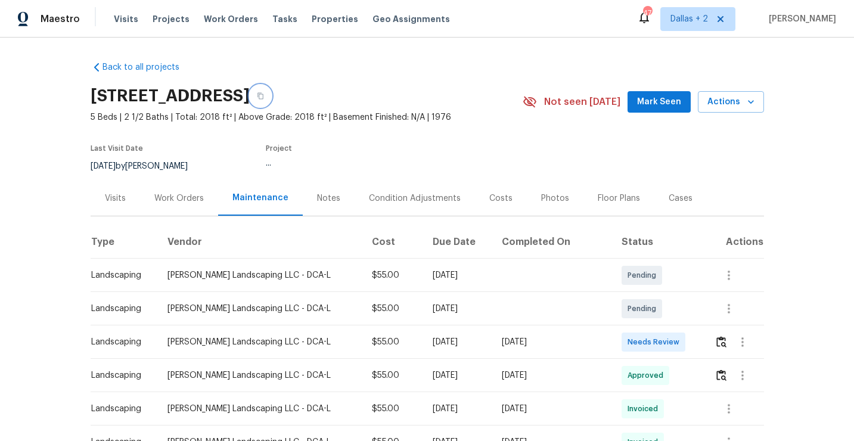
click at [271, 91] on button "button" at bounding box center [260, 95] width 21 height 21
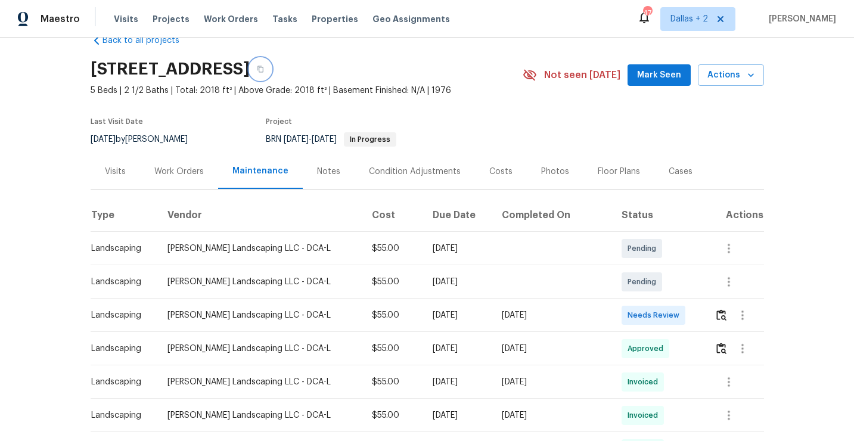
scroll to position [26, 0]
click at [715, 314] on button "button" at bounding box center [721, 315] width 14 height 29
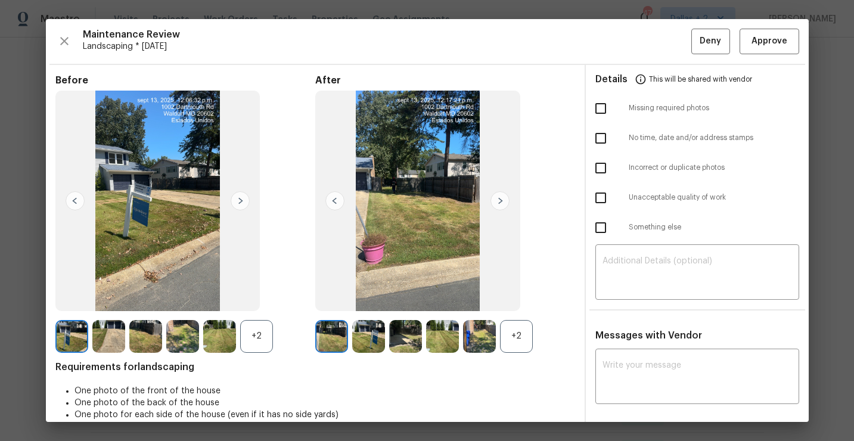
click at [519, 324] on div "+2" at bounding box center [516, 336] width 33 height 33
click at [262, 337] on div "+2" at bounding box center [256, 336] width 33 height 33
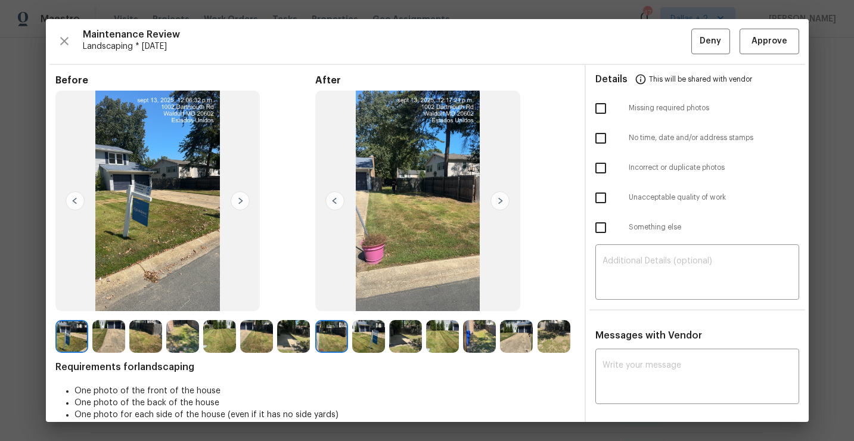
click at [498, 200] on img at bounding box center [499, 200] width 19 height 19
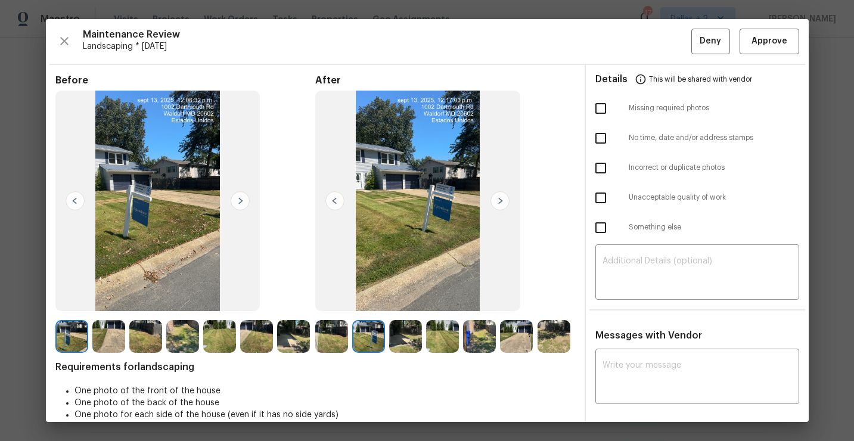
click at [238, 204] on img at bounding box center [240, 200] width 19 height 19
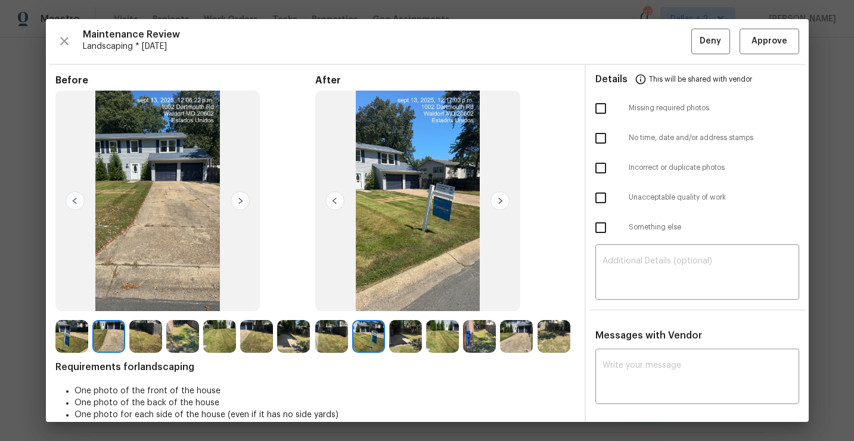
click at [497, 200] on img at bounding box center [499, 200] width 19 height 19
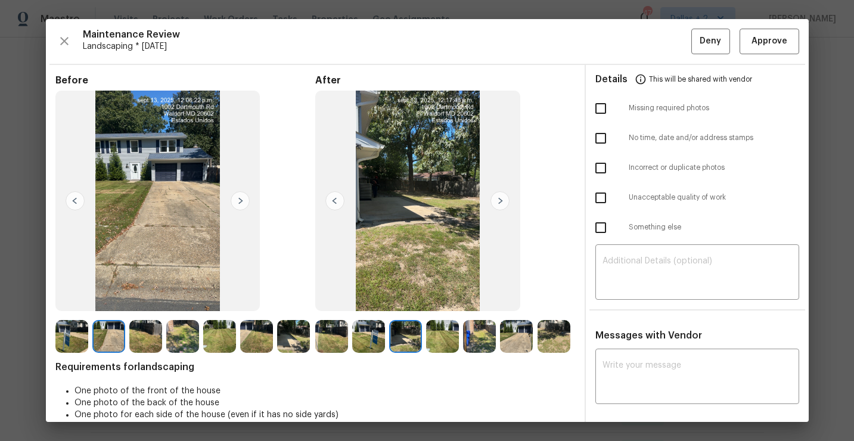
click at [497, 200] on img at bounding box center [499, 200] width 19 height 19
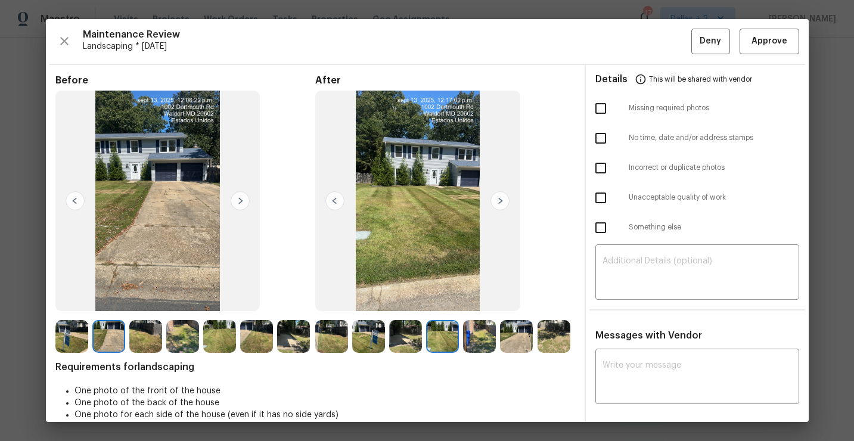
click at [500, 197] on img at bounding box center [499, 200] width 19 height 19
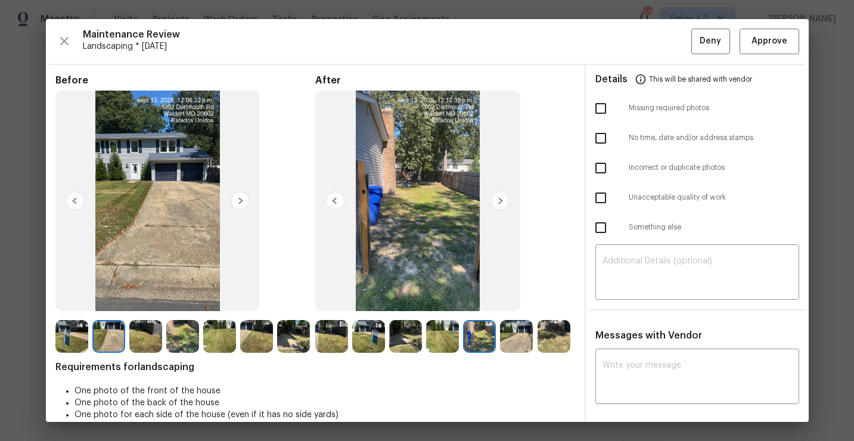
click at [500, 197] on img at bounding box center [499, 200] width 19 height 19
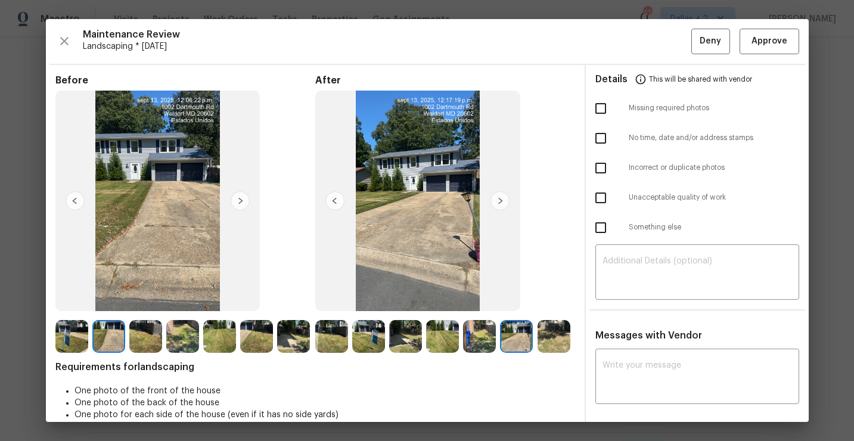
click at [500, 197] on img at bounding box center [499, 200] width 19 height 19
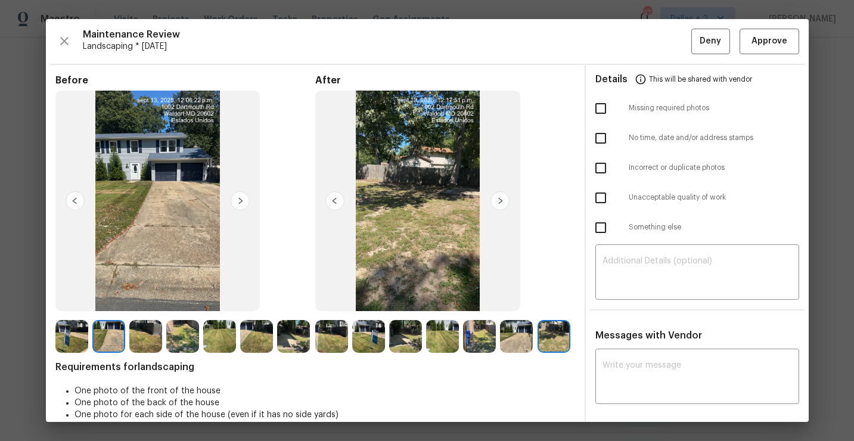
click at [497, 207] on img at bounding box center [499, 200] width 19 height 19
click at [235, 201] on img at bounding box center [240, 200] width 19 height 19
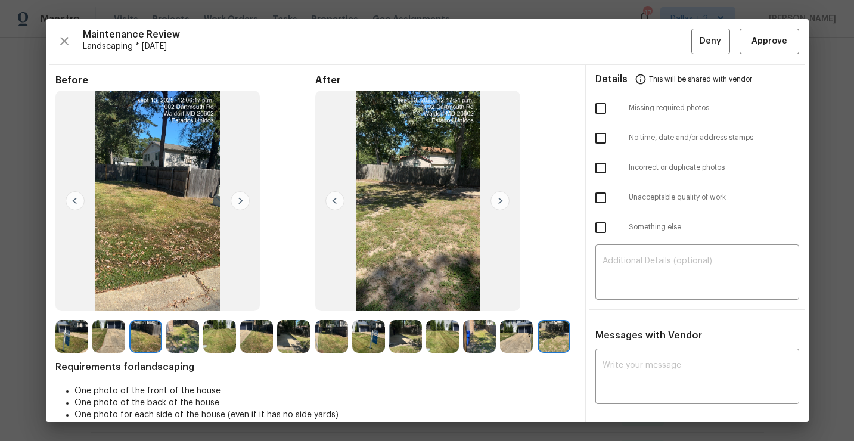
click at [223, 209] on img at bounding box center [157, 201] width 205 height 220
click at [234, 198] on img at bounding box center [240, 200] width 19 height 19
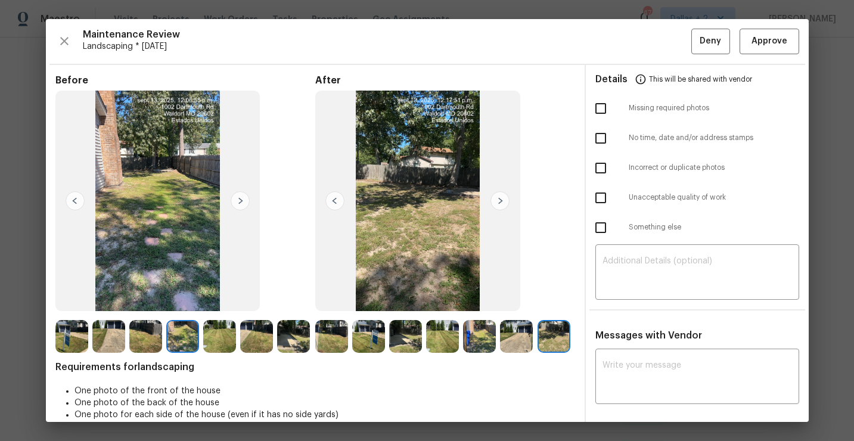
click at [367, 339] on img at bounding box center [368, 336] width 33 height 33
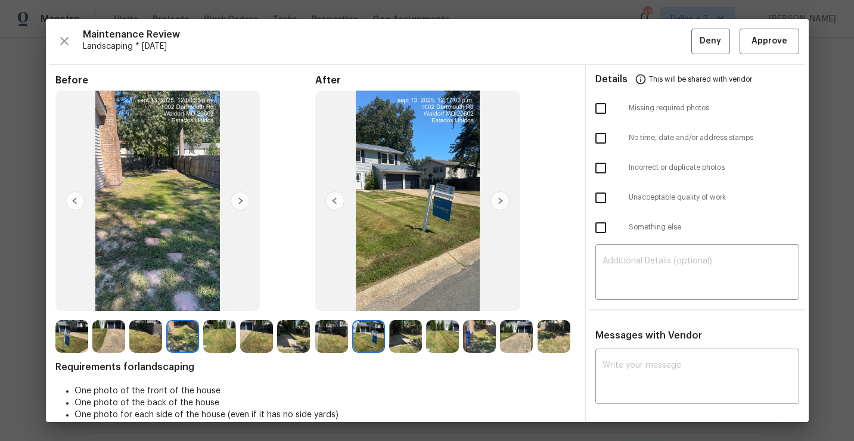
click at [470, 337] on img at bounding box center [479, 336] width 33 height 33
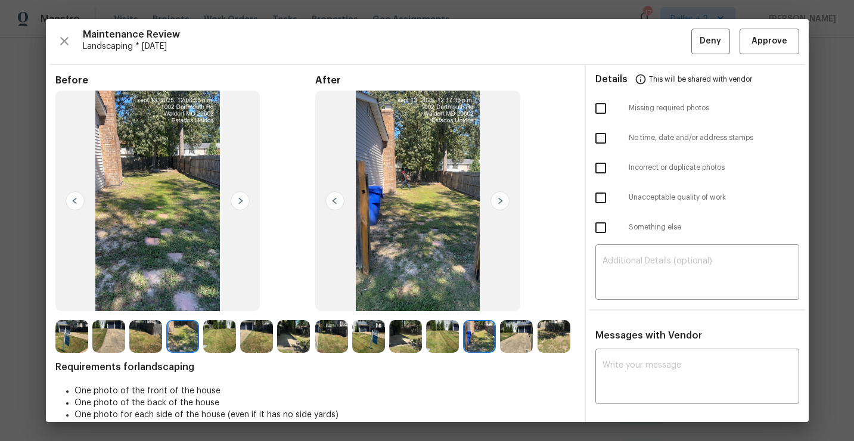
click at [372, 334] on img at bounding box center [368, 336] width 33 height 33
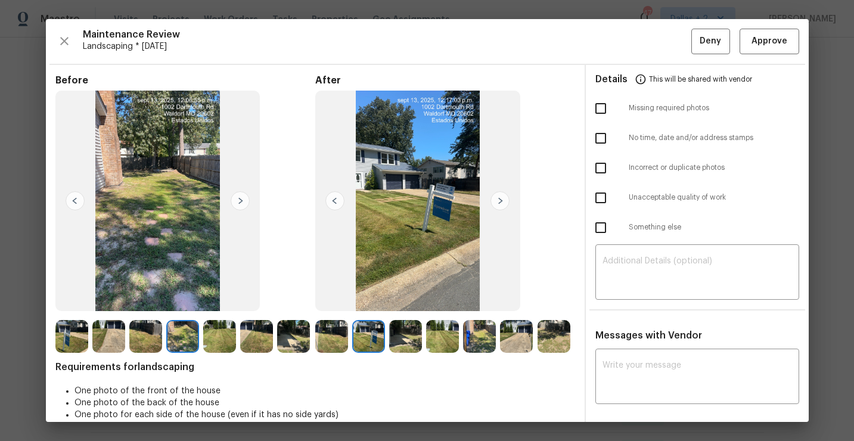
click at [412, 328] on img at bounding box center [405, 336] width 33 height 33
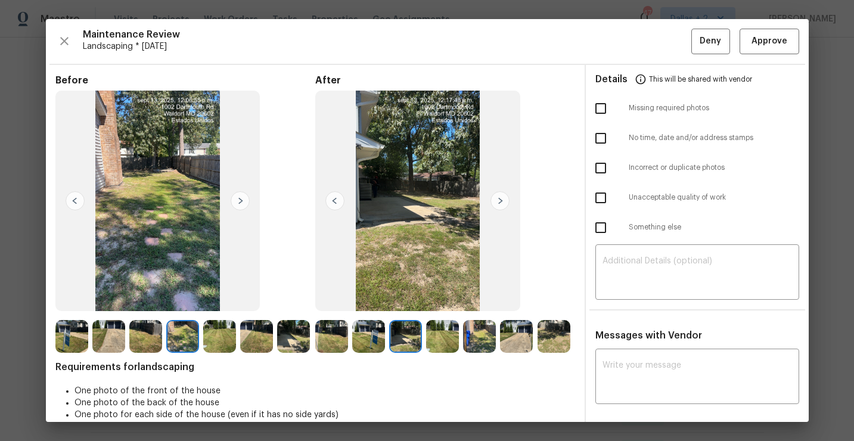
click at [440, 334] on img at bounding box center [442, 336] width 33 height 33
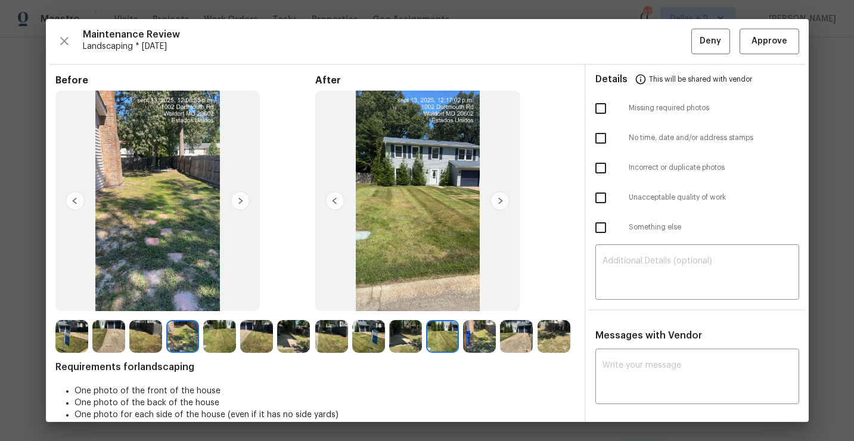
click at [490, 335] on img at bounding box center [479, 336] width 33 height 33
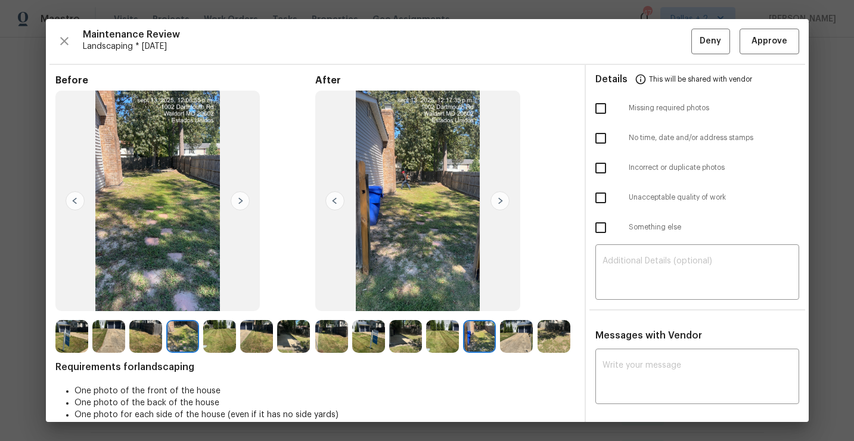
click at [537, 336] on img at bounding box center [553, 336] width 33 height 33
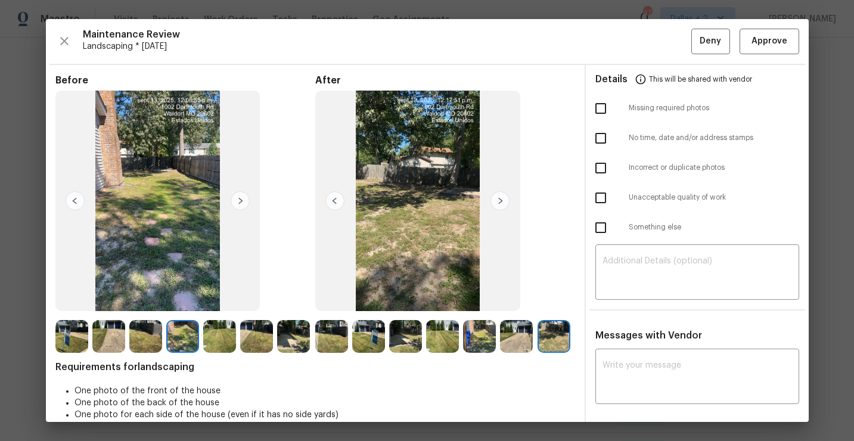
click at [335, 343] on img at bounding box center [331, 336] width 33 height 33
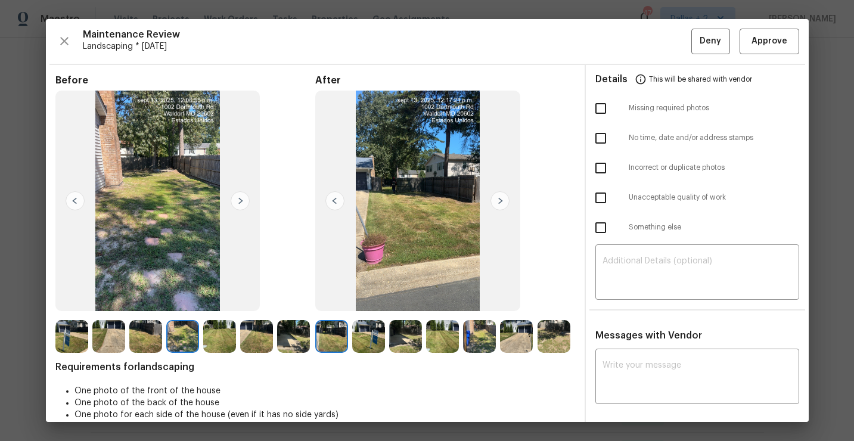
click at [501, 197] on img at bounding box center [499, 200] width 19 height 19
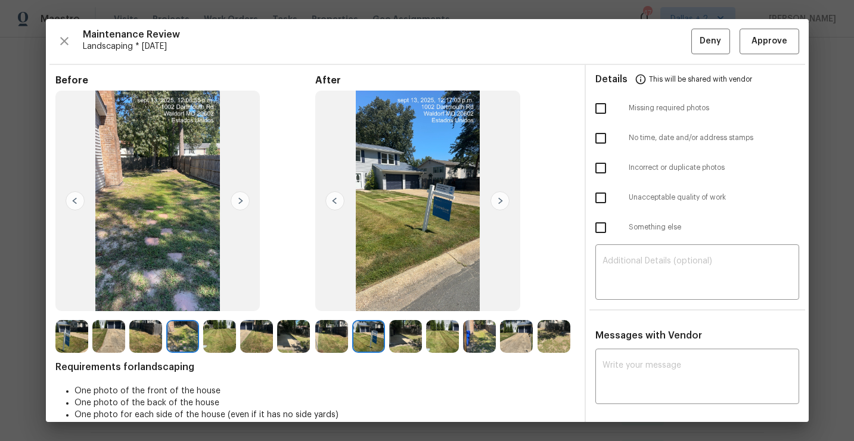
click at [502, 203] on img at bounding box center [499, 200] width 19 height 19
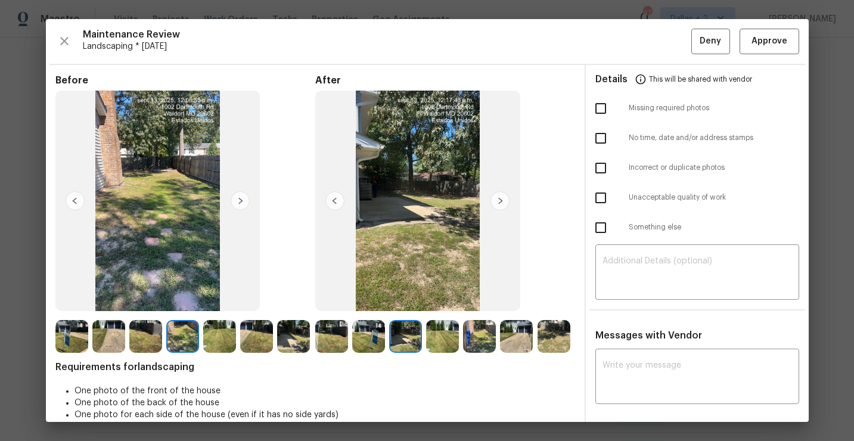
click at [502, 203] on img at bounding box center [499, 200] width 19 height 19
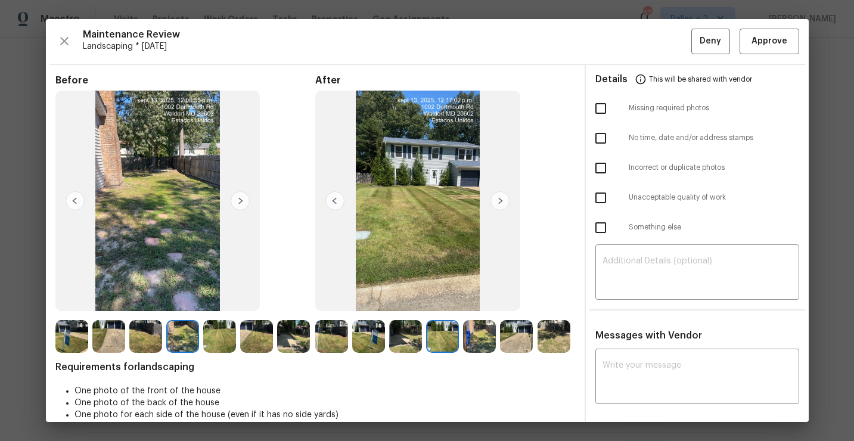
click at [502, 203] on img at bounding box center [499, 200] width 19 height 19
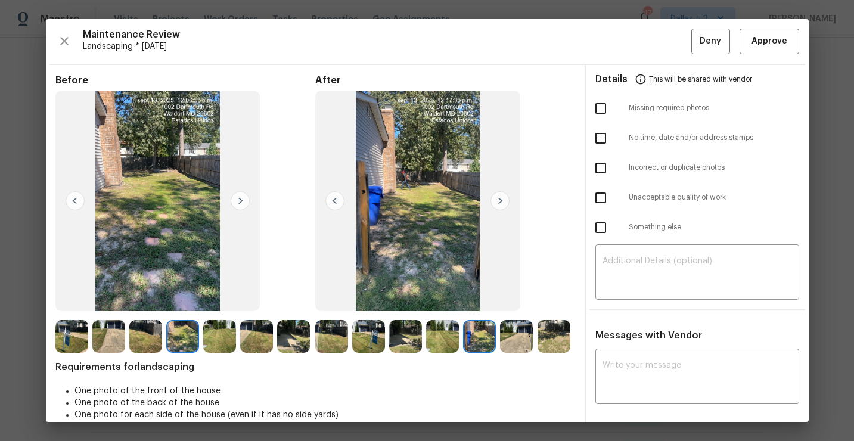
click at [502, 203] on img at bounding box center [499, 200] width 19 height 19
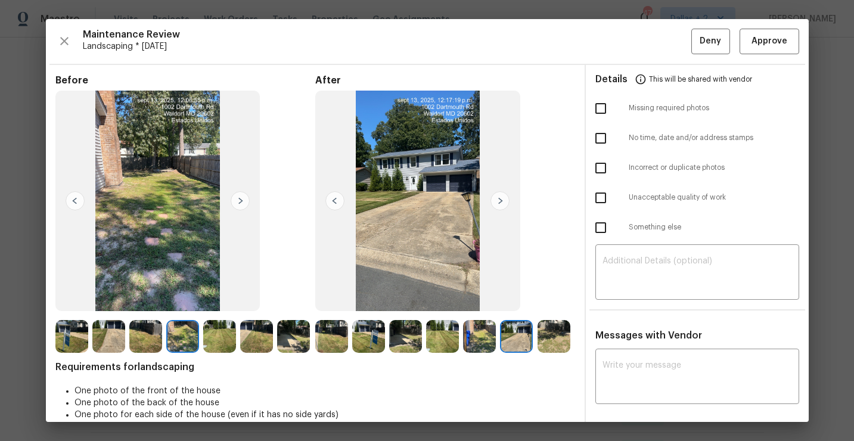
click at [502, 203] on img at bounding box center [499, 200] width 19 height 19
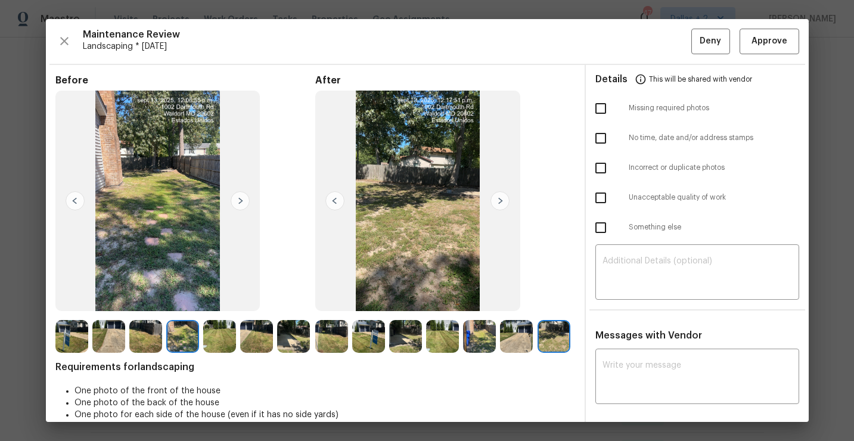
click at [502, 203] on img at bounding box center [499, 200] width 19 height 19
click at [66, 47] on icon "button" at bounding box center [64, 41] width 14 height 14
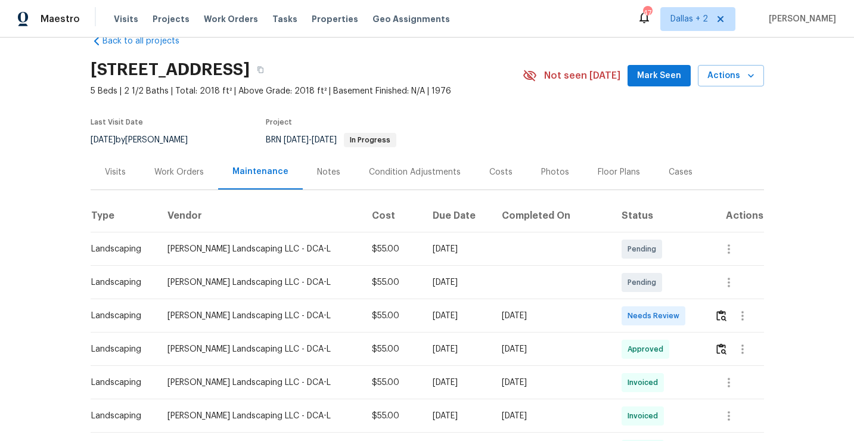
click at [513, 148] on section "1002 Dartmouth Rd, Waldorf, MD 20602 5 Beds | 2 1/2 Baths | Total: 2018 ft² | A…" at bounding box center [427, 104] width 673 height 100
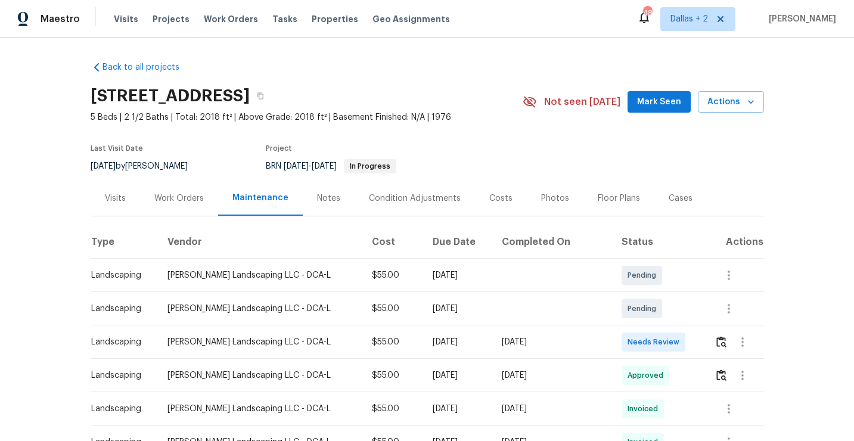
scroll to position [12, 0]
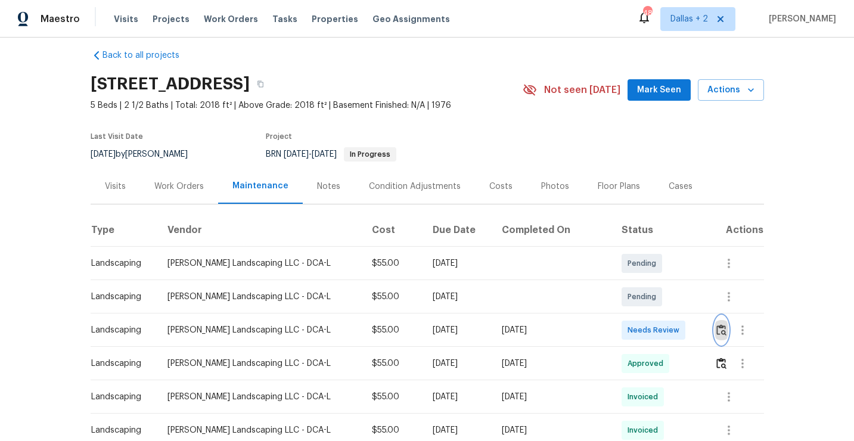
click at [717, 330] on img "button" at bounding box center [721, 329] width 10 height 11
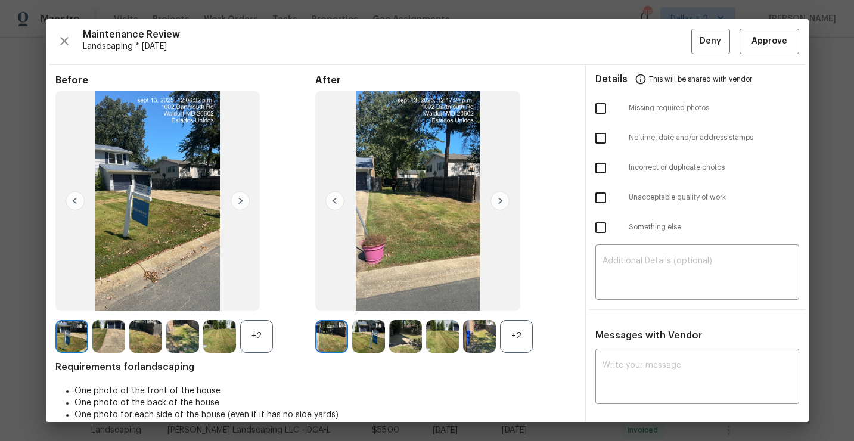
click at [504, 316] on div "After +2" at bounding box center [445, 213] width 260 height 278
click at [514, 331] on div "+2" at bounding box center [516, 336] width 33 height 33
click at [260, 339] on div "+2" at bounding box center [256, 336] width 33 height 33
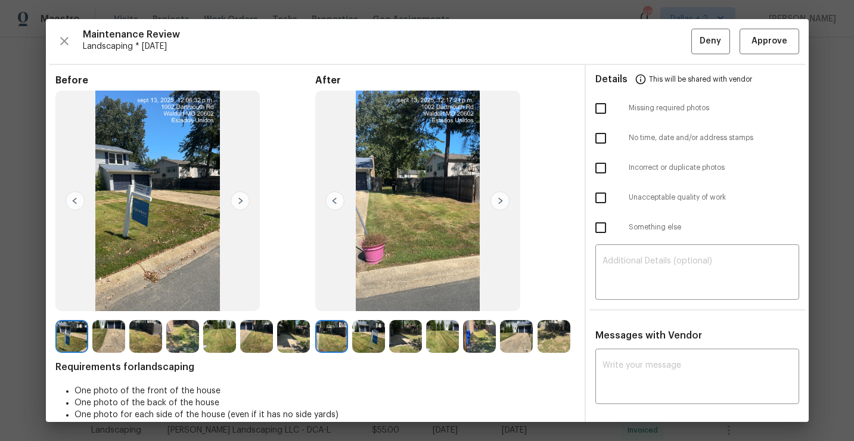
click at [108, 329] on img at bounding box center [108, 336] width 33 height 33
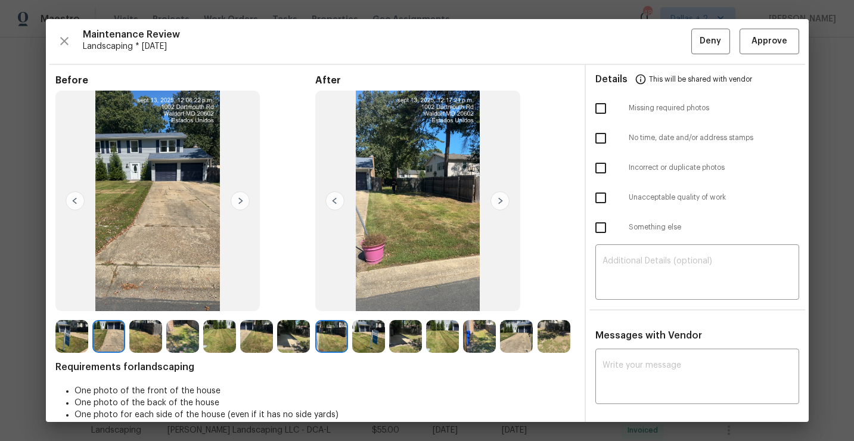
click at [133, 334] on img at bounding box center [145, 336] width 33 height 33
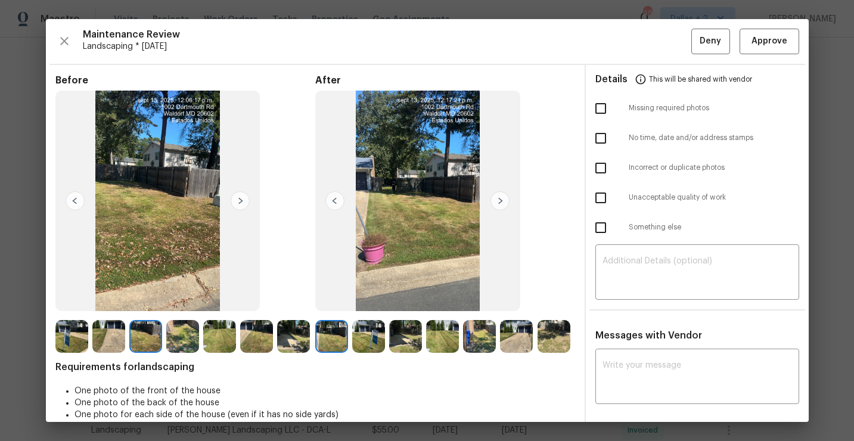
click at [174, 334] on img at bounding box center [182, 336] width 33 height 33
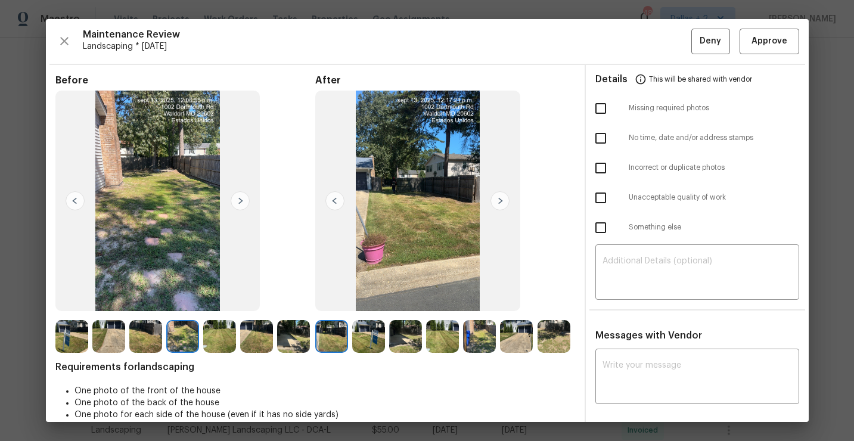
click at [219, 337] on img at bounding box center [219, 336] width 33 height 33
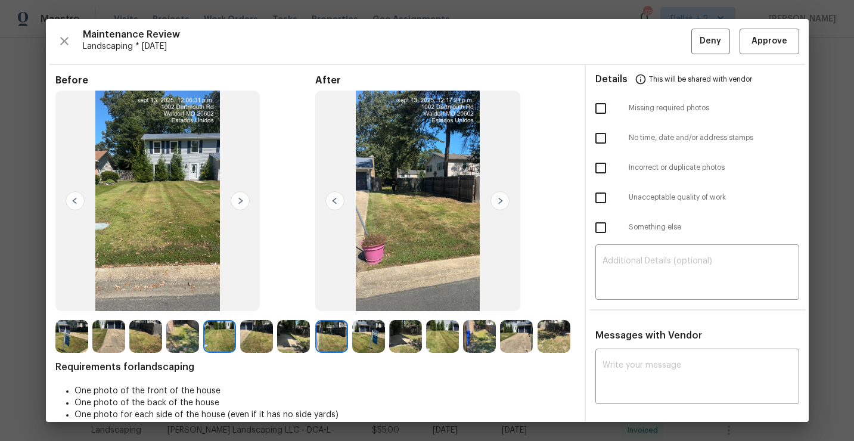
click at [110, 335] on img at bounding box center [108, 336] width 33 height 33
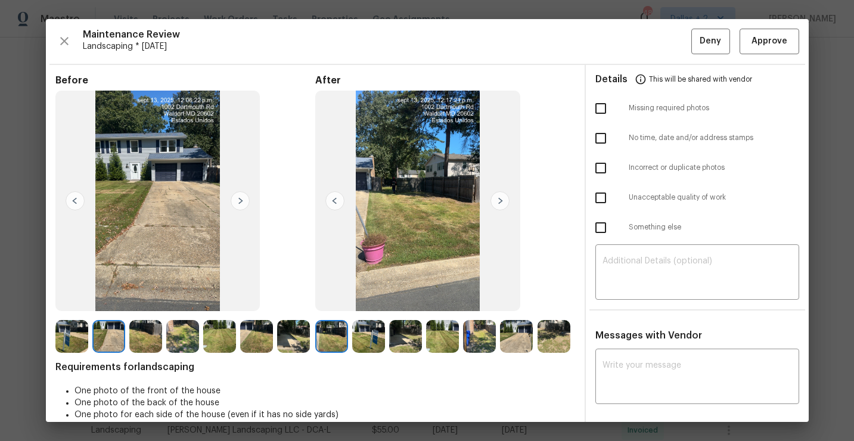
click at [144, 336] on img at bounding box center [145, 336] width 33 height 33
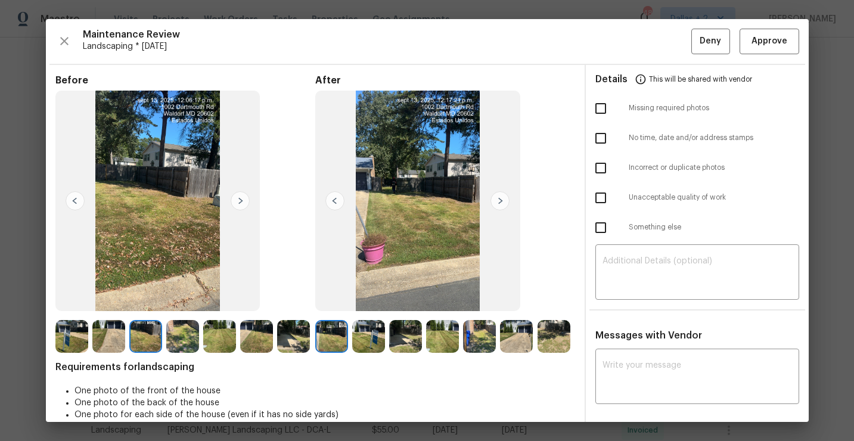
click at [172, 340] on img at bounding box center [182, 336] width 33 height 33
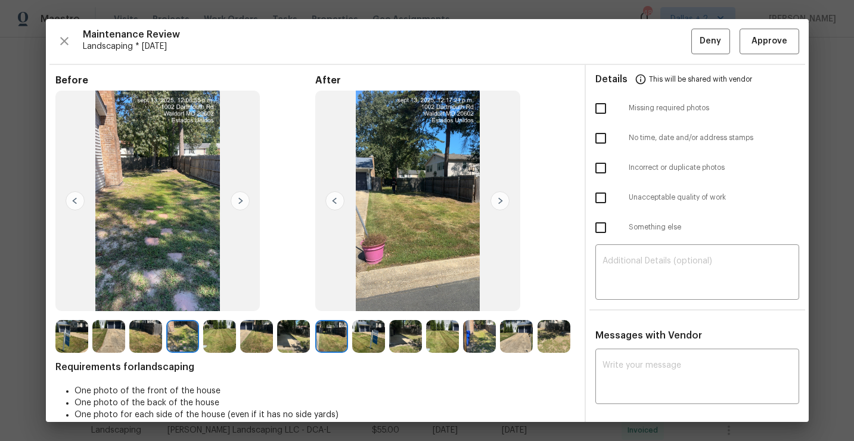
click at [222, 343] on img at bounding box center [219, 336] width 33 height 33
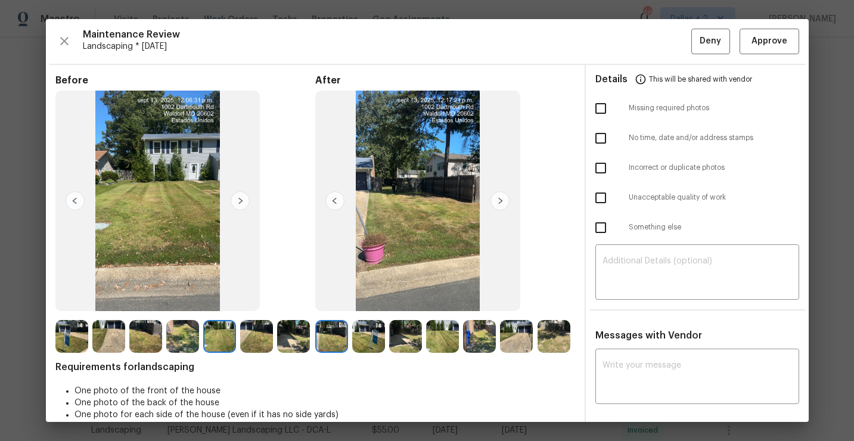
click at [262, 348] on img at bounding box center [256, 336] width 33 height 33
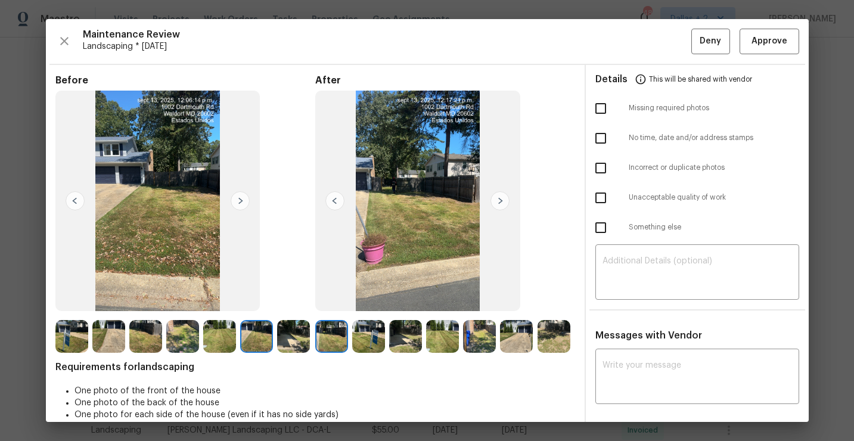
click at [288, 341] on img at bounding box center [293, 336] width 33 height 33
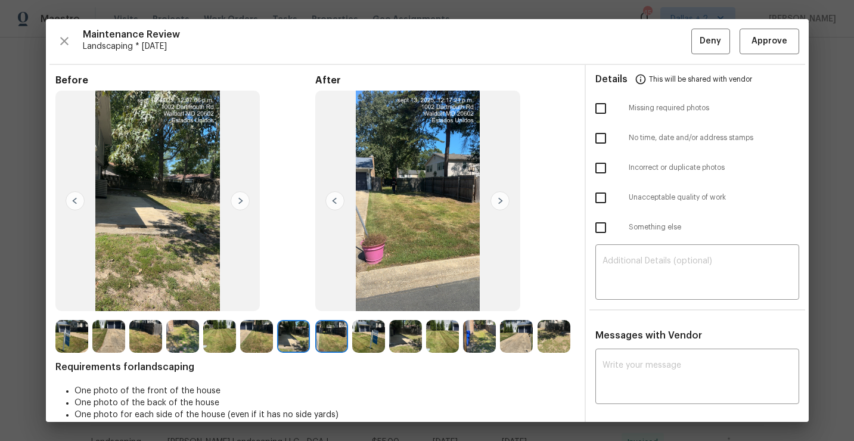
scroll to position [12, 0]
click at [66, 47] on icon "button" at bounding box center [64, 41] width 14 height 14
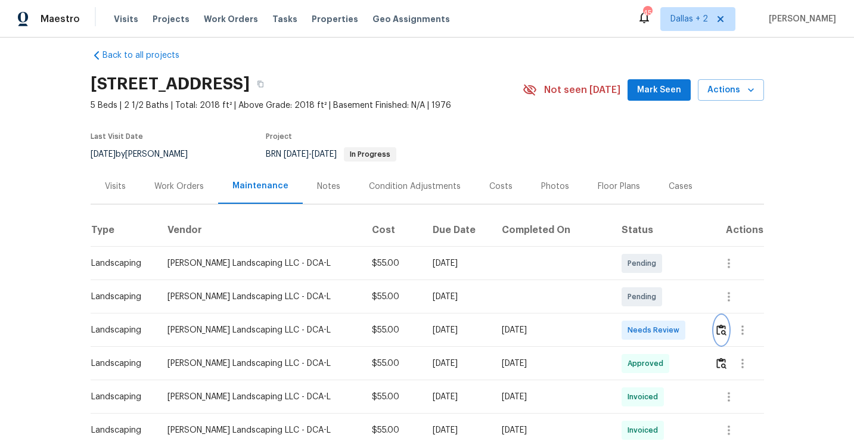
scroll to position [0, 0]
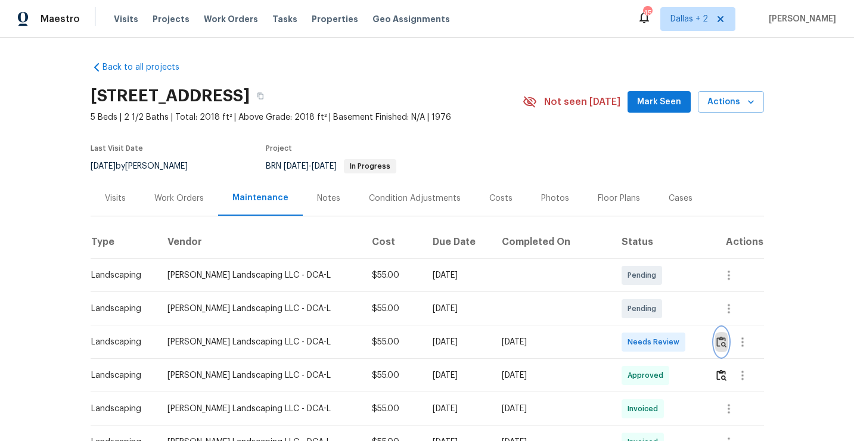
click at [718, 340] on img "button" at bounding box center [721, 341] width 10 height 11
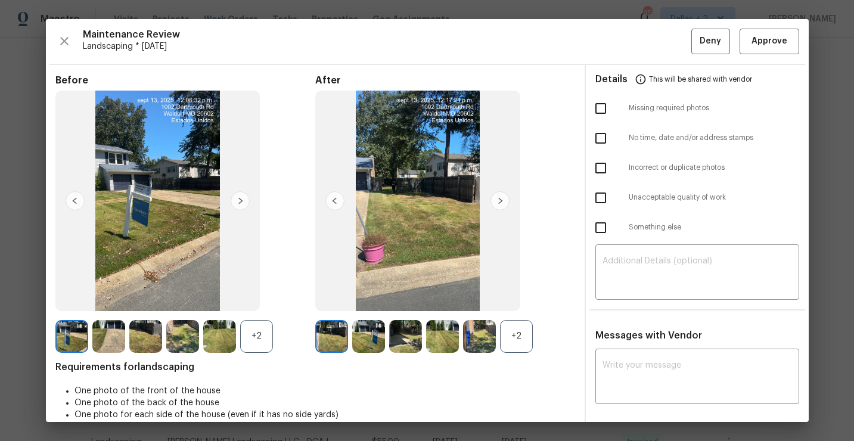
click at [251, 344] on div "+2" at bounding box center [256, 336] width 33 height 33
click at [526, 340] on div "+2" at bounding box center [516, 336] width 33 height 33
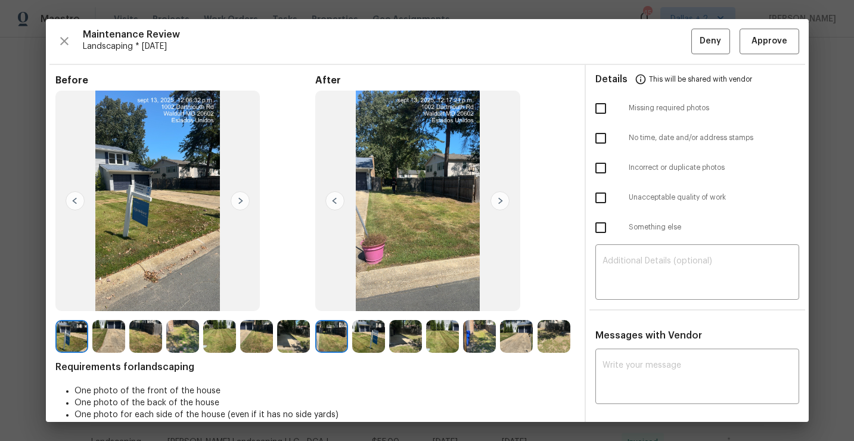
click at [336, 348] on img at bounding box center [331, 336] width 33 height 33
click at [369, 334] on img at bounding box center [368, 336] width 33 height 33
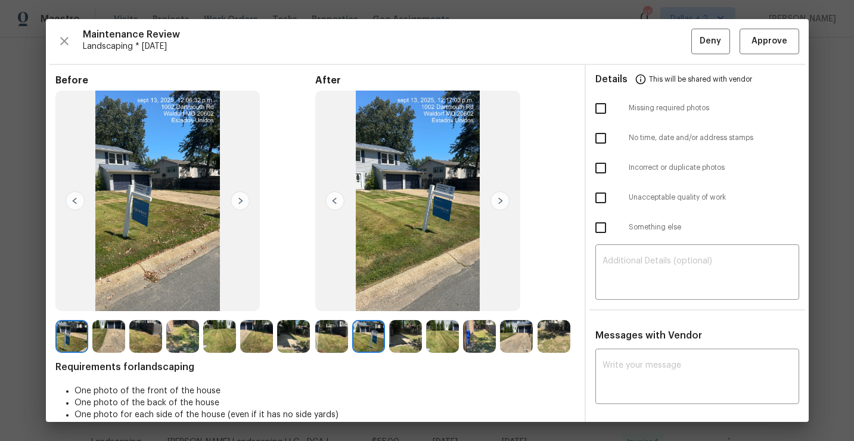
click at [408, 334] on img at bounding box center [405, 336] width 33 height 33
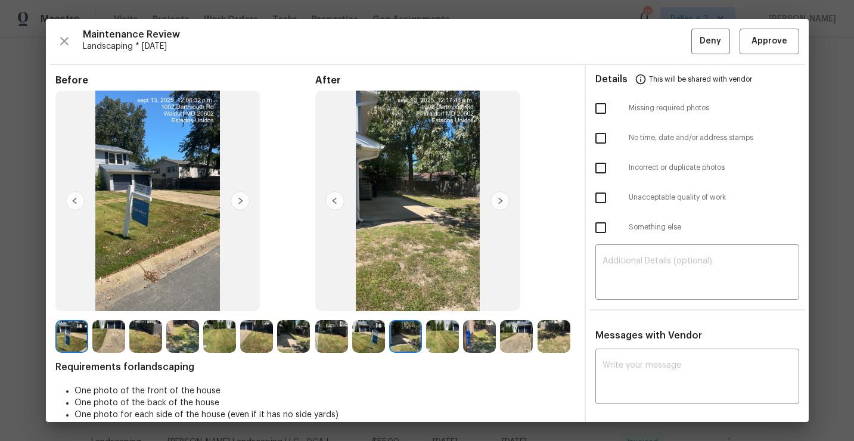
click at [439, 337] on img at bounding box center [442, 336] width 33 height 33
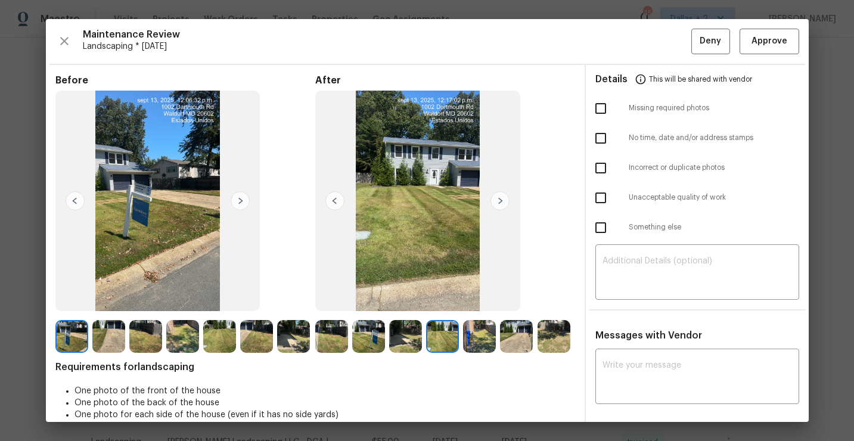
click at [469, 346] on img at bounding box center [479, 336] width 33 height 33
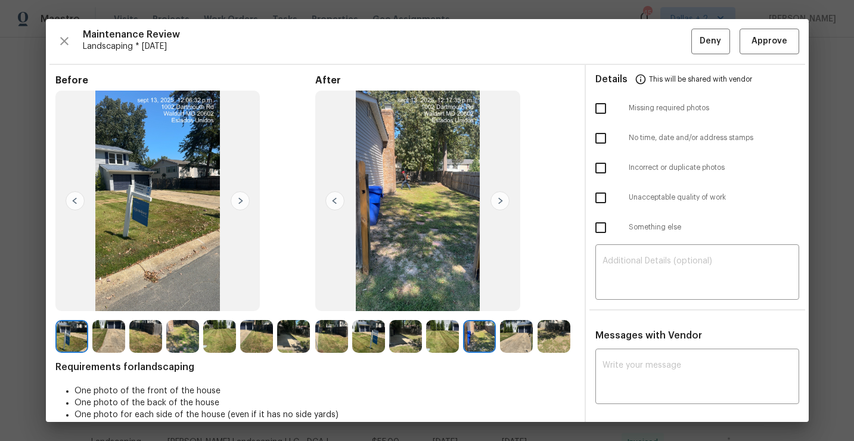
click at [509, 346] on img at bounding box center [516, 336] width 33 height 33
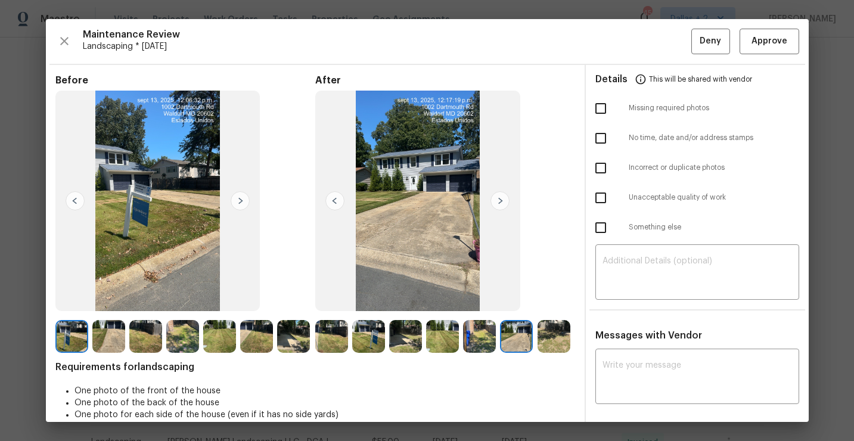
click at [547, 338] on img at bounding box center [553, 336] width 33 height 33
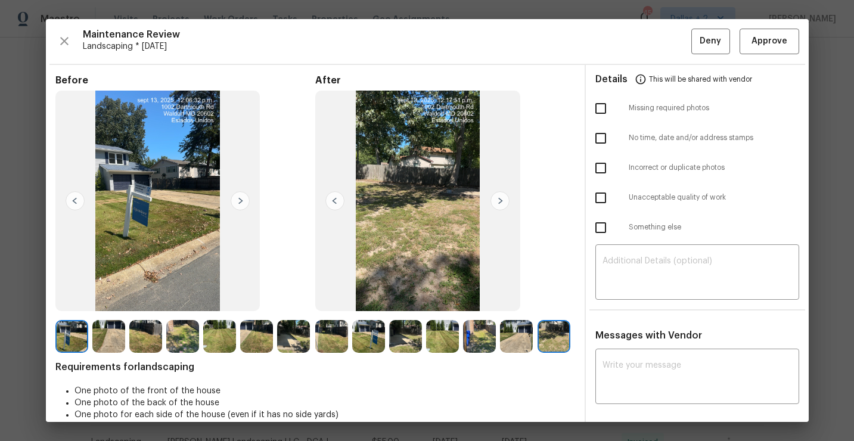
click at [518, 328] on img at bounding box center [516, 336] width 33 height 33
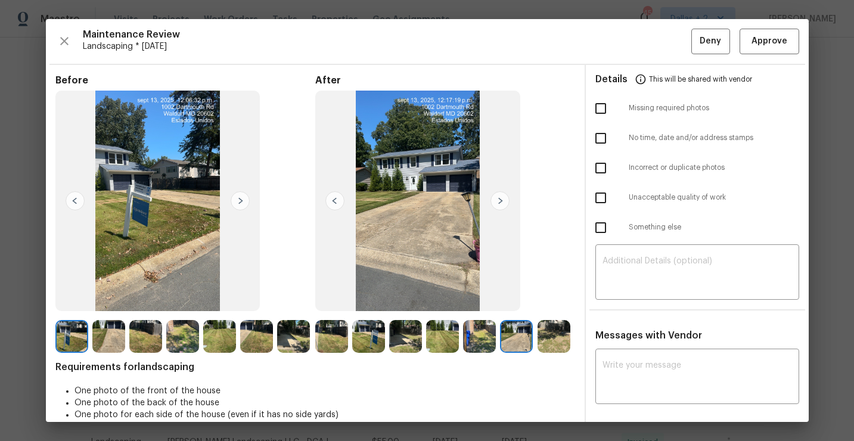
click at [480, 329] on img at bounding box center [479, 336] width 33 height 33
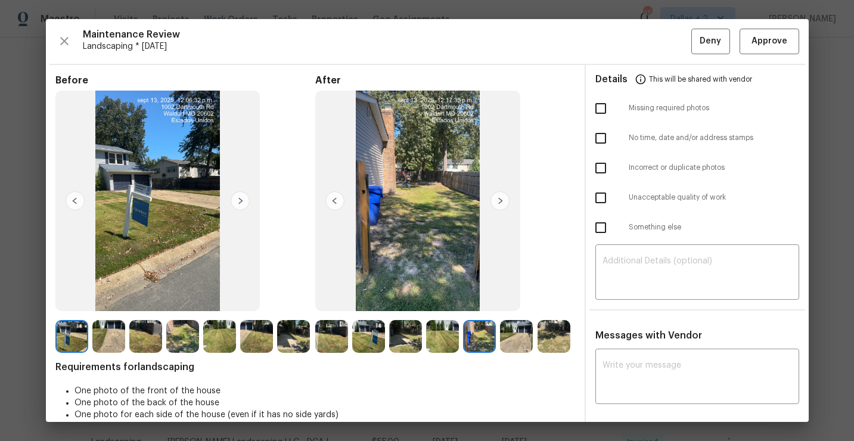
click at [66, 335] on img at bounding box center [71, 336] width 33 height 33
click at [666, 325] on div "Details This will be shared with vendor Missing required photos No time, date a…" at bounding box center [697, 418] width 223 height 706
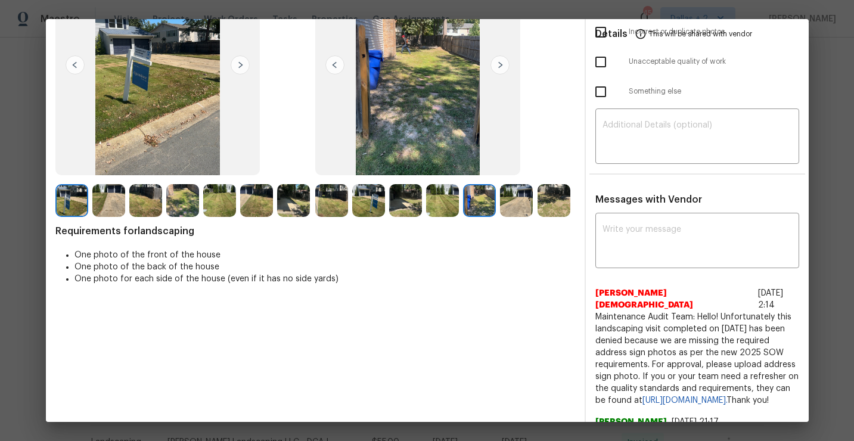
scroll to position [37, 0]
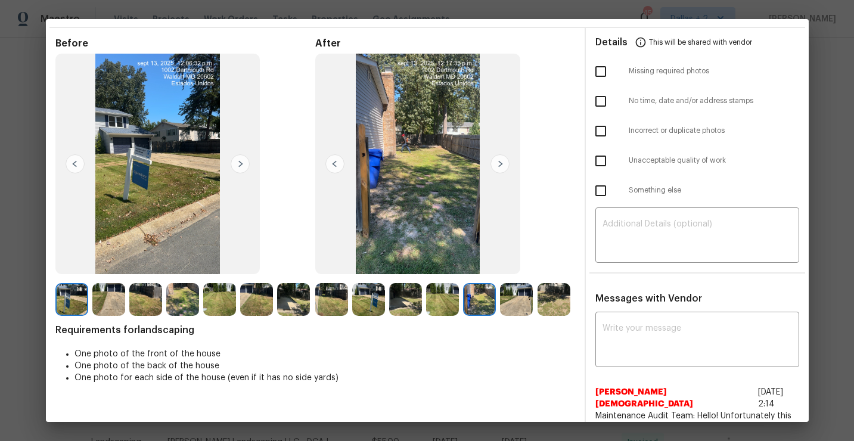
click at [356, 291] on img at bounding box center [368, 299] width 33 height 33
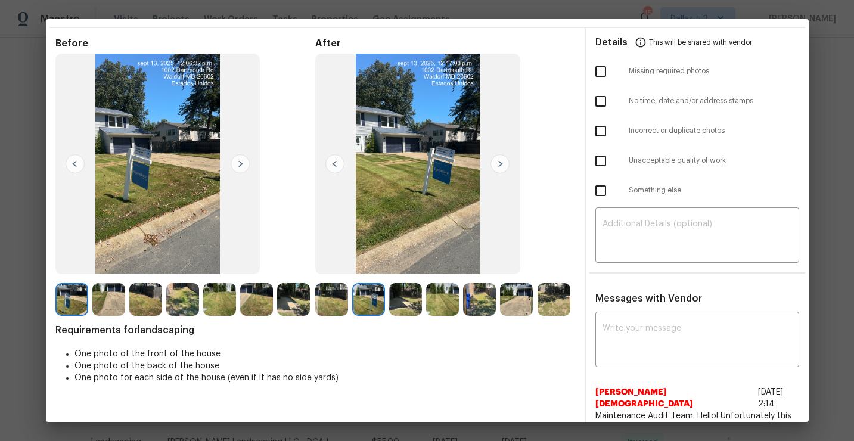
click at [394, 292] on img at bounding box center [405, 299] width 33 height 33
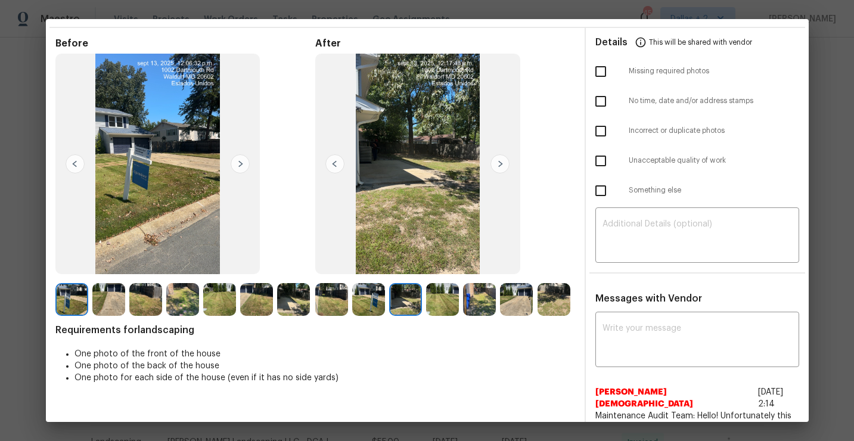
click at [439, 293] on img at bounding box center [442, 299] width 33 height 33
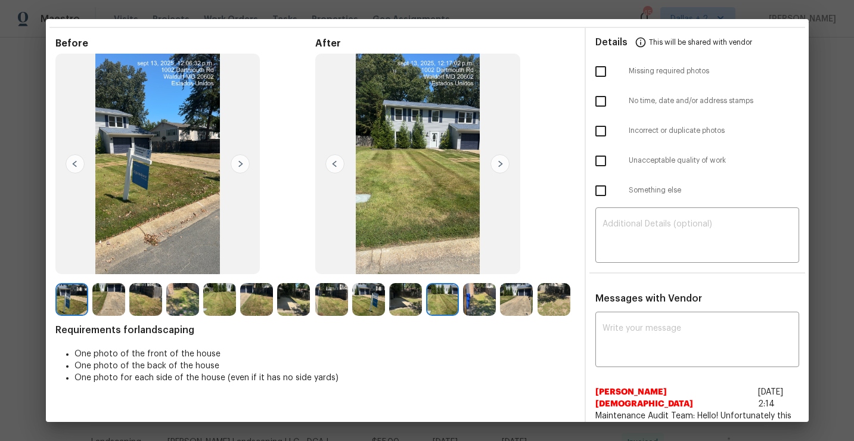
click at [477, 293] on img at bounding box center [479, 299] width 33 height 33
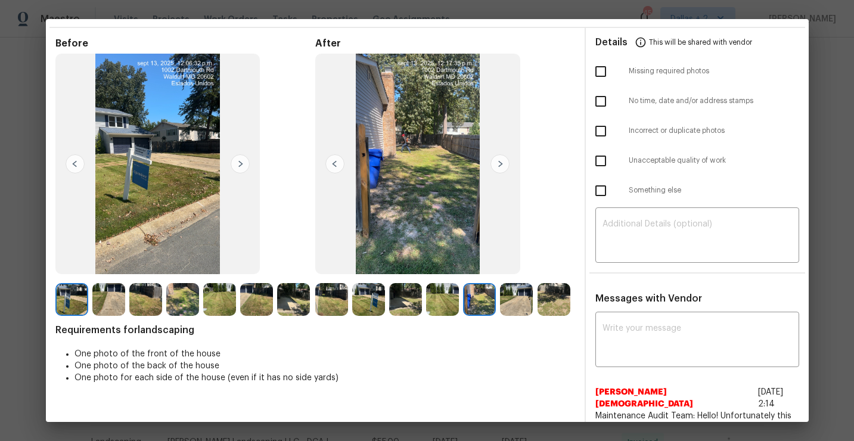
click at [509, 292] on img at bounding box center [516, 299] width 33 height 33
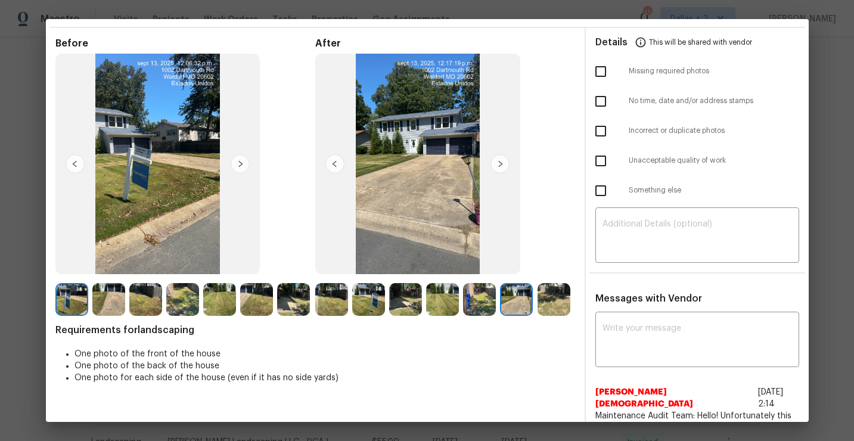
scroll to position [0, 0]
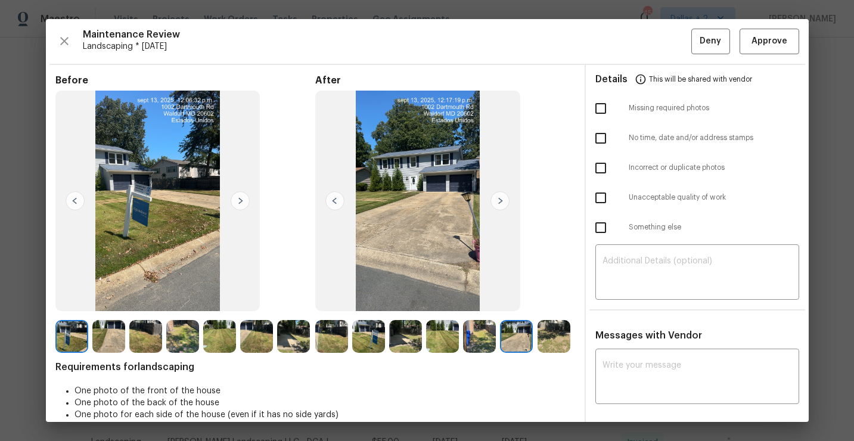
click at [55, 33] on div "Maintenance Review Landscaping * Wed, Sep 10 Deny Approve" at bounding box center [427, 42] width 744 height 26
click at [64, 42] on icon "button" at bounding box center [64, 41] width 14 height 14
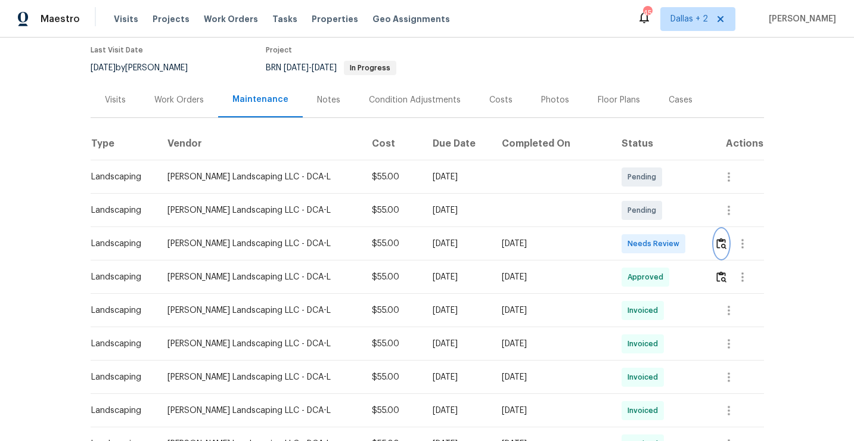
scroll to position [107, 0]
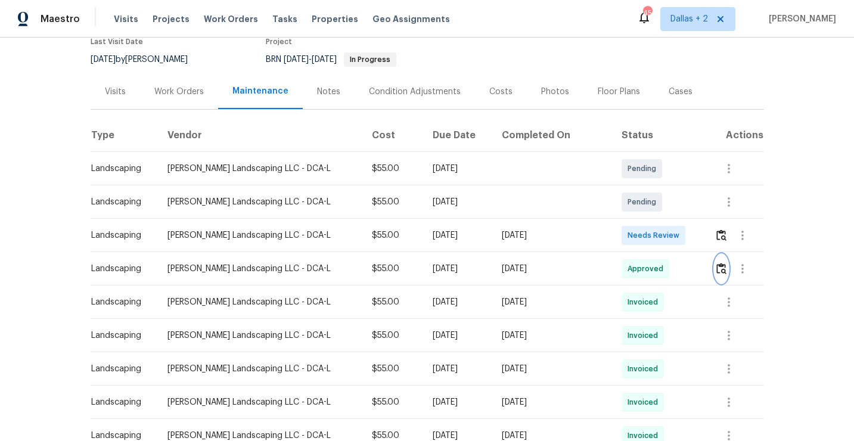
click at [725, 269] on img "button" at bounding box center [721, 268] width 10 height 11
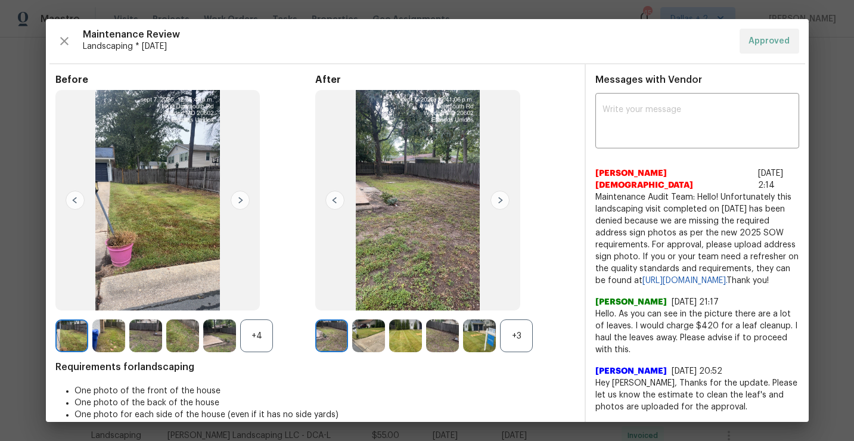
click at [518, 340] on div "+3" at bounding box center [516, 335] width 33 height 33
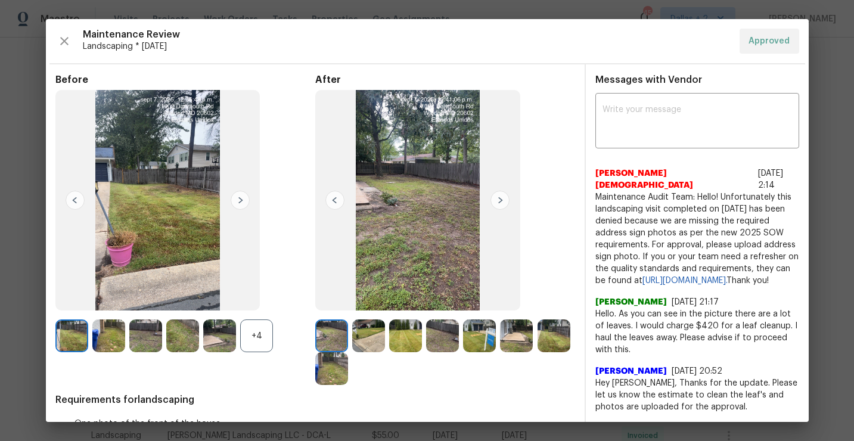
click at [262, 331] on div "+4" at bounding box center [256, 335] width 33 height 33
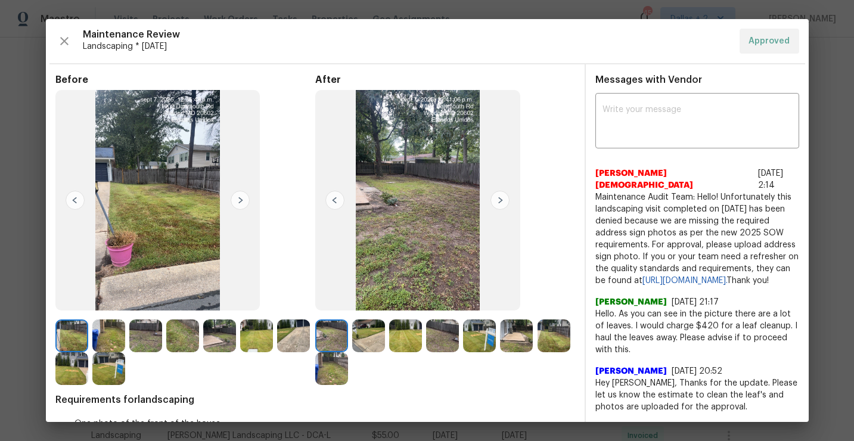
scroll to position [93, 0]
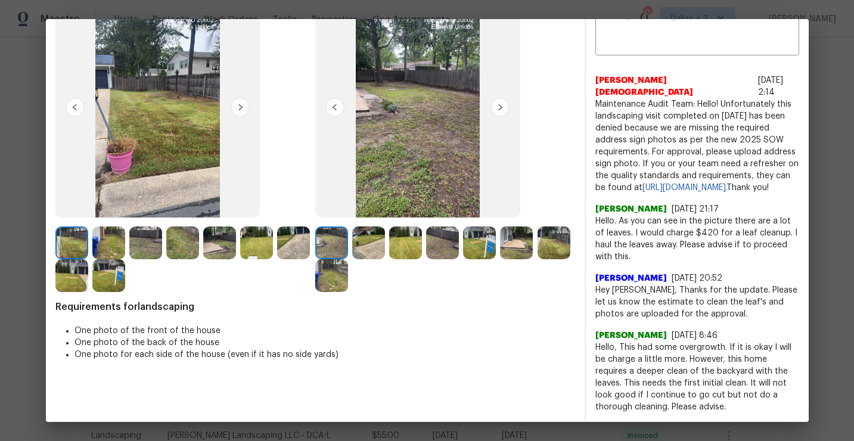
click at [334, 278] on img at bounding box center [331, 275] width 33 height 33
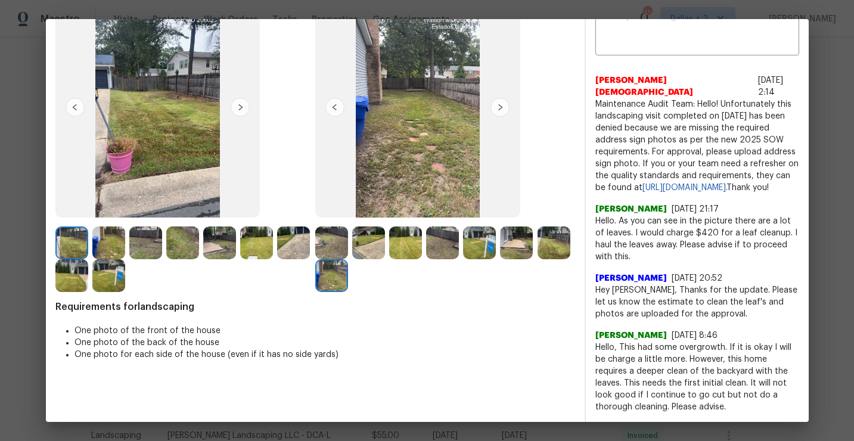
click at [75, 268] on img at bounding box center [71, 275] width 33 height 33
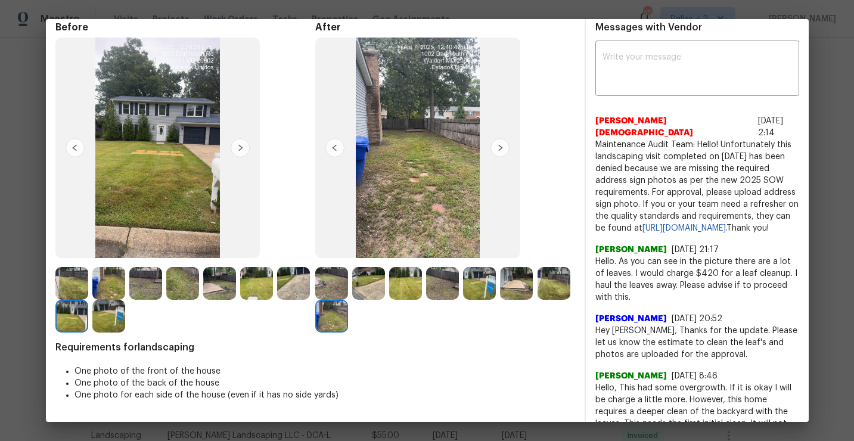
scroll to position [50, 0]
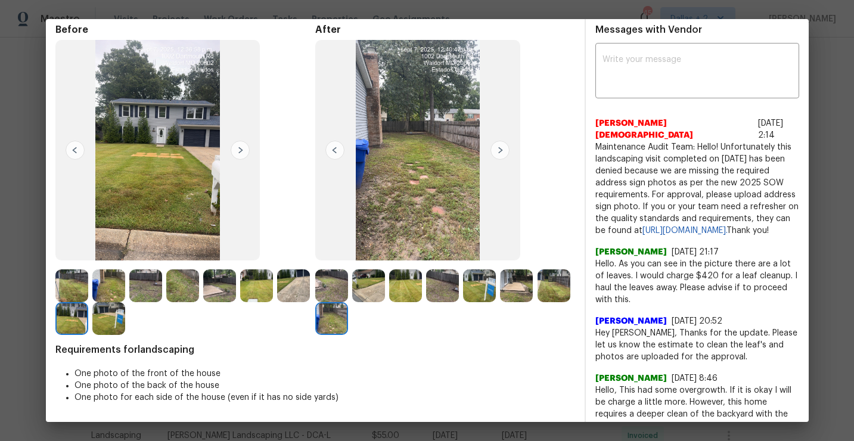
click at [71, 294] on img at bounding box center [71, 285] width 33 height 33
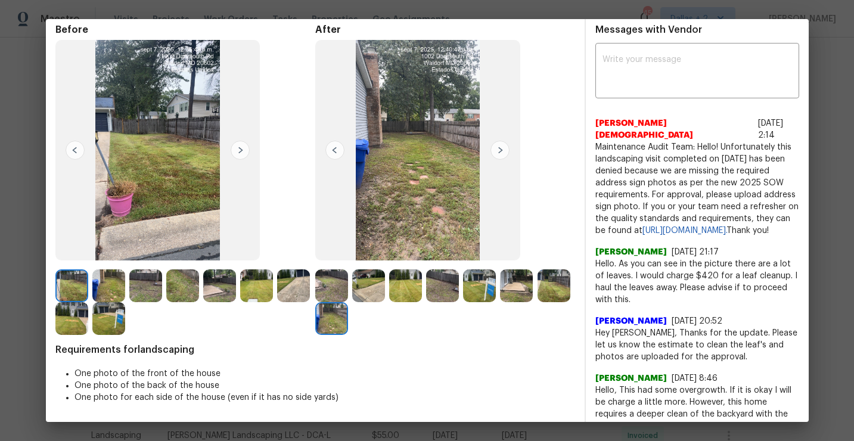
click at [151, 290] on img at bounding box center [145, 285] width 33 height 33
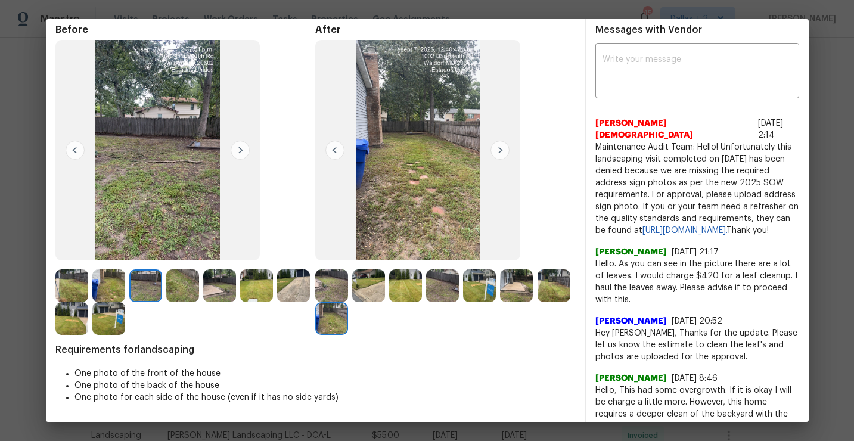
click at [210, 293] on img at bounding box center [219, 285] width 33 height 33
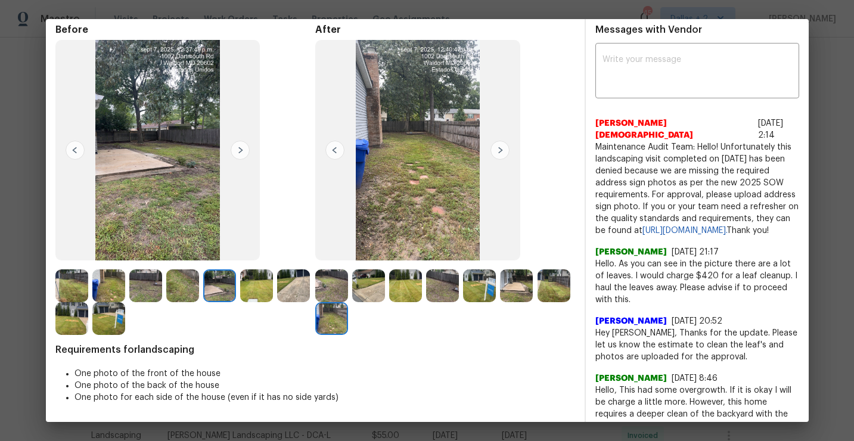
click at [335, 290] on img at bounding box center [331, 285] width 33 height 33
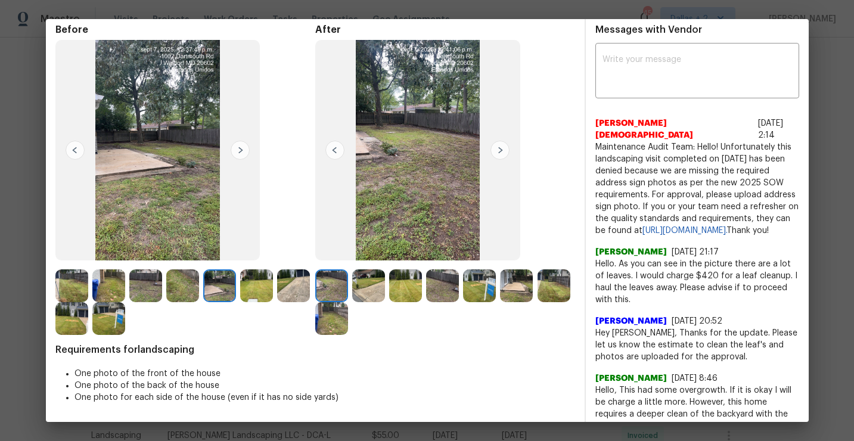
click at [74, 275] on img at bounding box center [71, 285] width 33 height 33
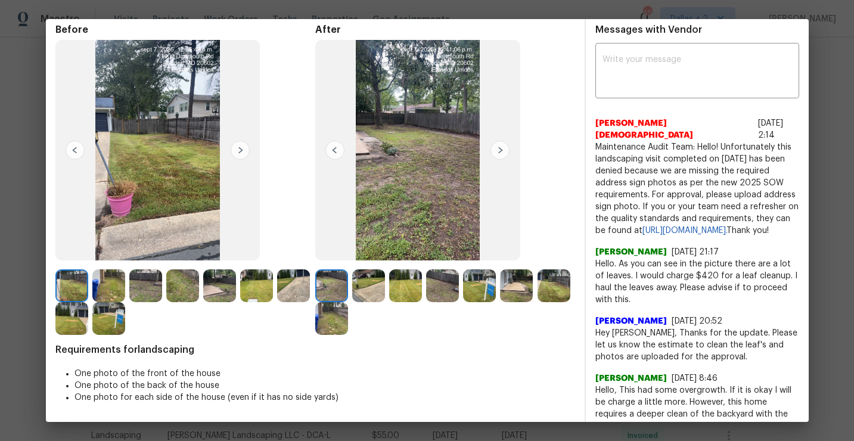
click at [108, 291] on img at bounding box center [108, 285] width 33 height 33
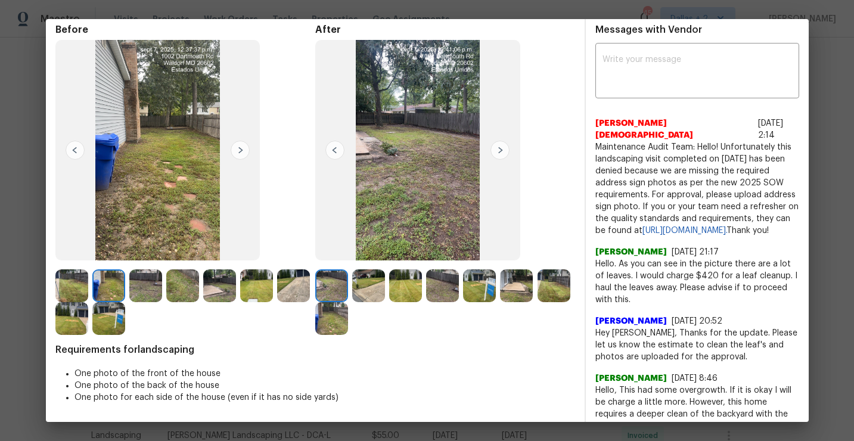
click at [141, 285] on img at bounding box center [145, 285] width 33 height 33
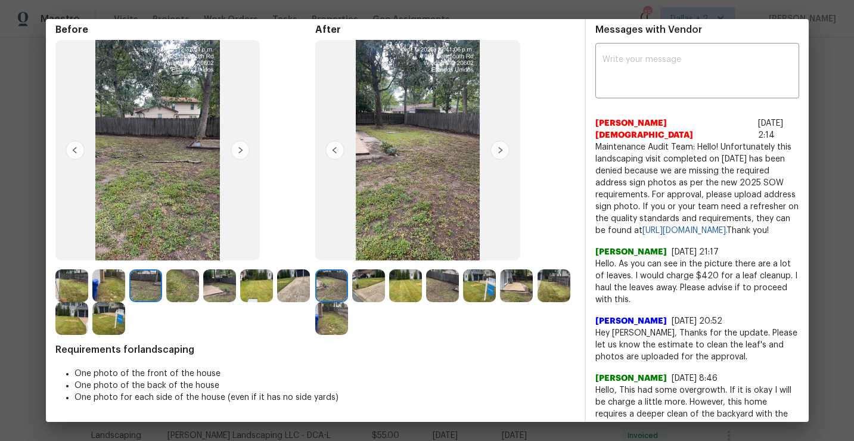
click at [393, 289] on img at bounding box center [405, 285] width 33 height 33
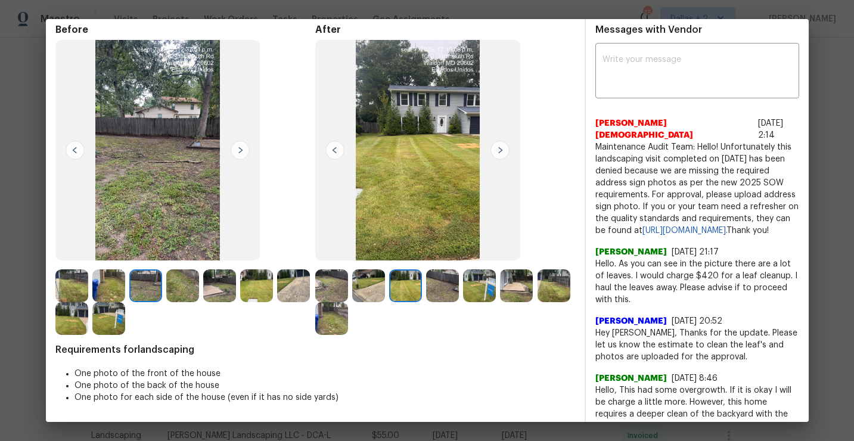
click at [371, 288] on img at bounding box center [368, 285] width 33 height 33
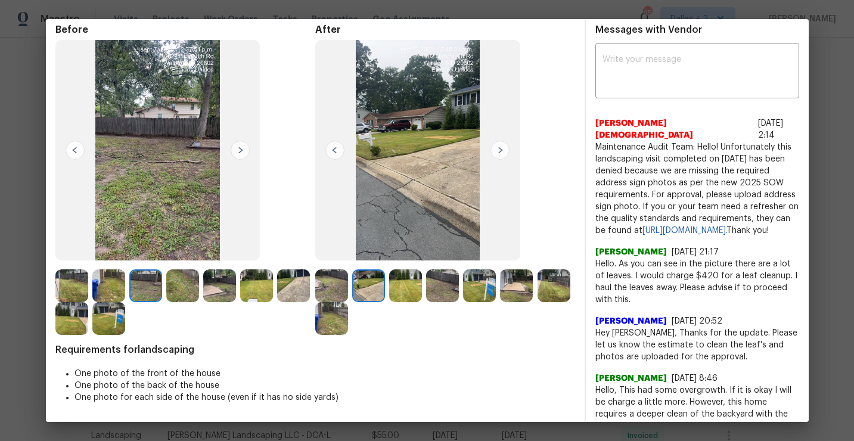
click at [375, 293] on img at bounding box center [368, 285] width 33 height 33
click at [410, 291] on img at bounding box center [405, 285] width 33 height 33
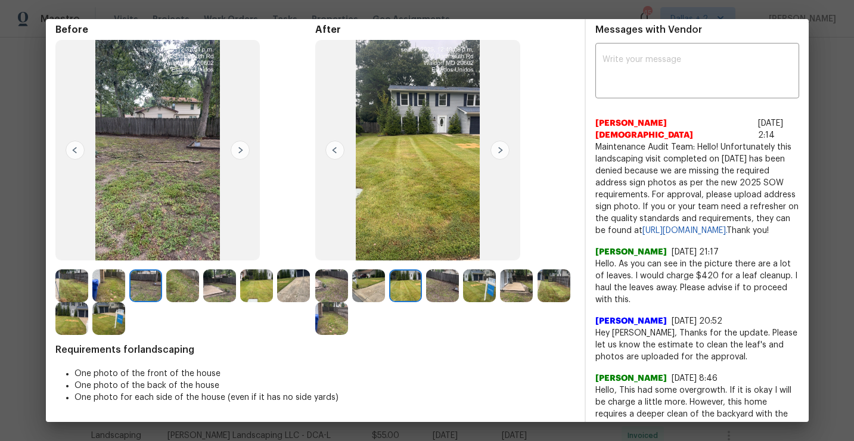
click at [442, 286] on img at bounding box center [442, 285] width 33 height 33
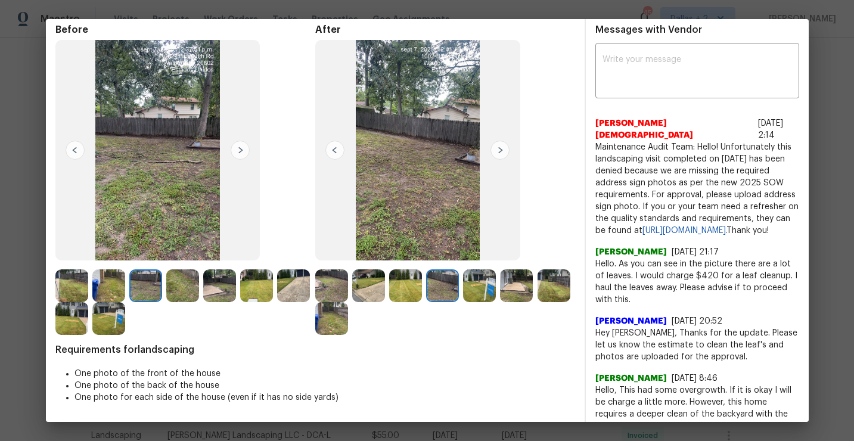
click at [465, 284] on img at bounding box center [479, 285] width 33 height 33
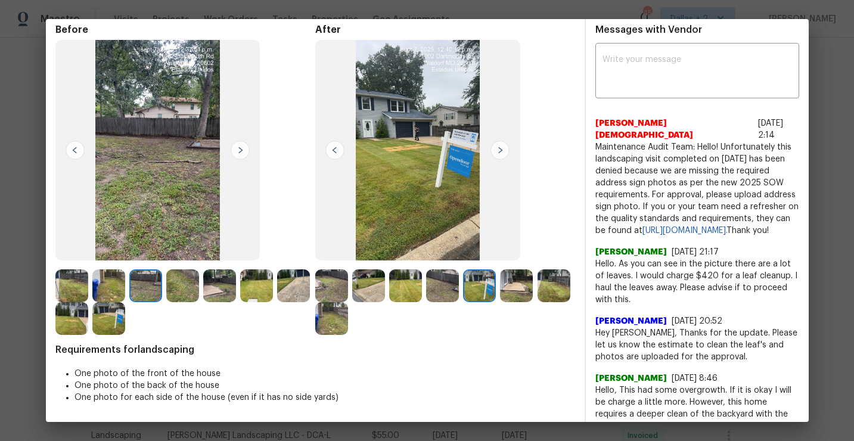
click at [515, 291] on img at bounding box center [516, 285] width 33 height 33
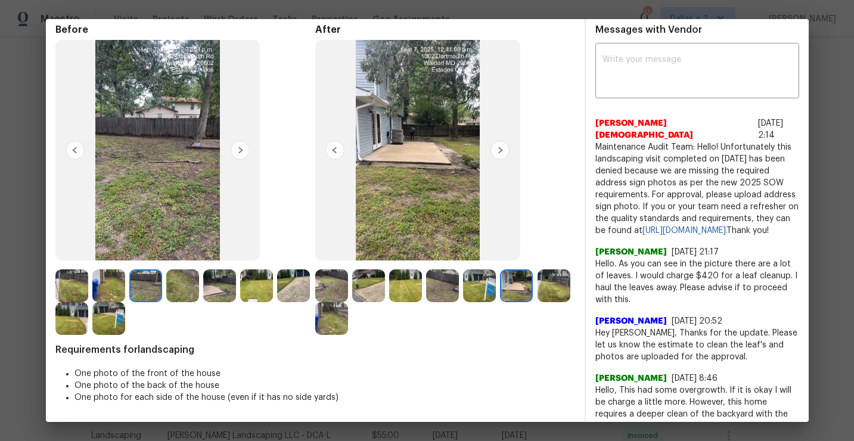
click at [554, 293] on img at bounding box center [553, 285] width 33 height 33
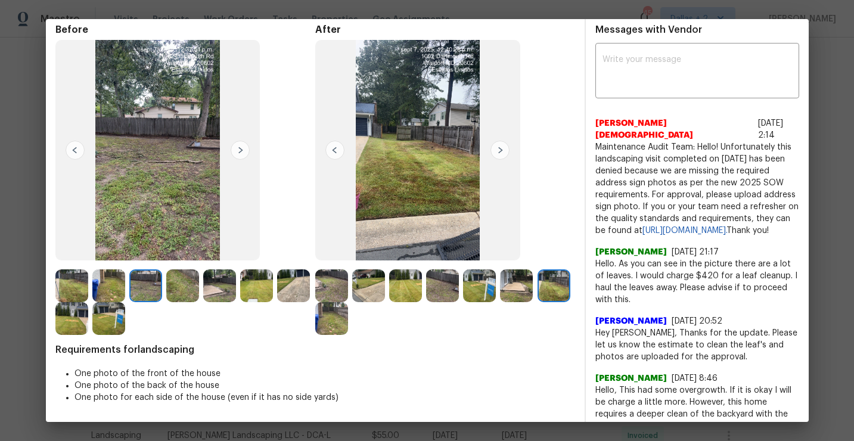
click at [334, 317] on img at bounding box center [331, 318] width 33 height 33
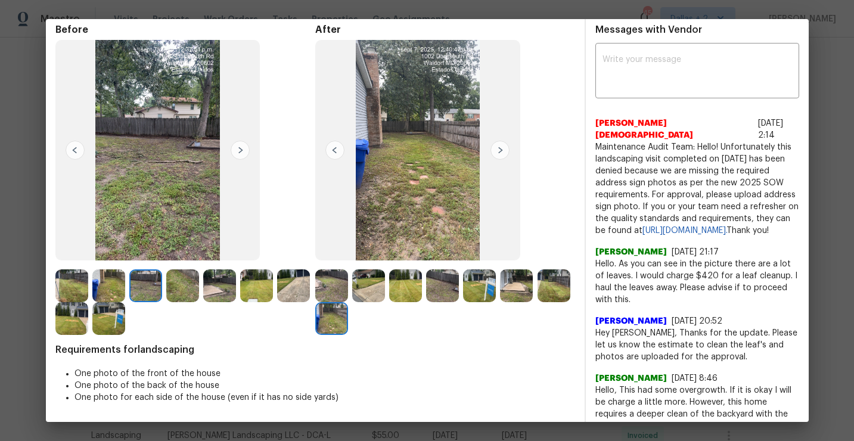
click at [78, 284] on img at bounding box center [71, 285] width 33 height 33
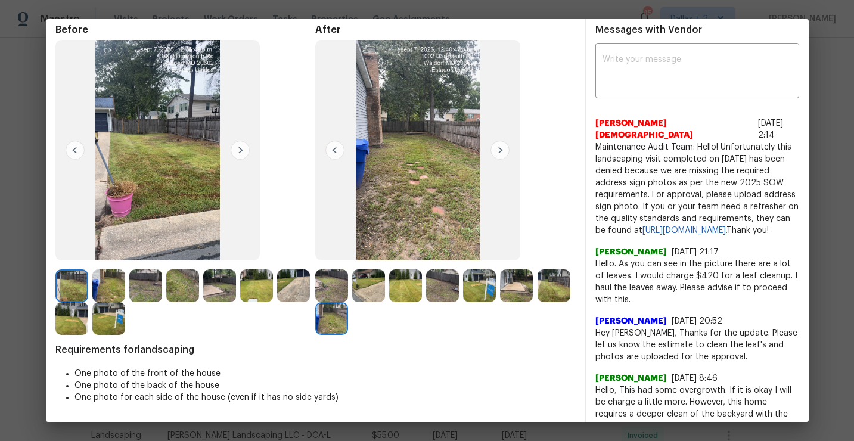
click at [238, 151] on img at bounding box center [240, 150] width 19 height 19
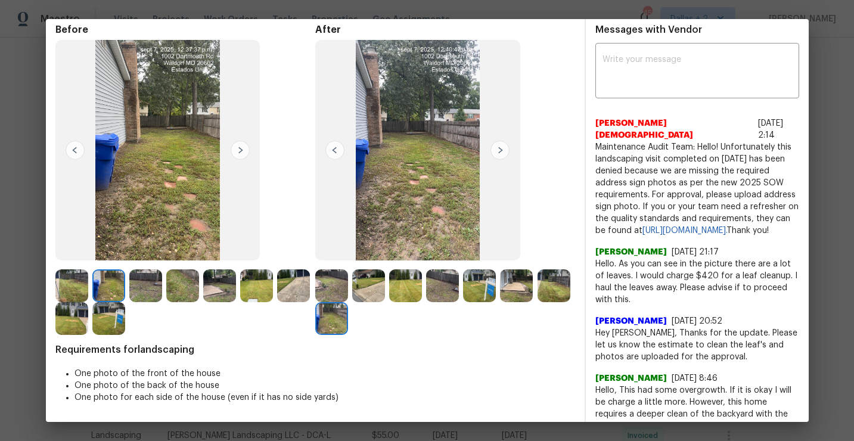
click at [240, 151] on img at bounding box center [240, 150] width 19 height 19
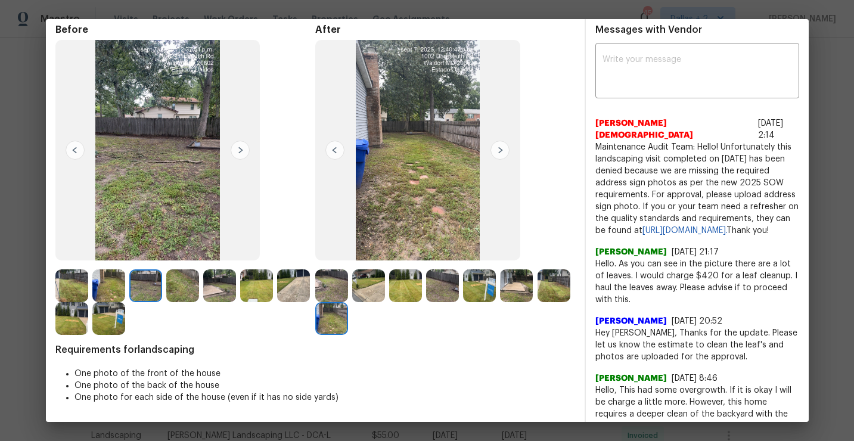
click at [240, 151] on img at bounding box center [240, 150] width 19 height 19
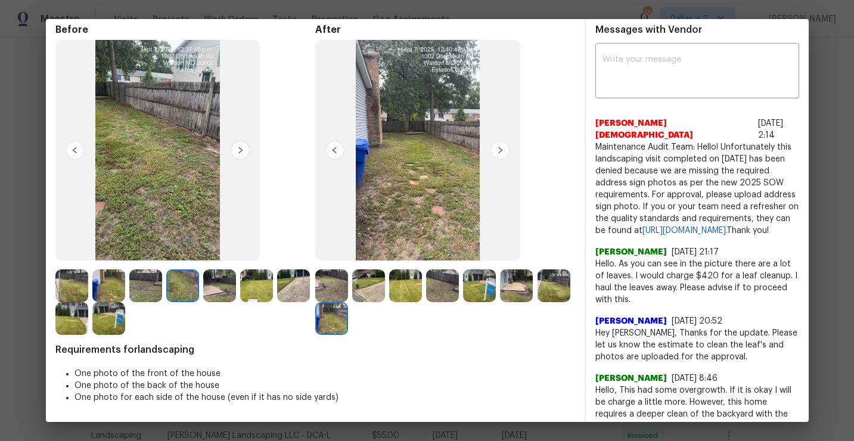
click at [240, 151] on img at bounding box center [240, 150] width 19 height 19
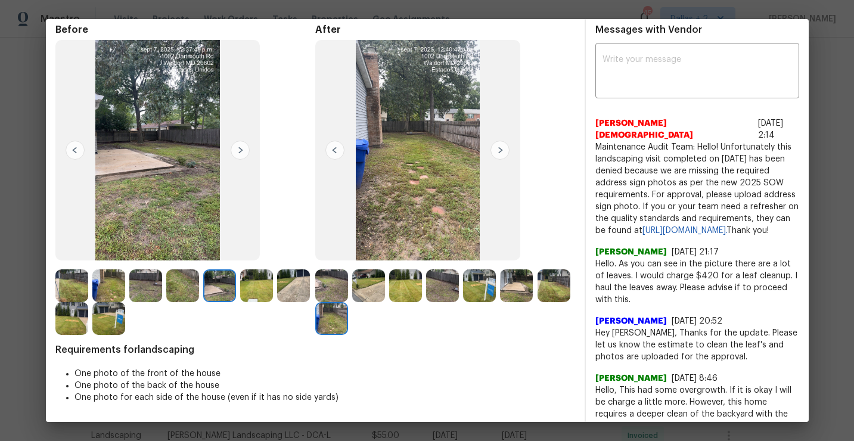
click at [240, 151] on img at bounding box center [240, 150] width 19 height 19
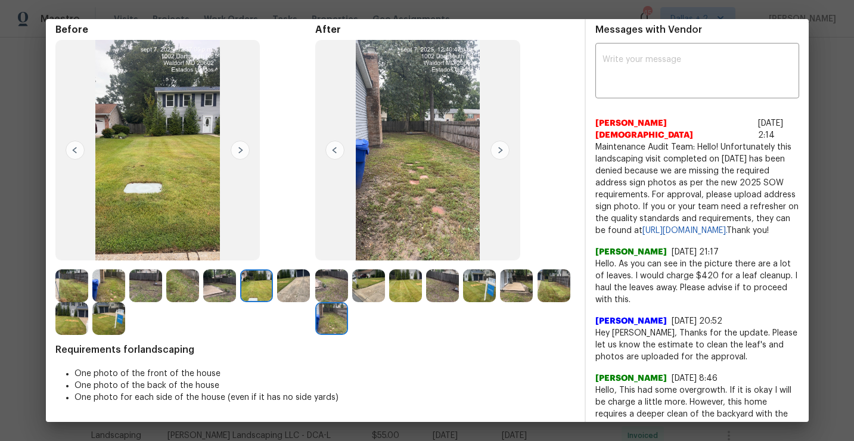
click at [240, 151] on img at bounding box center [240, 150] width 19 height 19
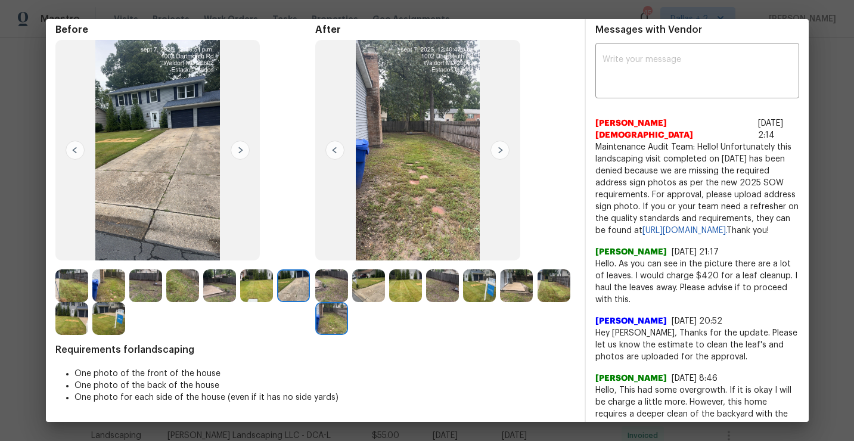
click at [74, 291] on img at bounding box center [71, 285] width 33 height 33
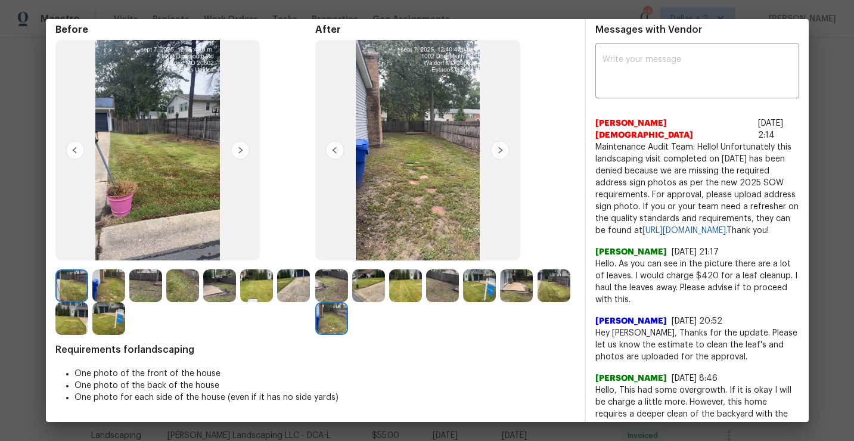
drag, startPoint x: 704, startPoint y: 231, endPoint x: 594, endPoint y: 135, distance: 146.1
click at [594, 135] on div "x ​ Johnson Jesus 7/9/25, 2:14 Maintenance Audit Team: Hello! Unfortunately thi…" at bounding box center [697, 251] width 223 height 410
copy span "Maintenance Audit Team: Hello! Unfortunately this landscaping visit completed o…"
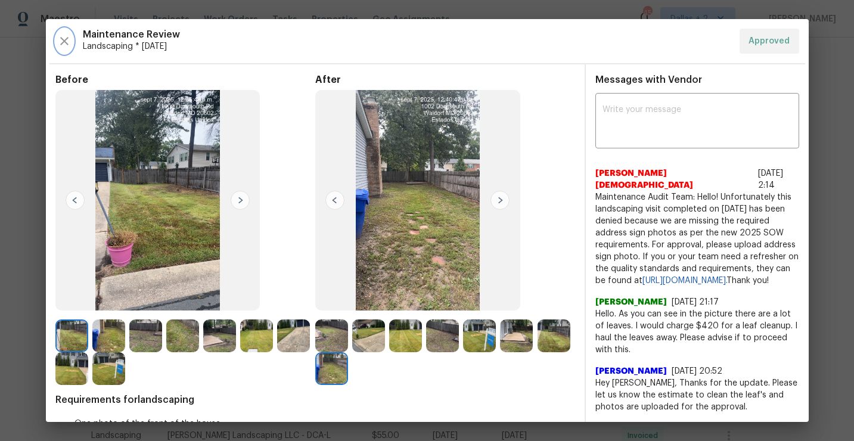
click at [66, 40] on icon "button" at bounding box center [64, 41] width 14 height 14
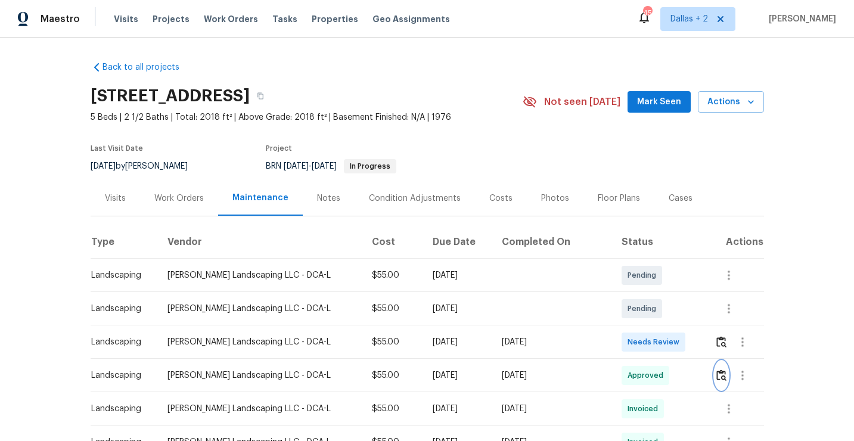
scroll to position [52, 0]
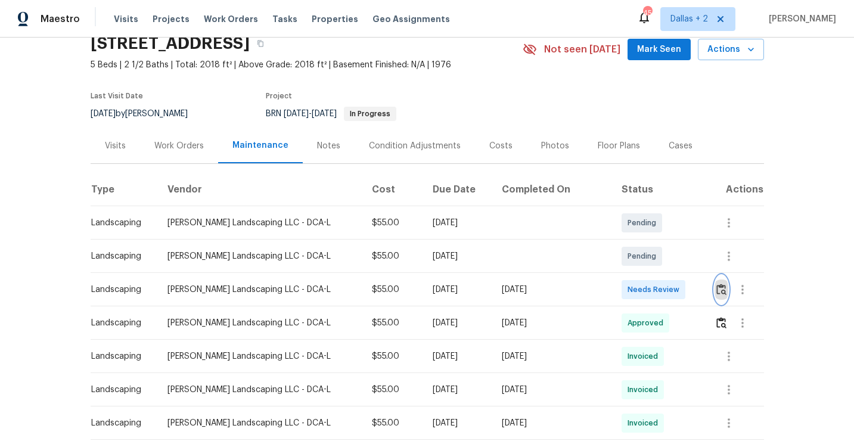
click at [719, 291] on img "button" at bounding box center [721, 289] width 10 height 11
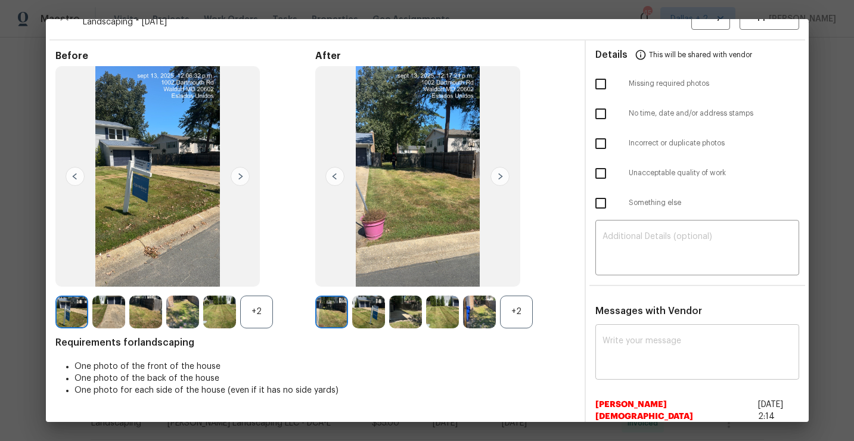
scroll to position [19, 0]
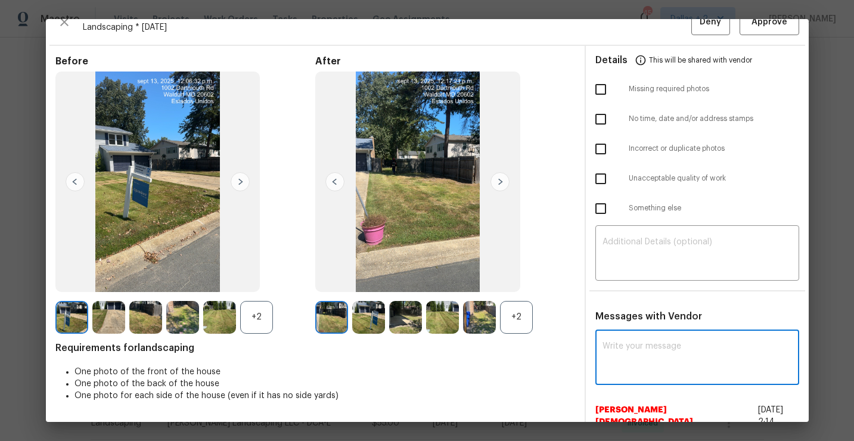
click at [649, 351] on textarea at bounding box center [696, 358] width 189 height 33
paste textarea "Maintenance Audit Team: Hello! Unfortunately this landscaping visit completed o…"
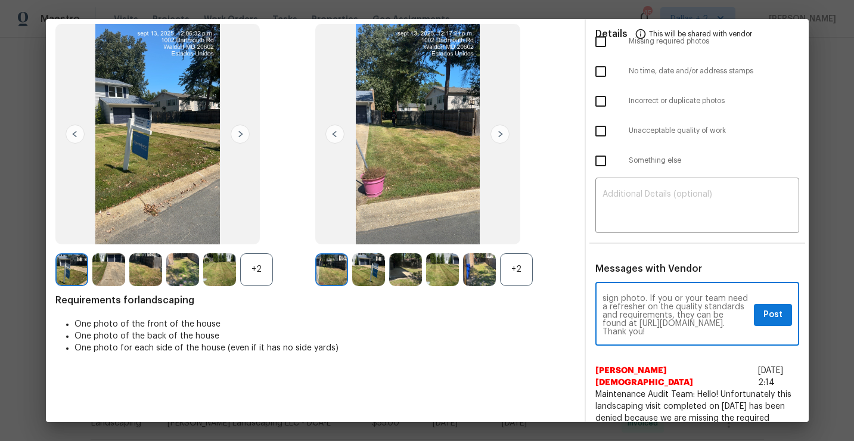
scroll to position [0, 0]
click at [679, 315] on textarea "Maintenance Audit Team: Hello! Unfortunately this landscaping visit completed o…" at bounding box center [675, 315] width 147 height 42
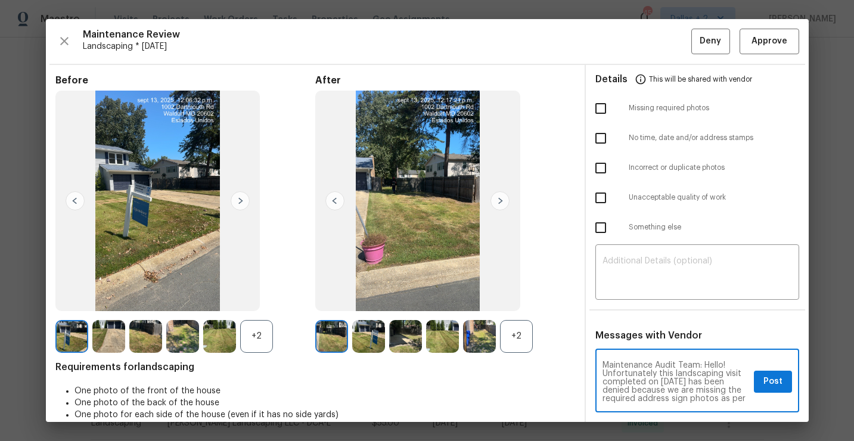
click at [670, 382] on textarea "Maintenance Audit Team: Hello! Unfortunately this landscaping visit completed o…" at bounding box center [675, 382] width 147 height 42
click at [602, 388] on textarea "Maintenance Audit Team: Hello! Unfortunately this landscaping visit completed o…" at bounding box center [675, 382] width 147 height 42
type textarea "Maintenance Audit Team: Hello! Unfortunately this landscaping visit completed o…"
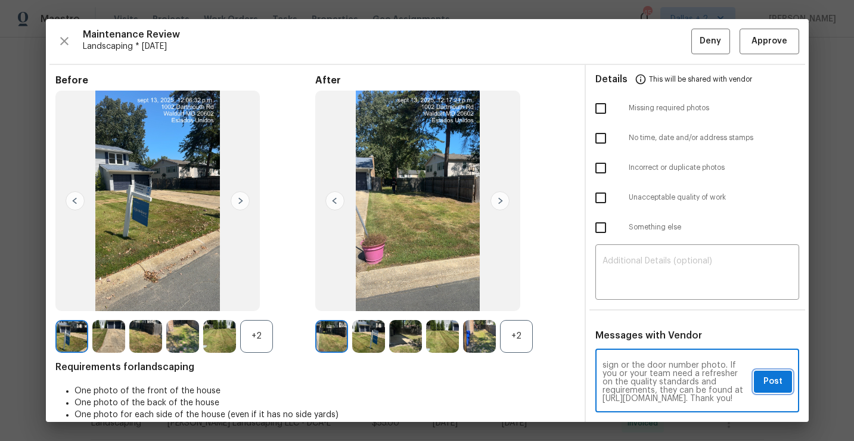
click at [759, 386] on button "Post" at bounding box center [773, 382] width 38 height 22
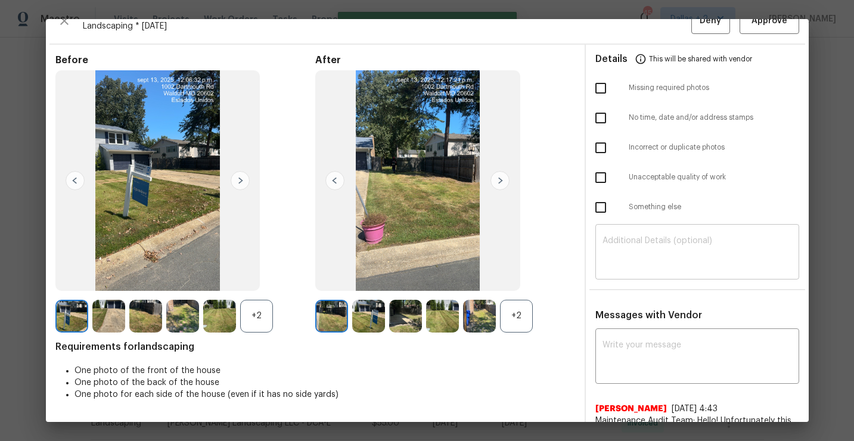
scroll to position [0, 0]
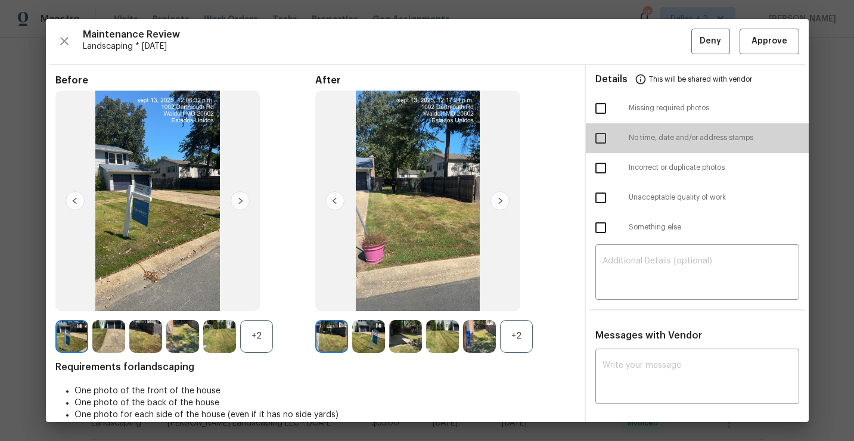
click at [606, 144] on input "checkbox" at bounding box center [600, 138] width 25 height 25
click at [600, 137] on input "checkbox" at bounding box center [600, 138] width 25 height 25
checkbox input "false"
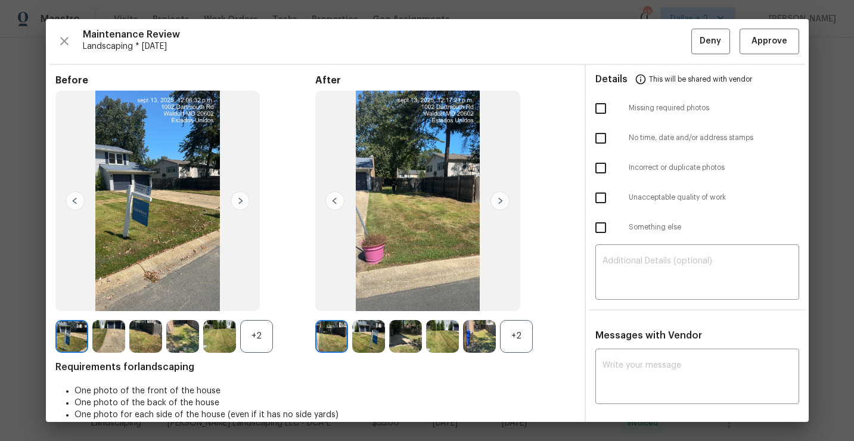
click at [599, 104] on input "checkbox" at bounding box center [600, 108] width 25 height 25
checkbox input "true"
click at [708, 45] on span "Deny" at bounding box center [709, 41] width 21 height 15
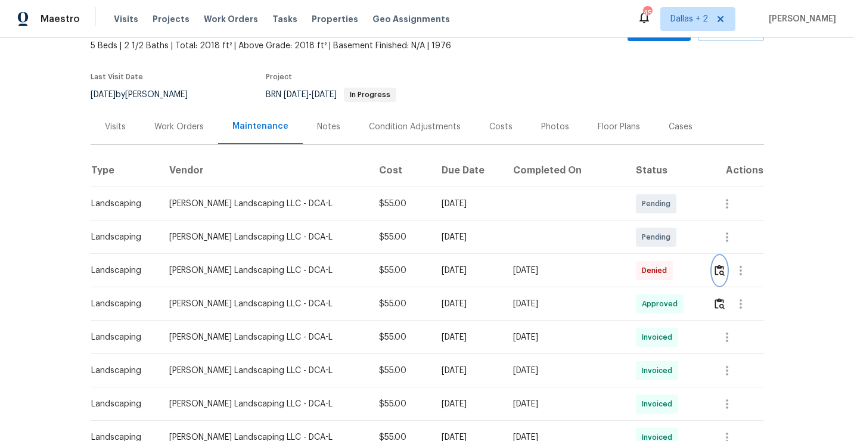
scroll to position [118, 0]
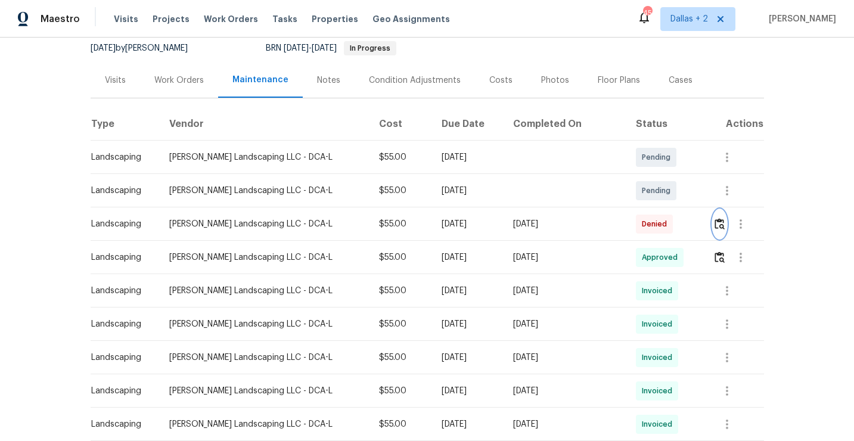
click at [720, 223] on img "button" at bounding box center [719, 223] width 10 height 11
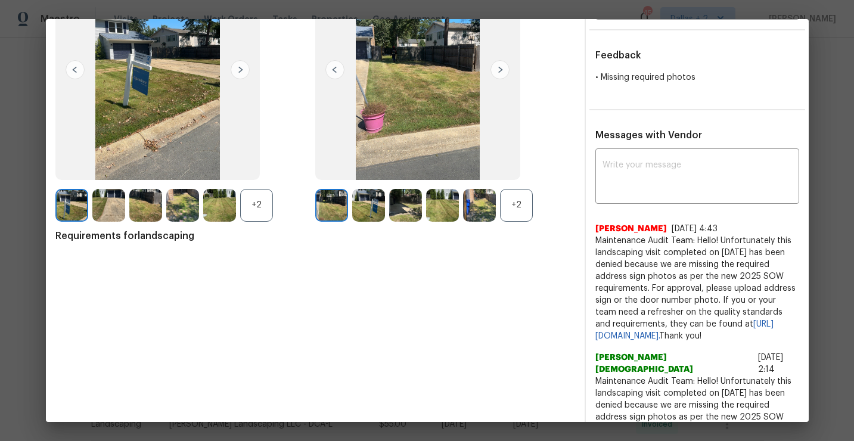
scroll to position [160, 0]
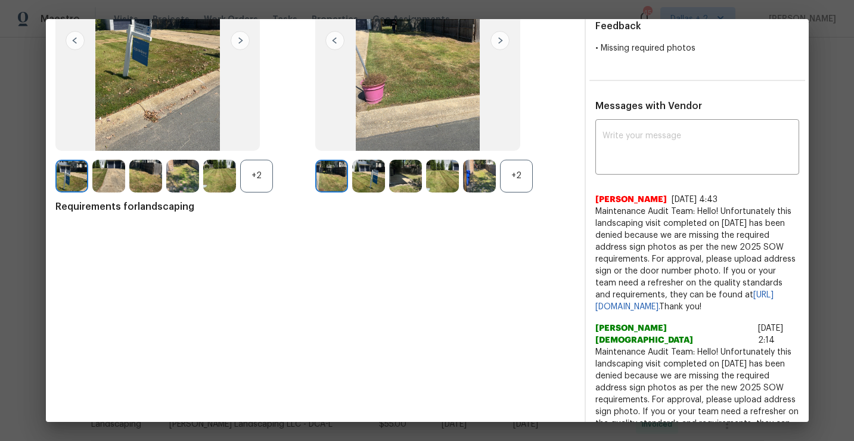
drag, startPoint x: 666, startPoint y: 318, endPoint x: 586, endPoint y: 214, distance: 130.4
click at [586, 214] on div "x ​ Jithin Franklin 9/17/25, 4:43 Maintenance Audit Team: Hello! Unfortunately …" at bounding box center [697, 391] width 223 height 539
copy span "Maintenance Audit Team: Hello! Unfortunately this landscaping visit completed o…"
